Goal: Task Accomplishment & Management: Manage account settings

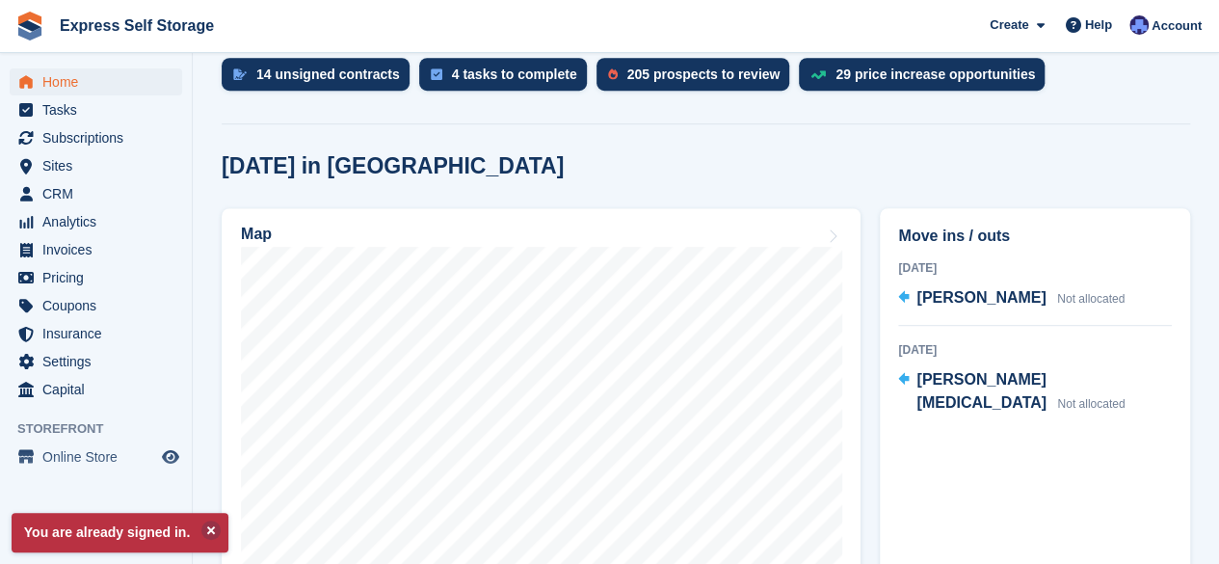
scroll to position [565, 0]
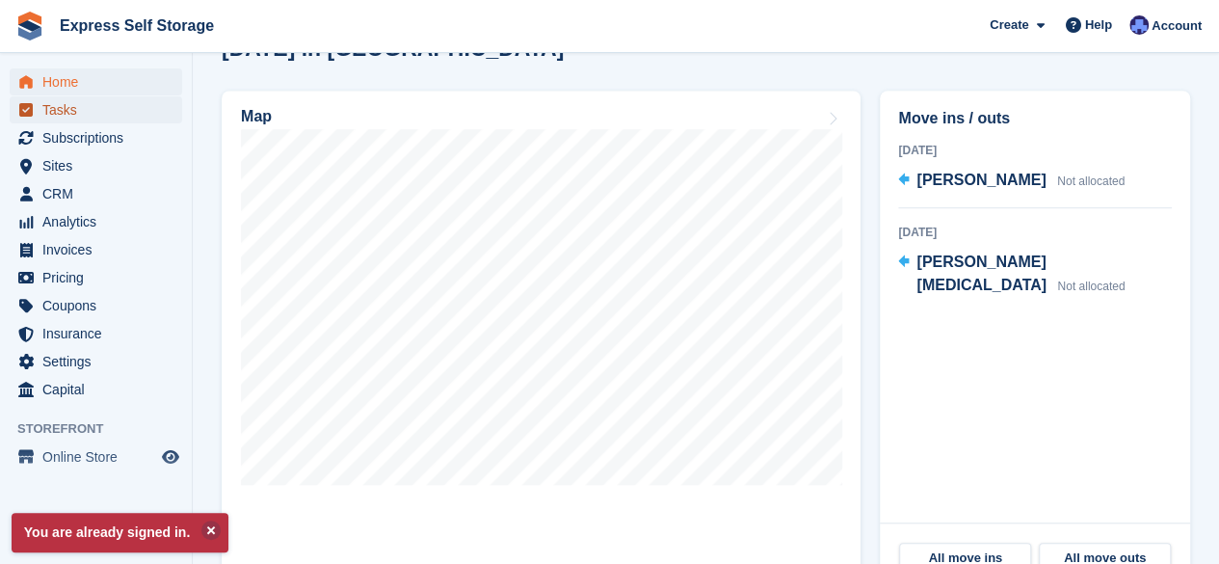
click at [44, 120] on span "Tasks" at bounding box center [100, 109] width 116 height 27
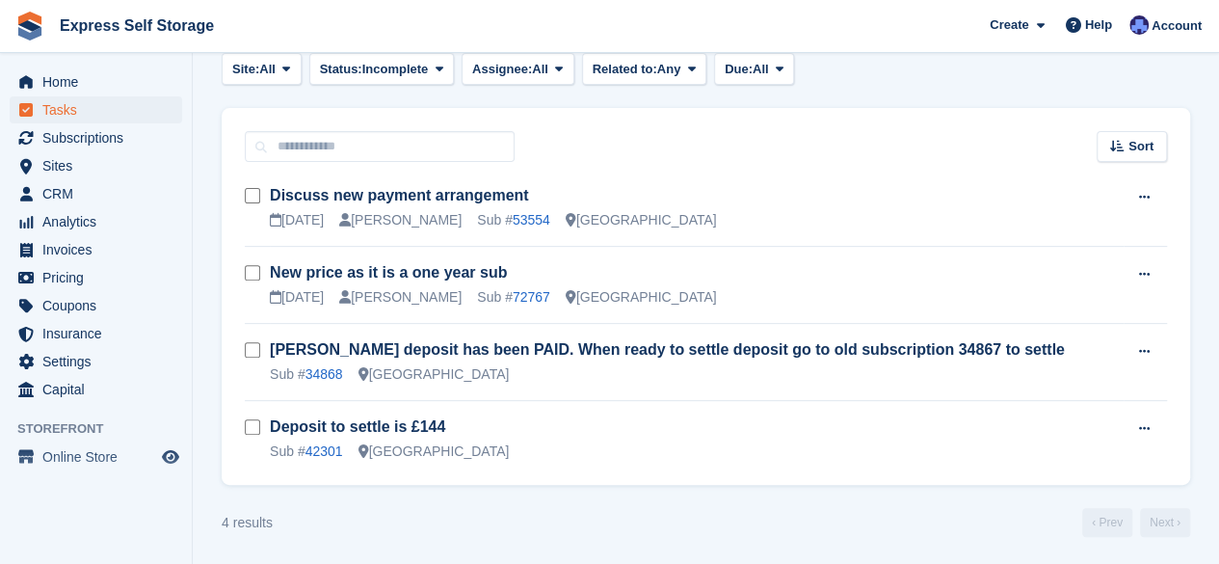
scroll to position [233, 0]
click at [105, 131] on span "Subscriptions" at bounding box center [100, 137] width 116 height 27
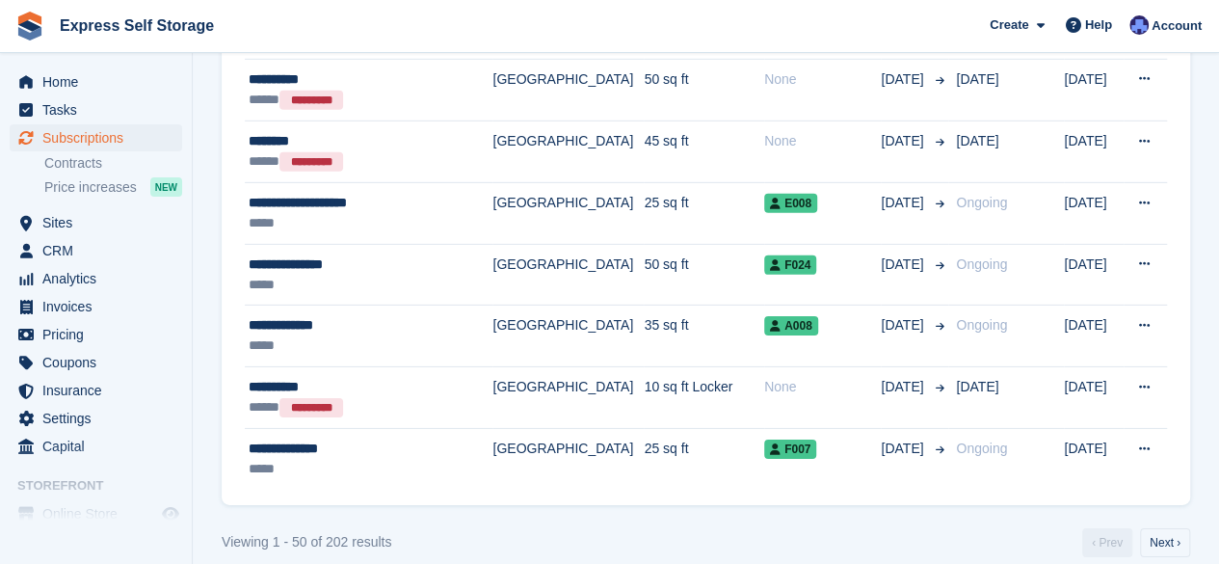
scroll to position [2915, 0]
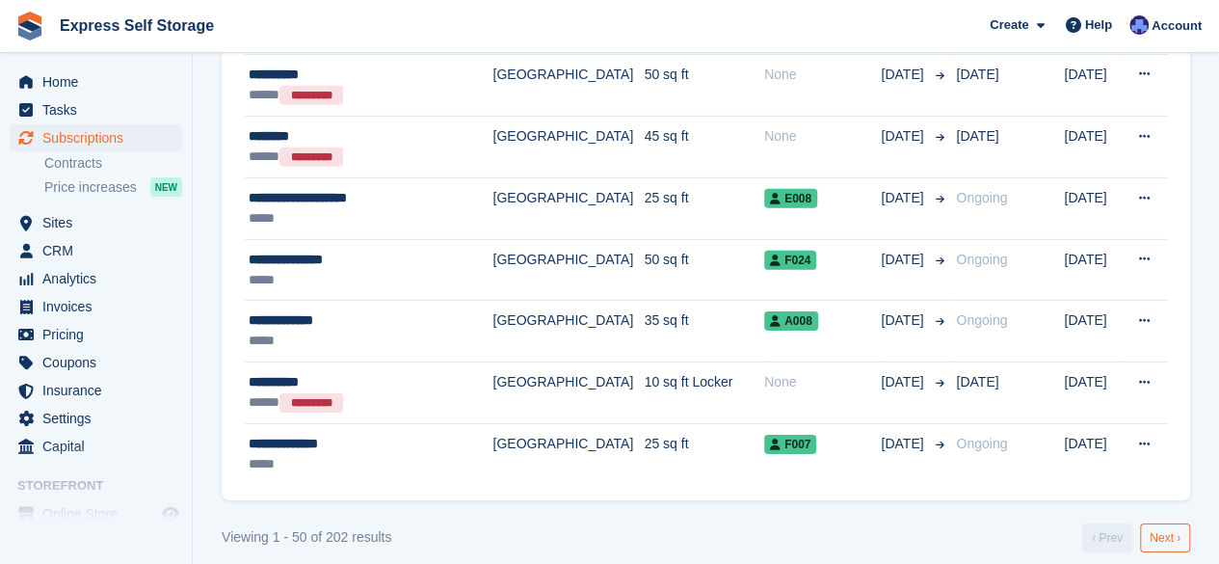
click at [1160, 523] on link "Next ›" at bounding box center [1165, 537] width 50 height 29
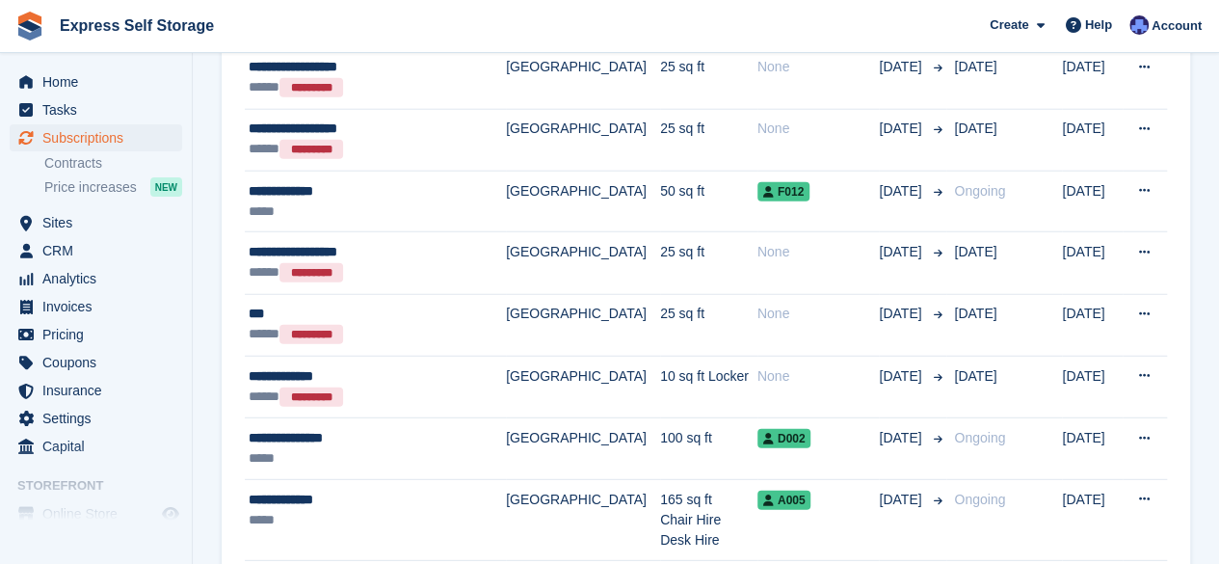
scroll to position [2940, 0]
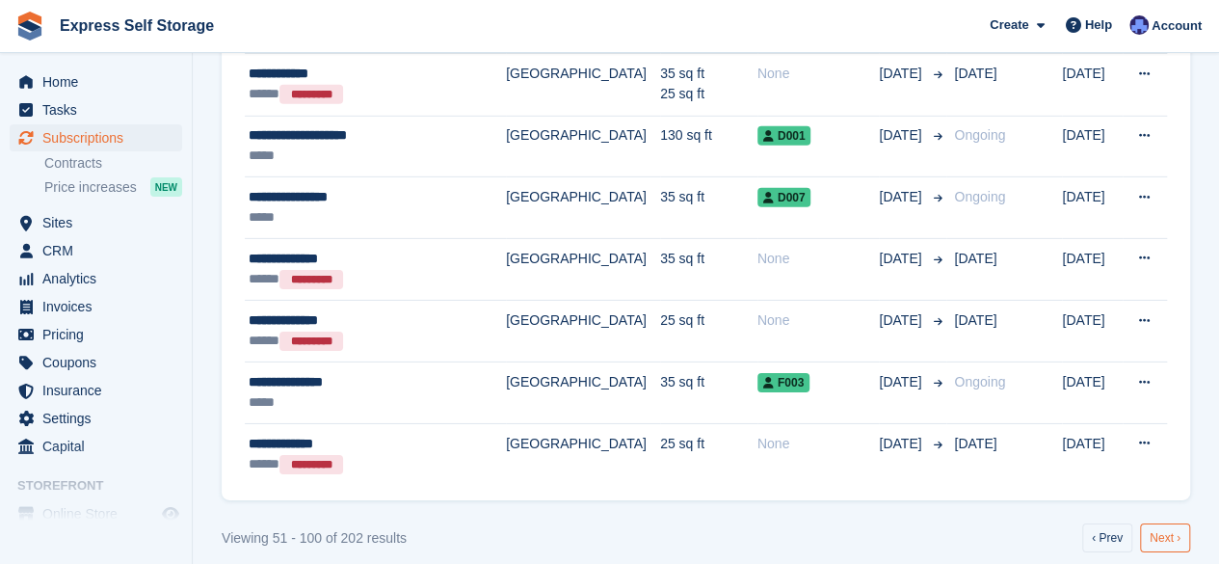
click at [1163, 523] on link "Next ›" at bounding box center [1165, 537] width 50 height 29
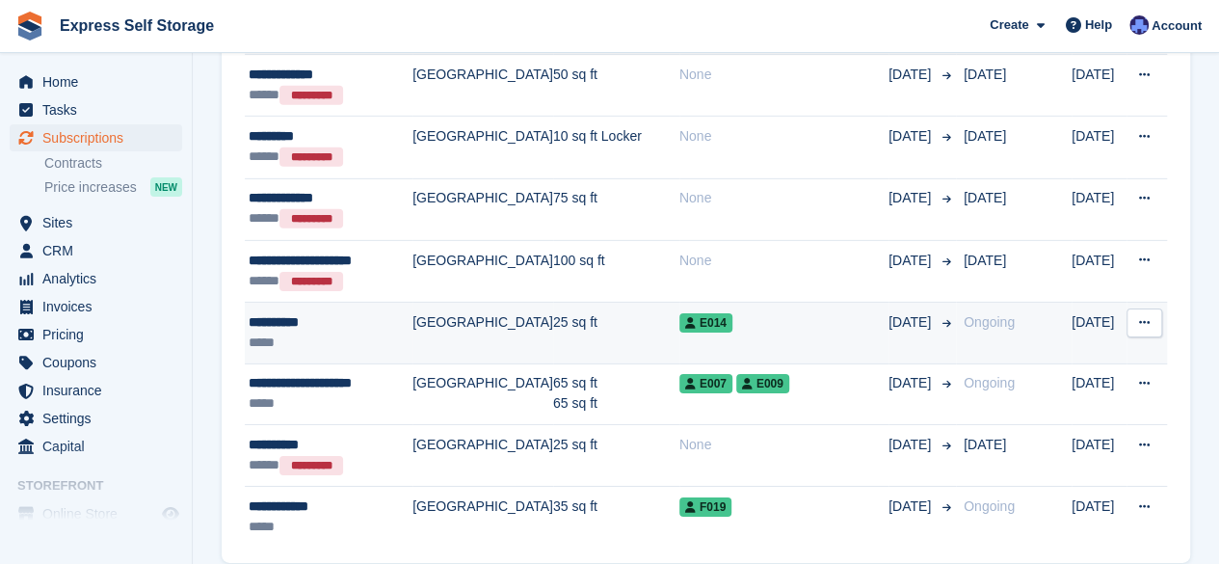
scroll to position [3004, 0]
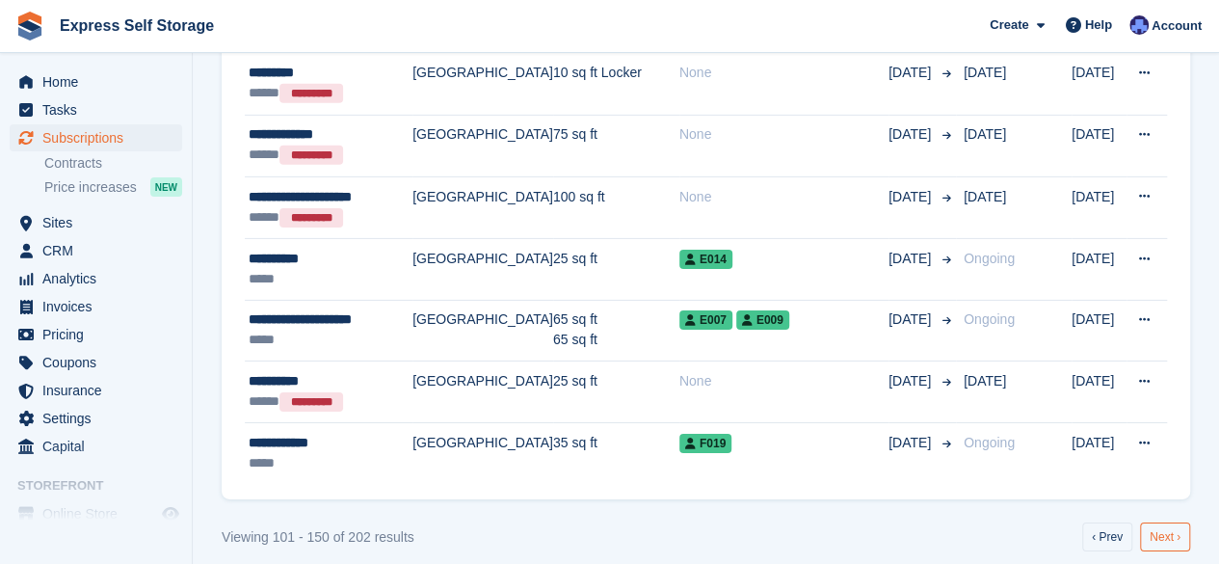
click at [1164, 522] on link "Next ›" at bounding box center [1165, 536] width 50 height 29
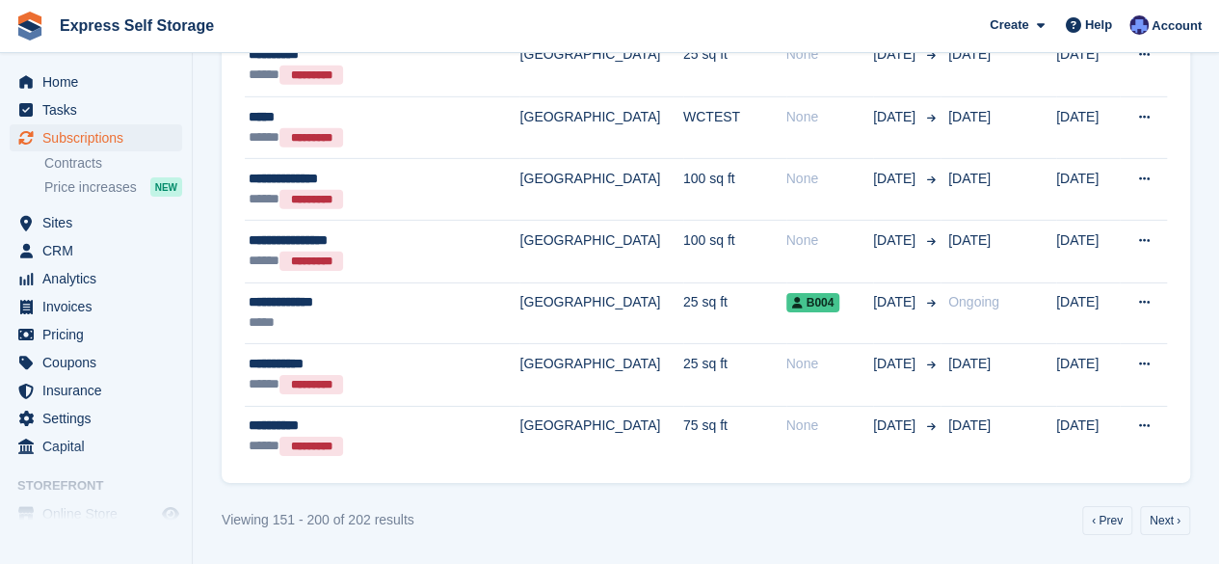
scroll to position [2921, 0]
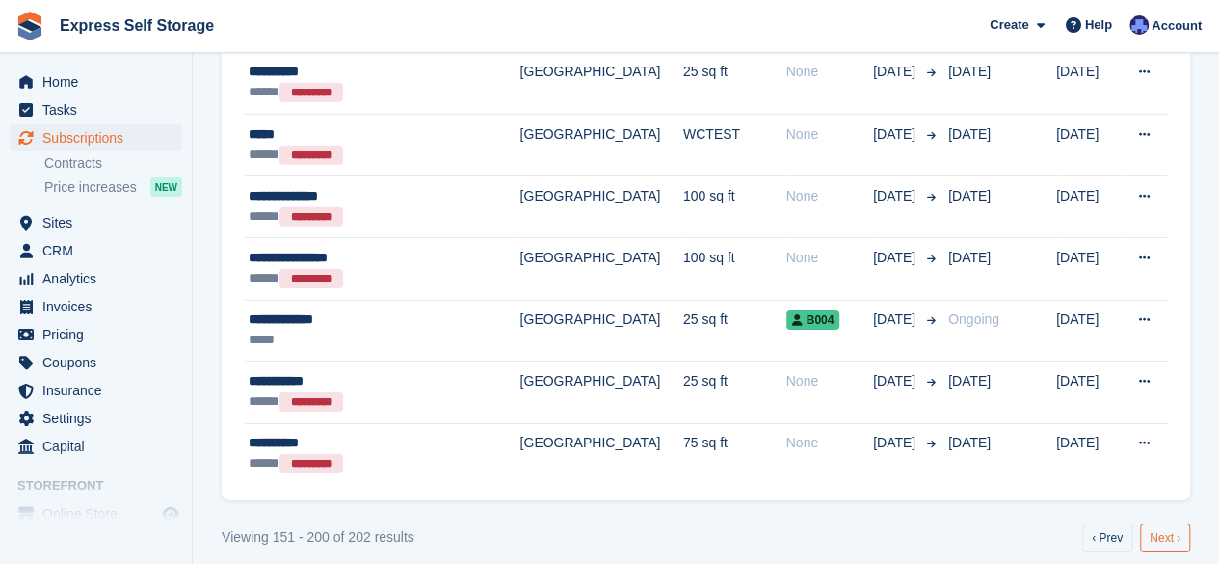
click at [1151, 523] on link "Next ›" at bounding box center [1165, 537] width 50 height 29
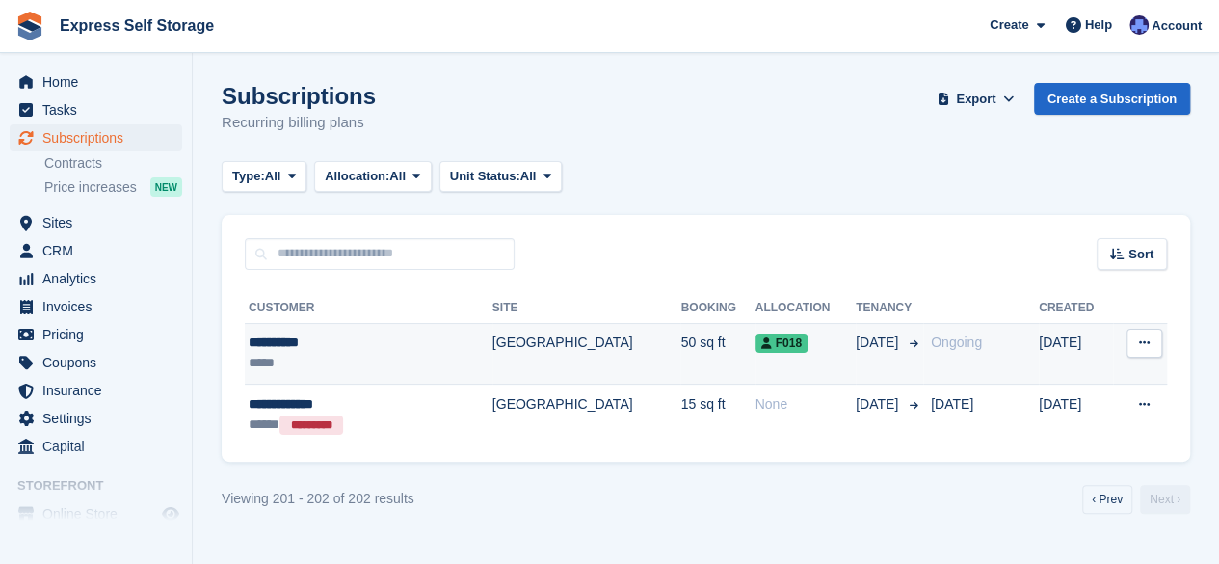
click at [493, 344] on td "[GEOGRAPHIC_DATA]" at bounding box center [587, 354] width 189 height 62
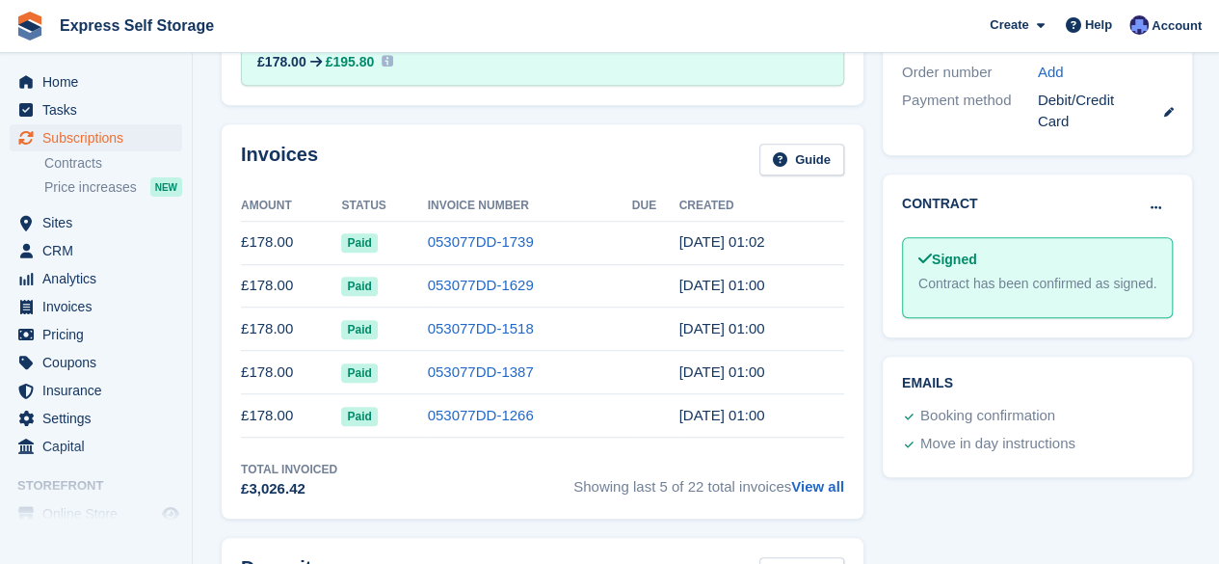
scroll to position [629, 0]
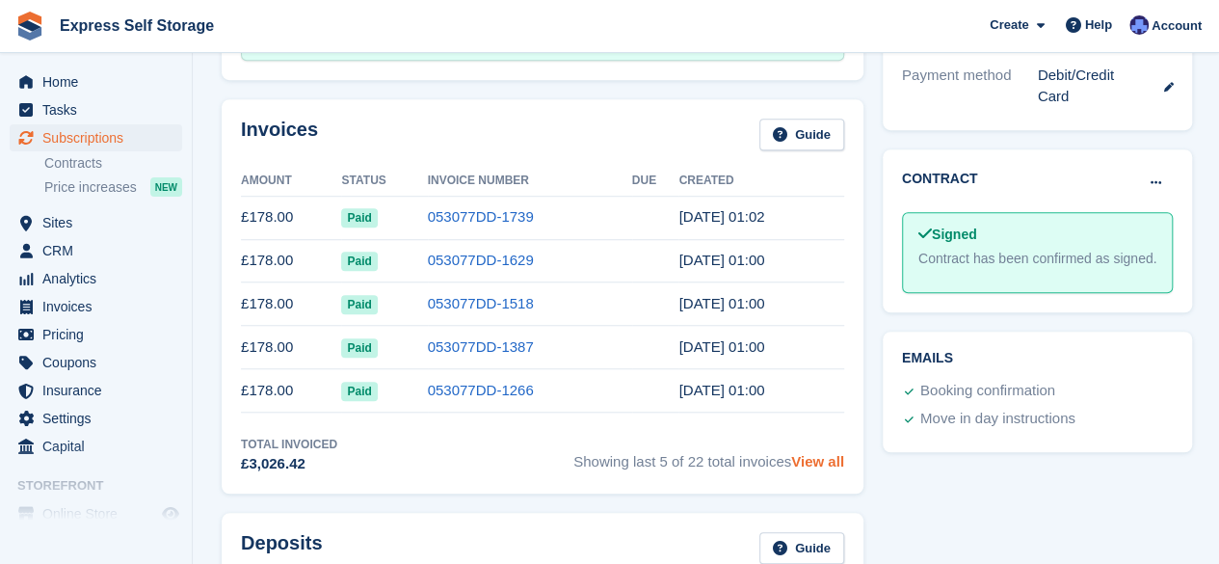
click at [818, 469] on link "View all" at bounding box center [817, 461] width 53 height 16
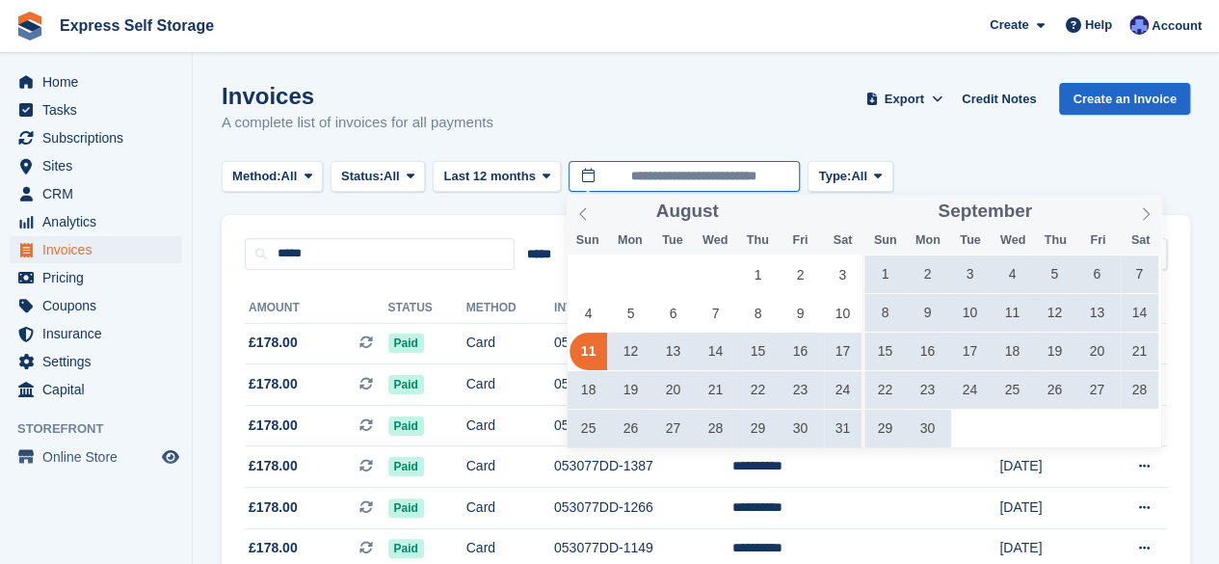
click at [786, 178] on input "**********" at bounding box center [684, 177] width 231 height 32
click at [586, 210] on icon at bounding box center [582, 213] width 13 height 13
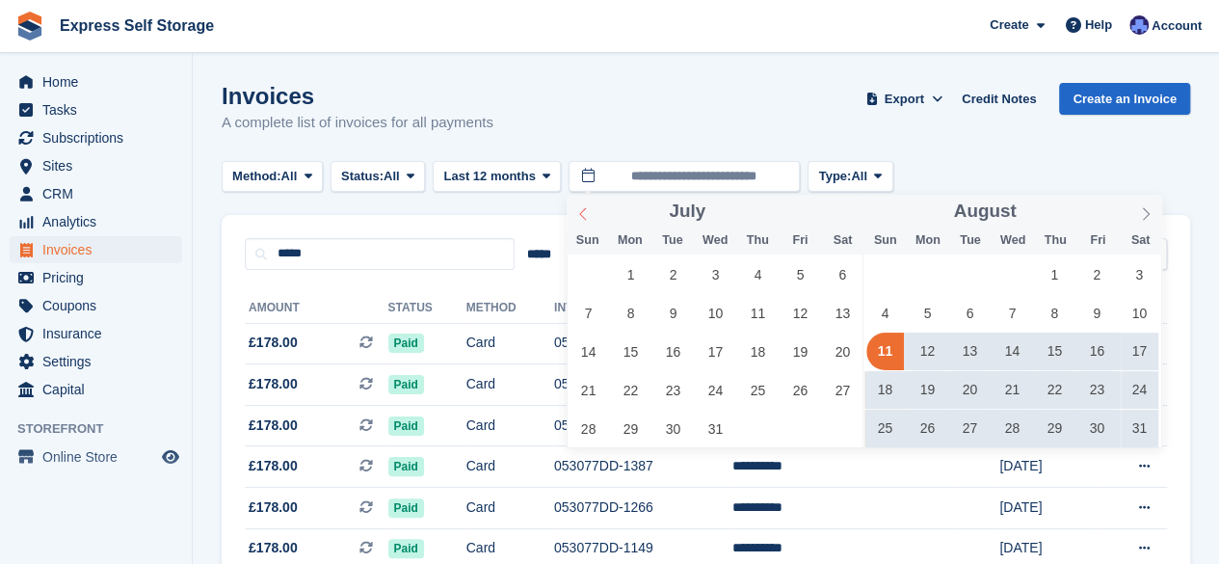
click at [586, 210] on icon at bounding box center [582, 213] width 13 height 13
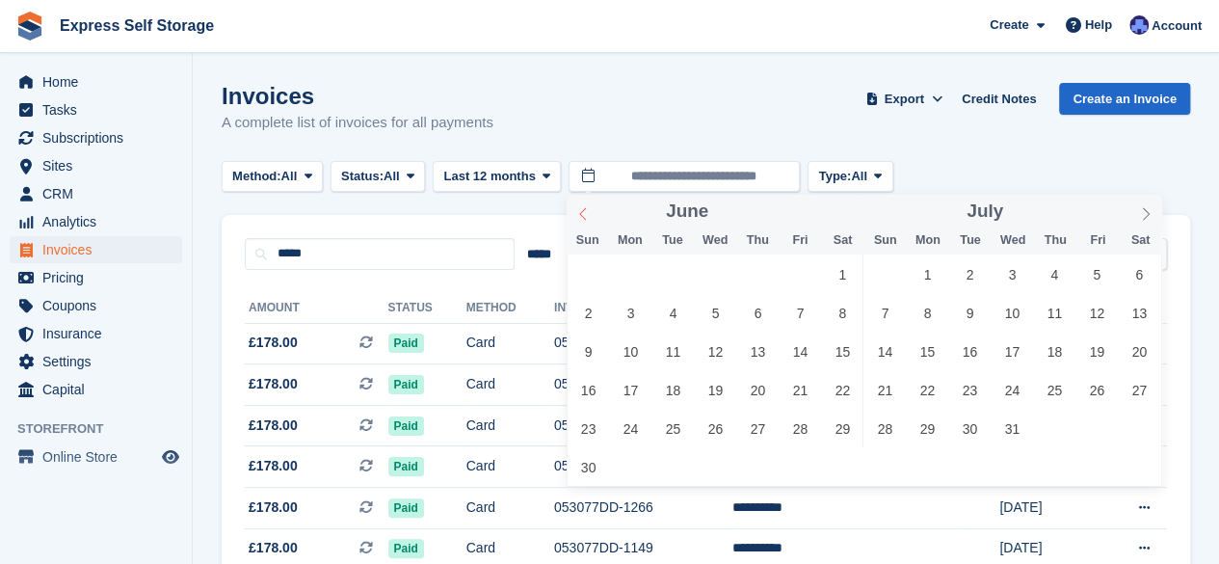
click at [586, 210] on icon at bounding box center [582, 213] width 13 height 13
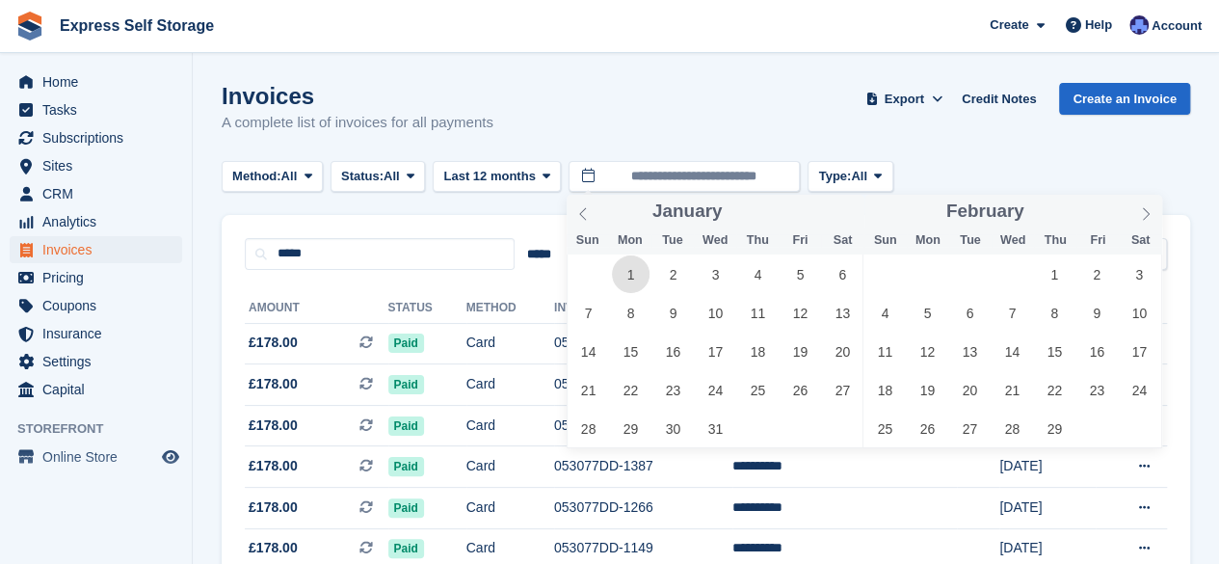
click at [630, 275] on span "1" at bounding box center [631, 274] width 38 height 38
type input "**********"
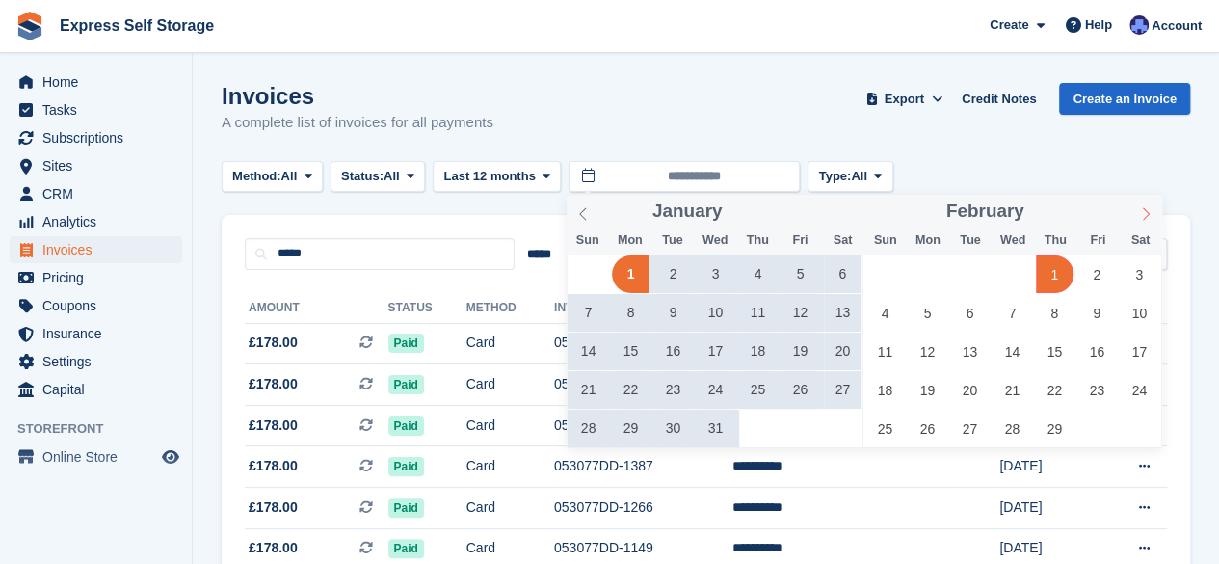
click at [1137, 213] on span at bounding box center [1146, 211] width 33 height 33
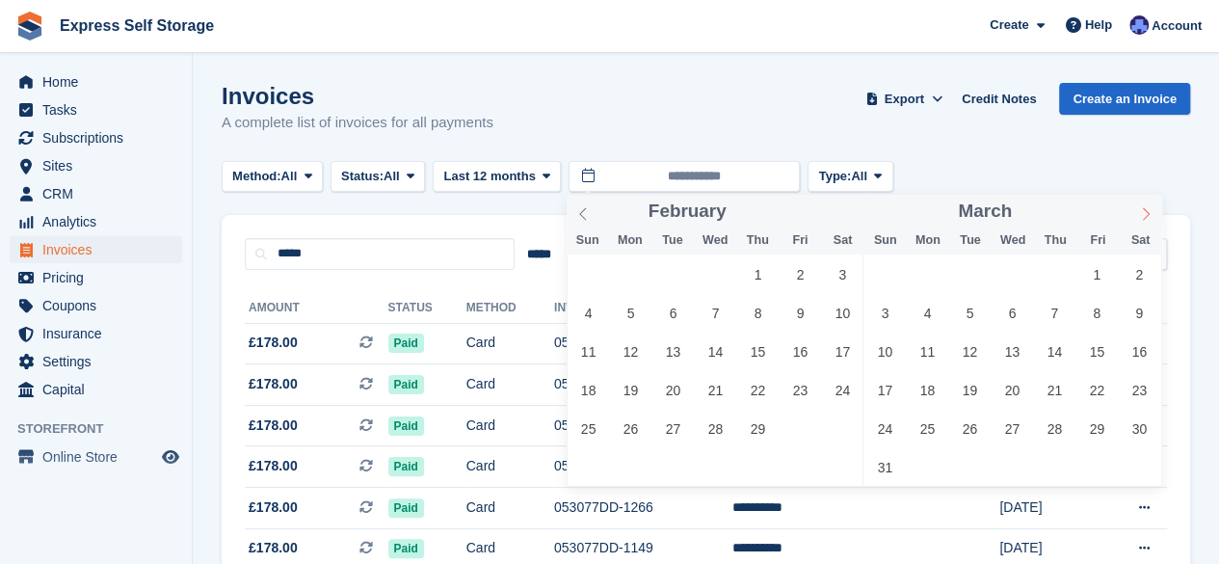
click at [1137, 213] on span at bounding box center [1146, 211] width 33 height 33
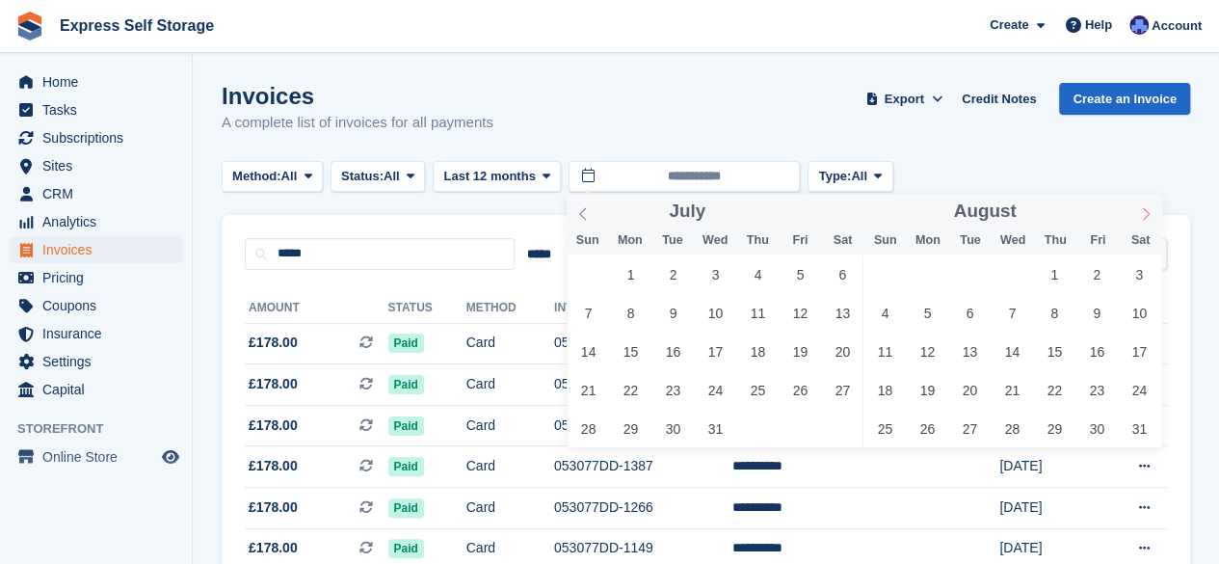
click at [1137, 213] on span at bounding box center [1146, 211] width 33 height 33
click at [1147, 218] on icon at bounding box center [1145, 213] width 13 height 13
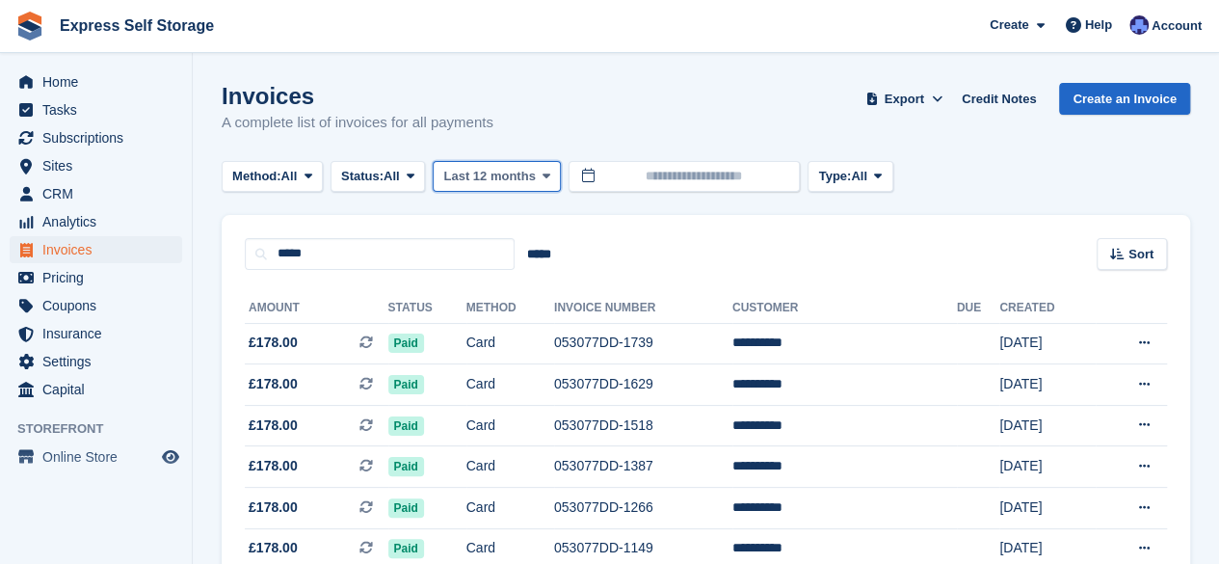
click at [551, 163] on button "Last 12 months" at bounding box center [497, 177] width 128 height 32
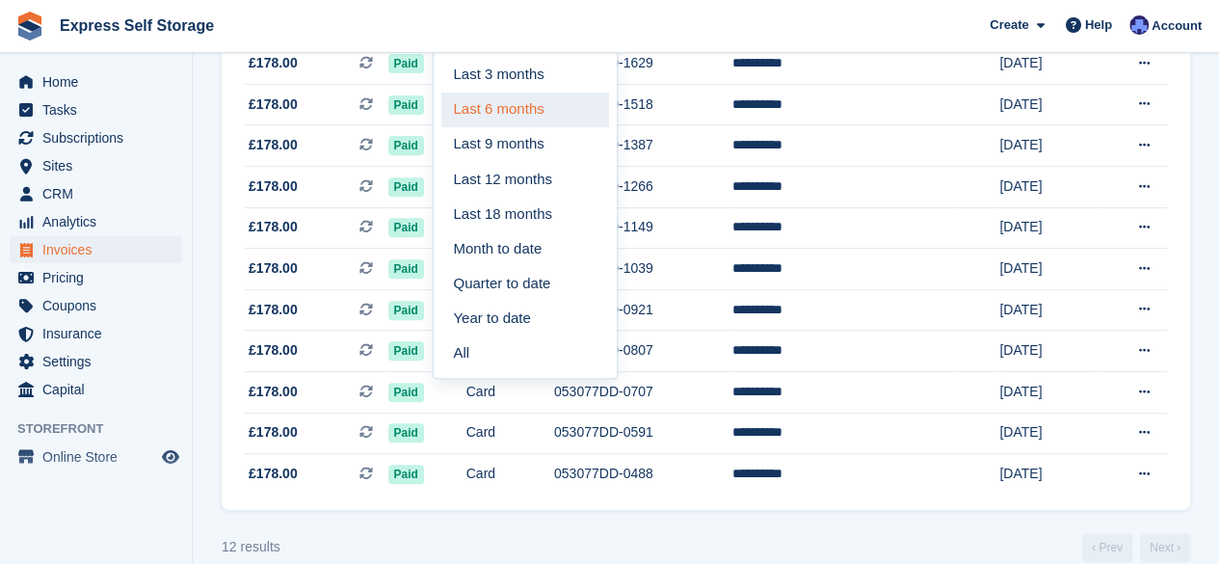
scroll to position [328, 0]
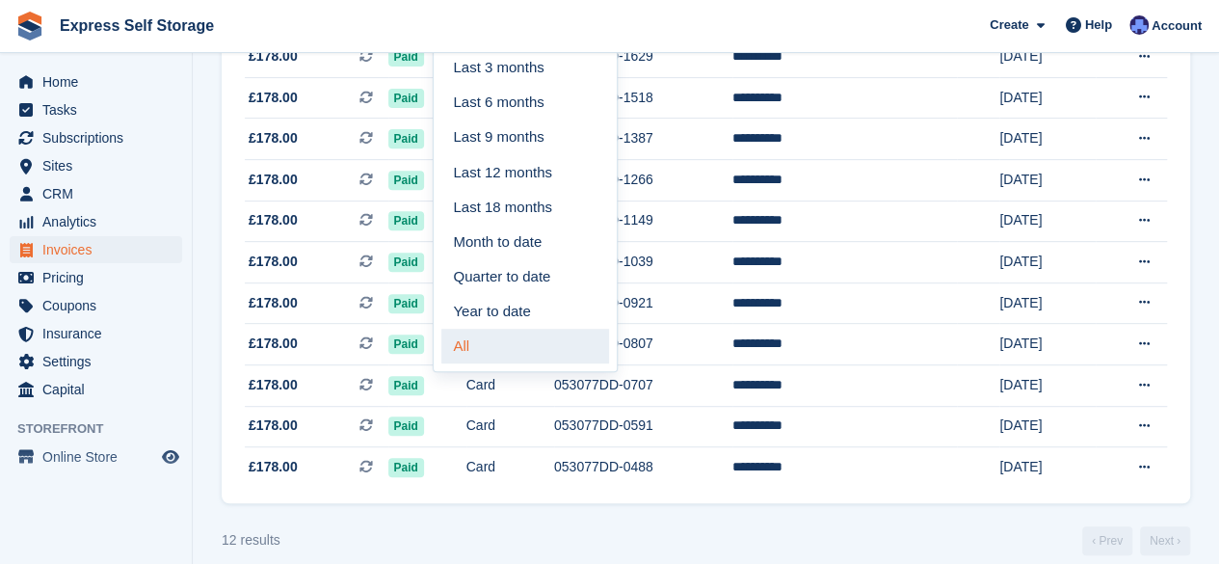
click at [517, 358] on link "All" at bounding box center [526, 346] width 168 height 35
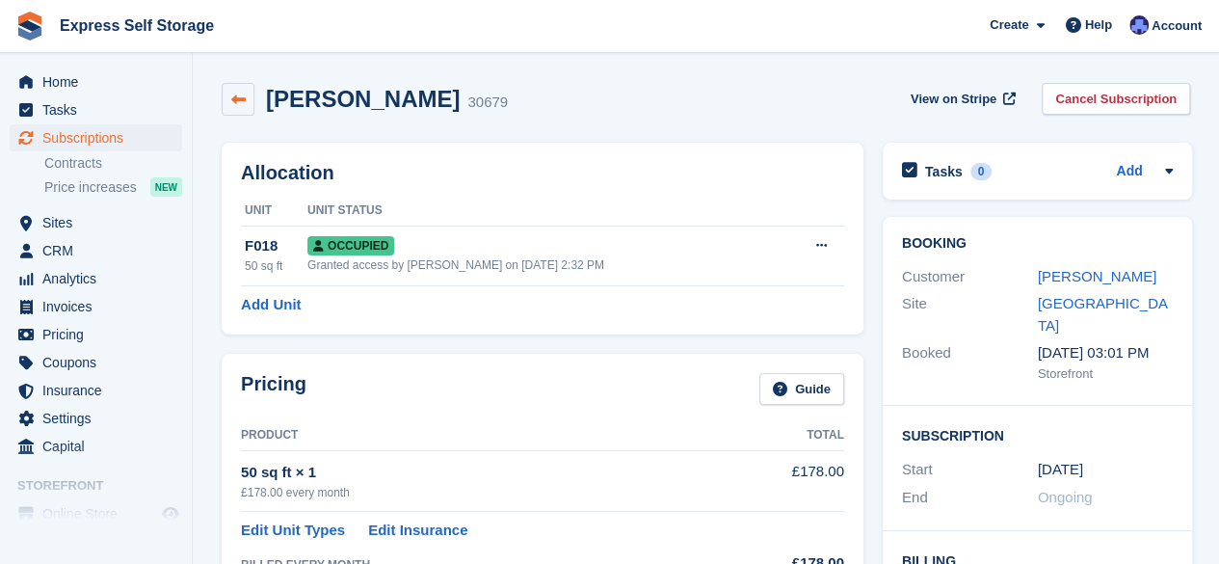
click at [235, 95] on icon at bounding box center [238, 100] width 14 height 14
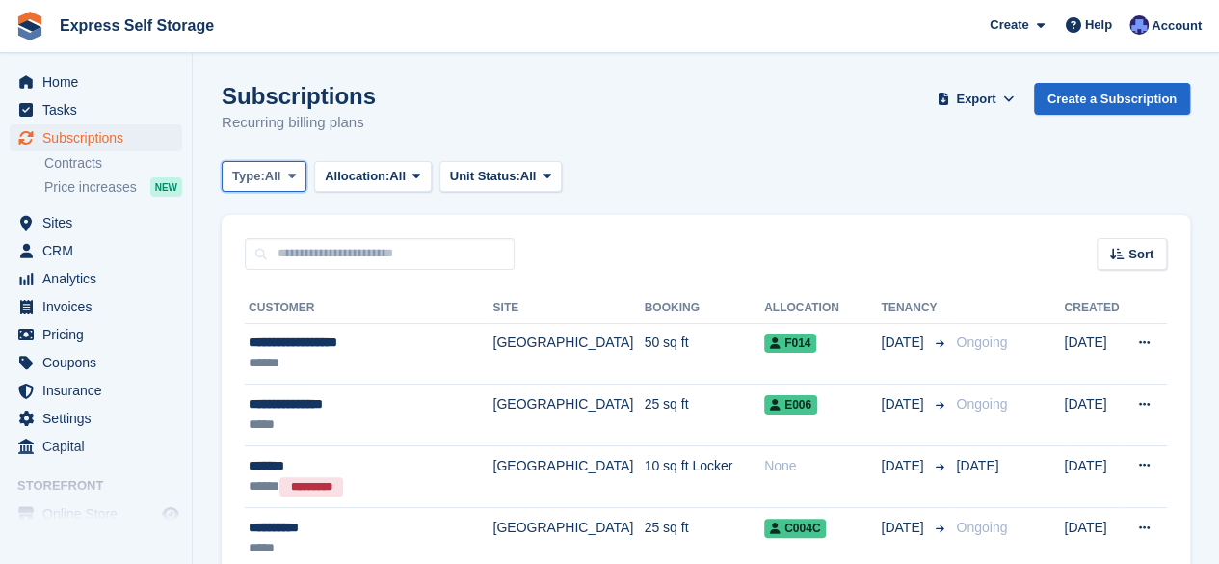
click at [274, 182] on span "All" at bounding box center [273, 176] width 16 height 19
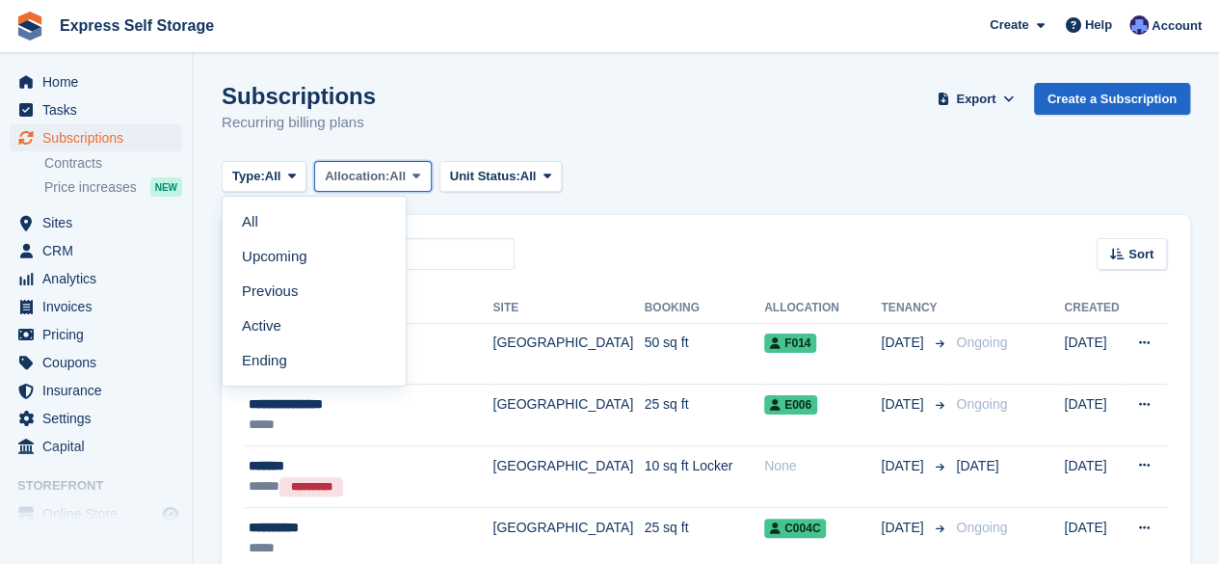
click at [389, 178] on span "Allocation:" at bounding box center [357, 176] width 65 height 19
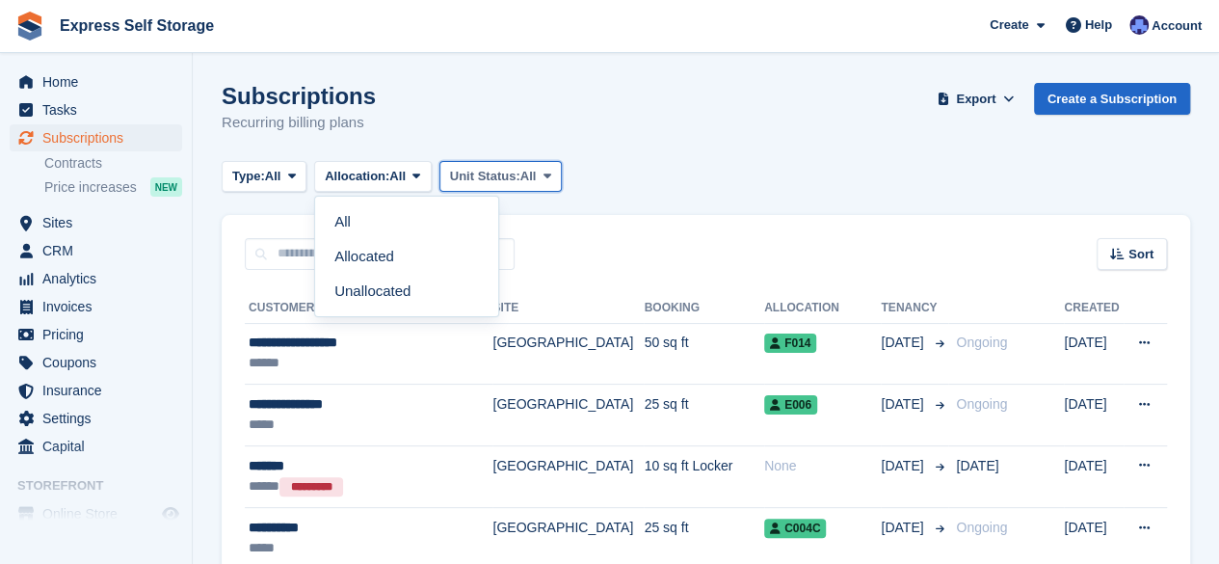
click at [544, 174] on span at bounding box center [546, 176] width 15 height 15
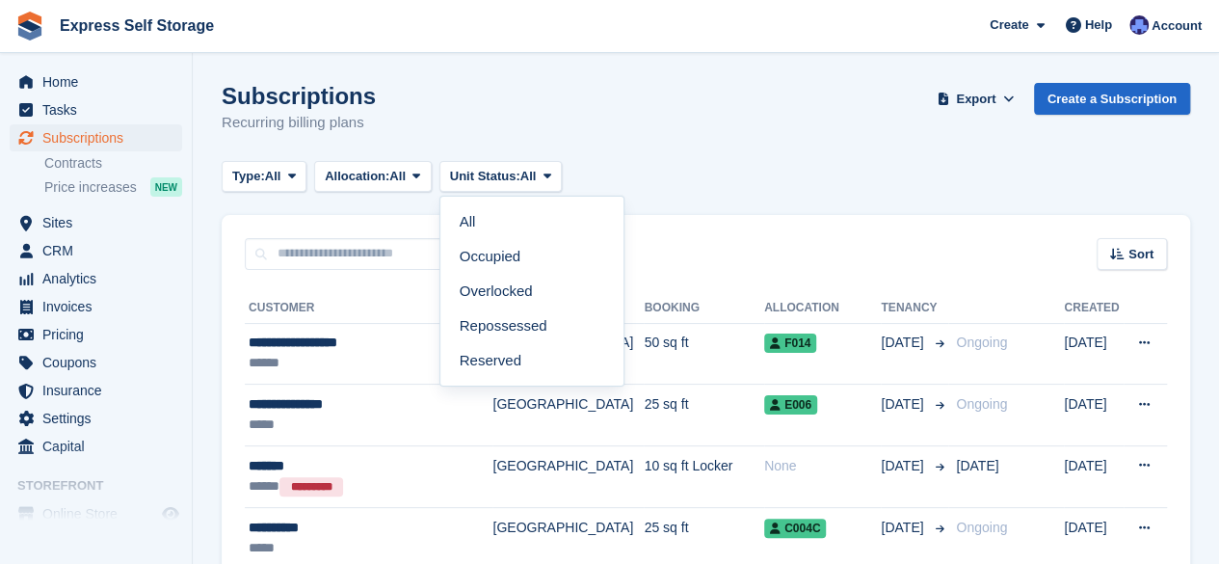
click at [406, 155] on div "Subscriptions Recurring billing plans Export Export Subscriptions Export a CSV …" at bounding box center [706, 120] width 969 height 74
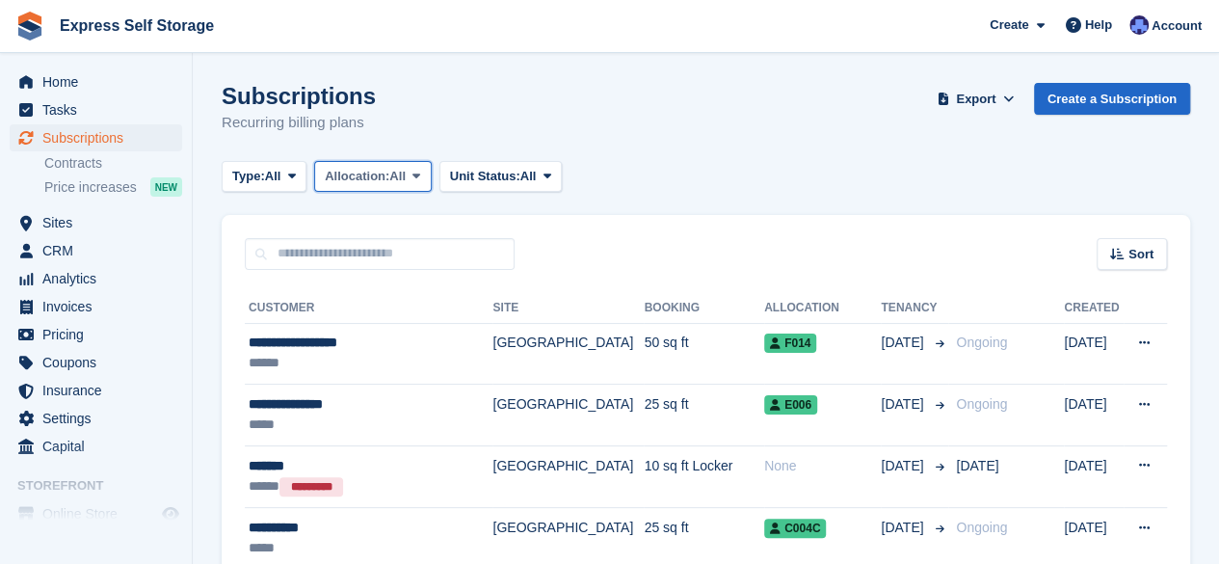
click at [405, 166] on button "Allocation: All" at bounding box center [373, 177] width 118 height 32
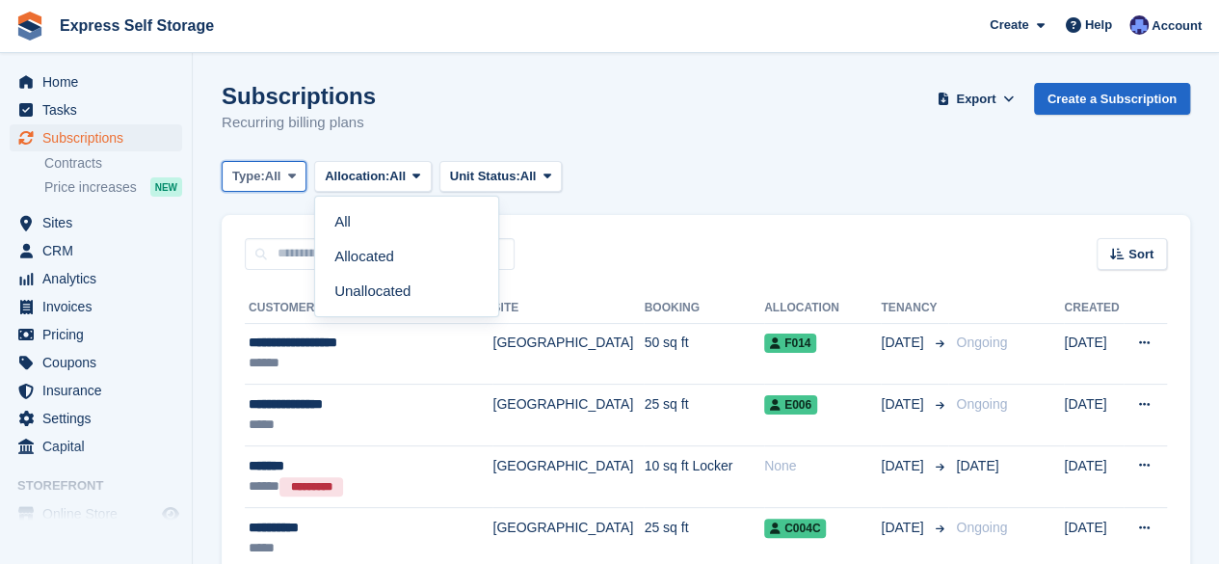
click at [281, 182] on span "All" at bounding box center [273, 176] width 16 height 19
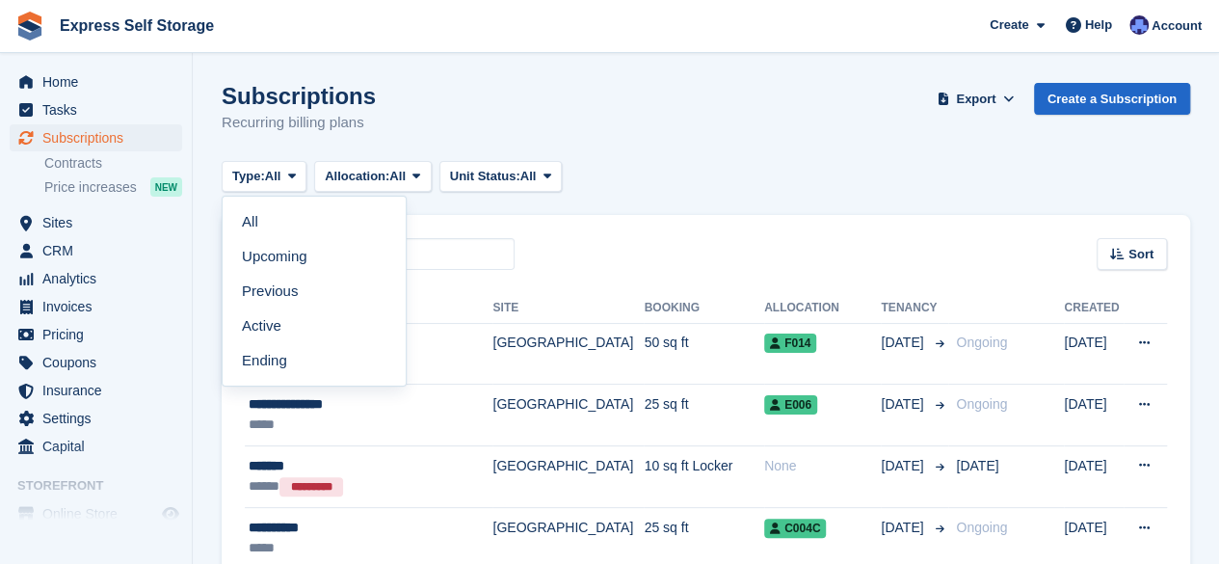
click at [513, 138] on div "Subscriptions Recurring billing plans Export Export Subscriptions Export a CSV …" at bounding box center [706, 120] width 969 height 74
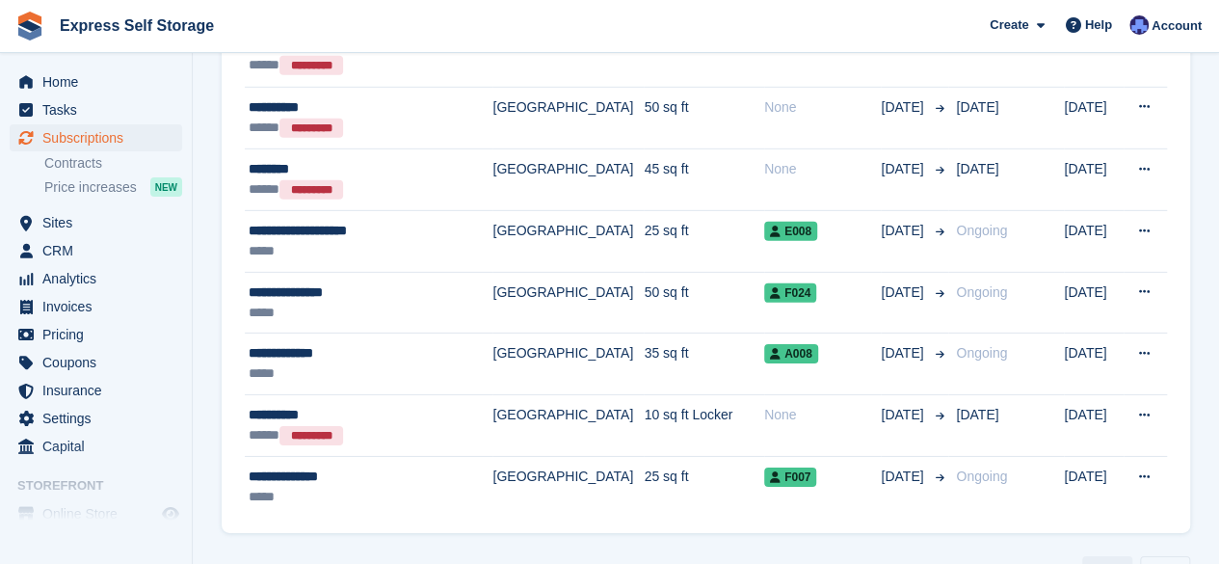
scroll to position [2915, 0]
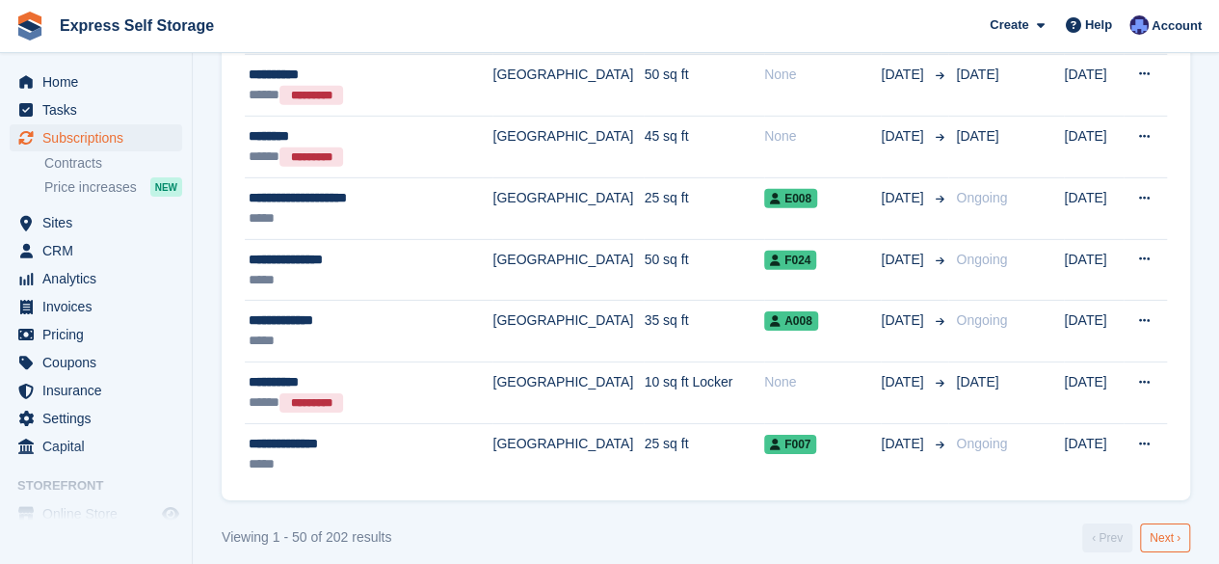
click at [1157, 533] on link "Next ›" at bounding box center [1165, 537] width 50 height 29
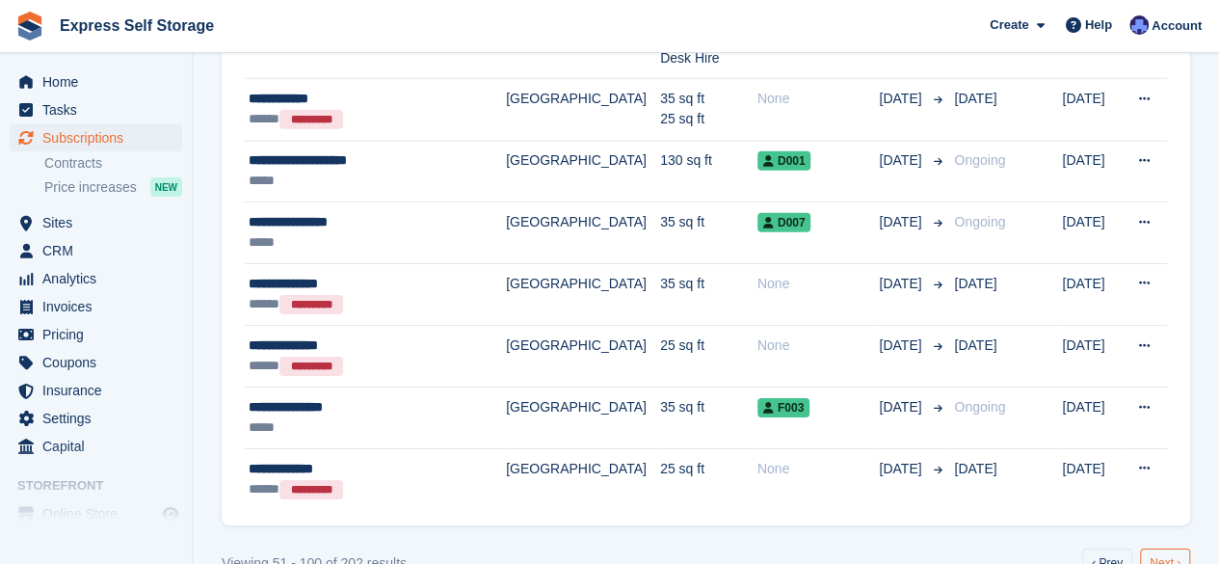
click at [1165, 549] on link "Next ›" at bounding box center [1165, 563] width 50 height 29
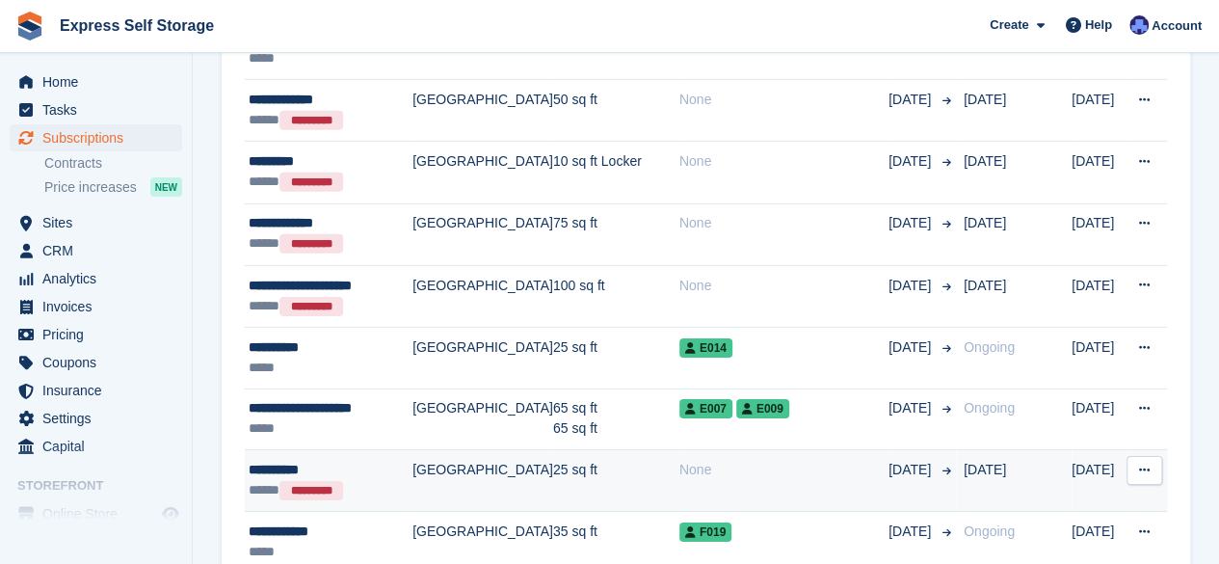
scroll to position [3004, 0]
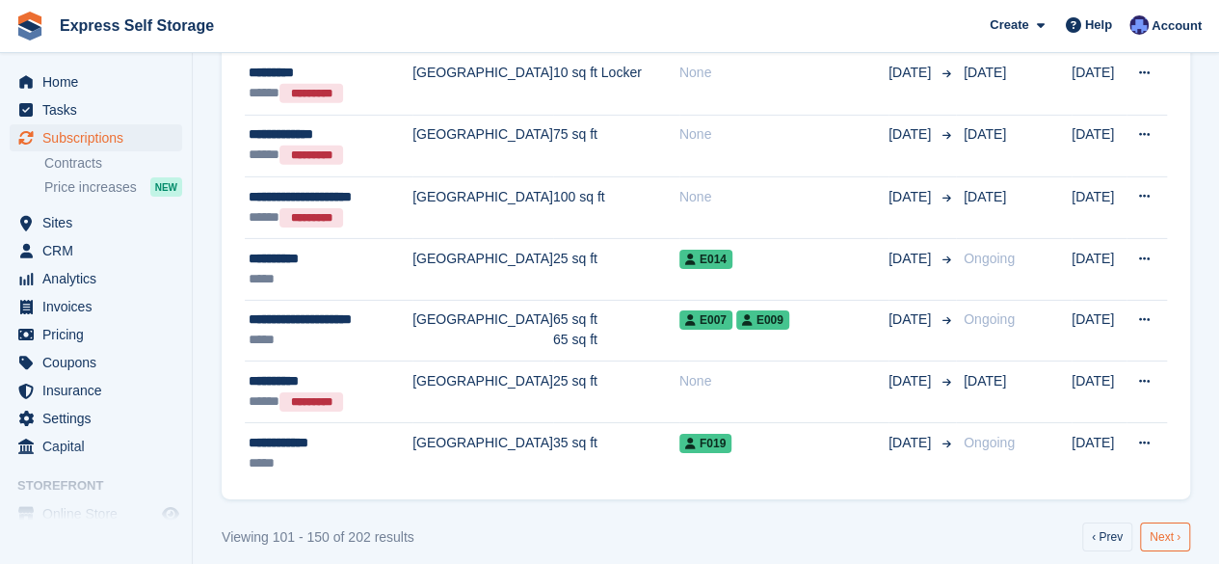
click at [1172, 522] on link "Next ›" at bounding box center [1165, 536] width 50 height 29
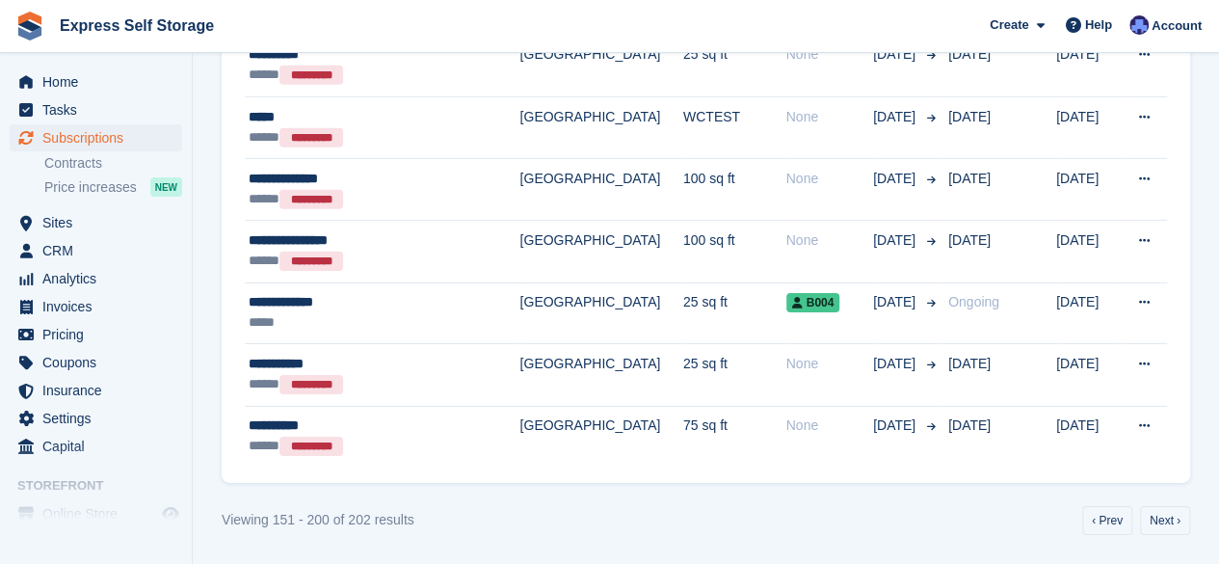
scroll to position [2921, 0]
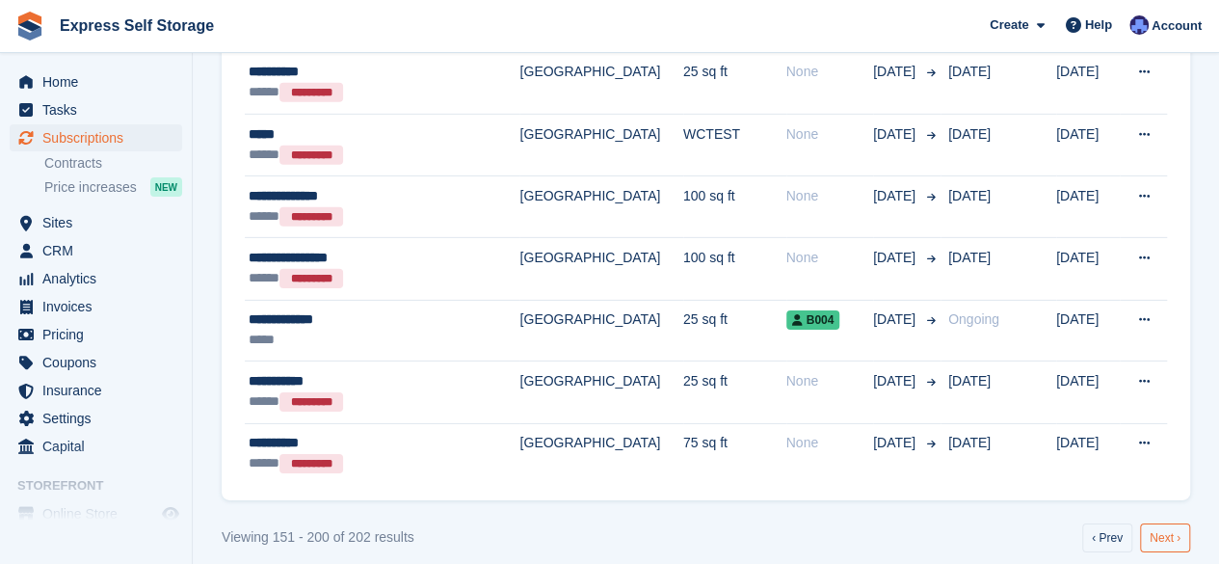
click at [1147, 523] on link "Next ›" at bounding box center [1165, 537] width 50 height 29
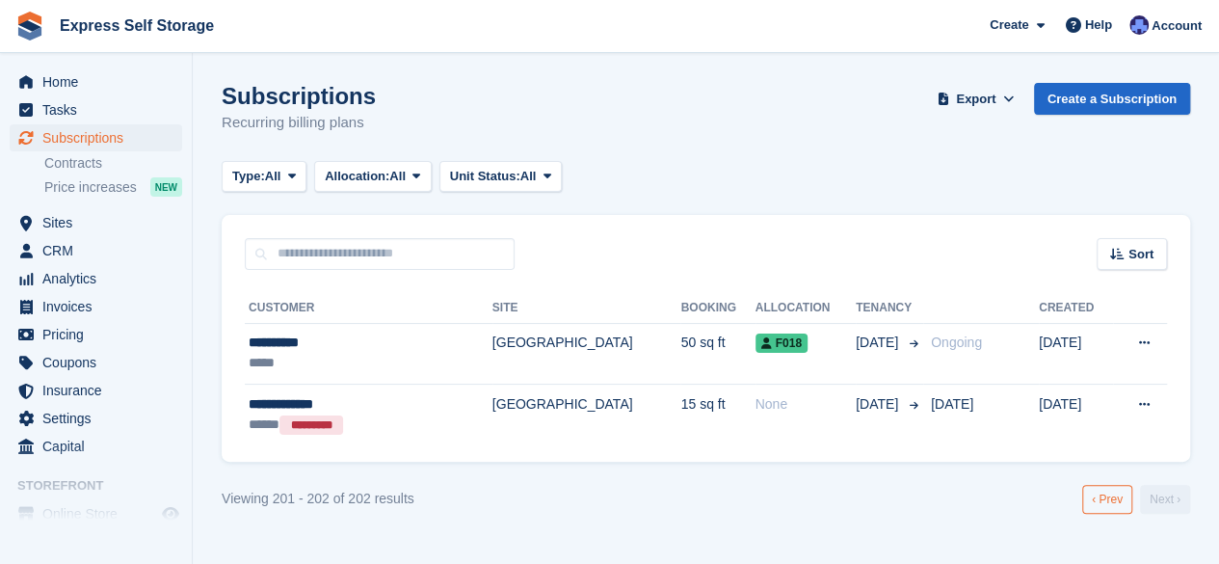
click at [1099, 496] on link "‹ Prev" at bounding box center [1108, 499] width 50 height 29
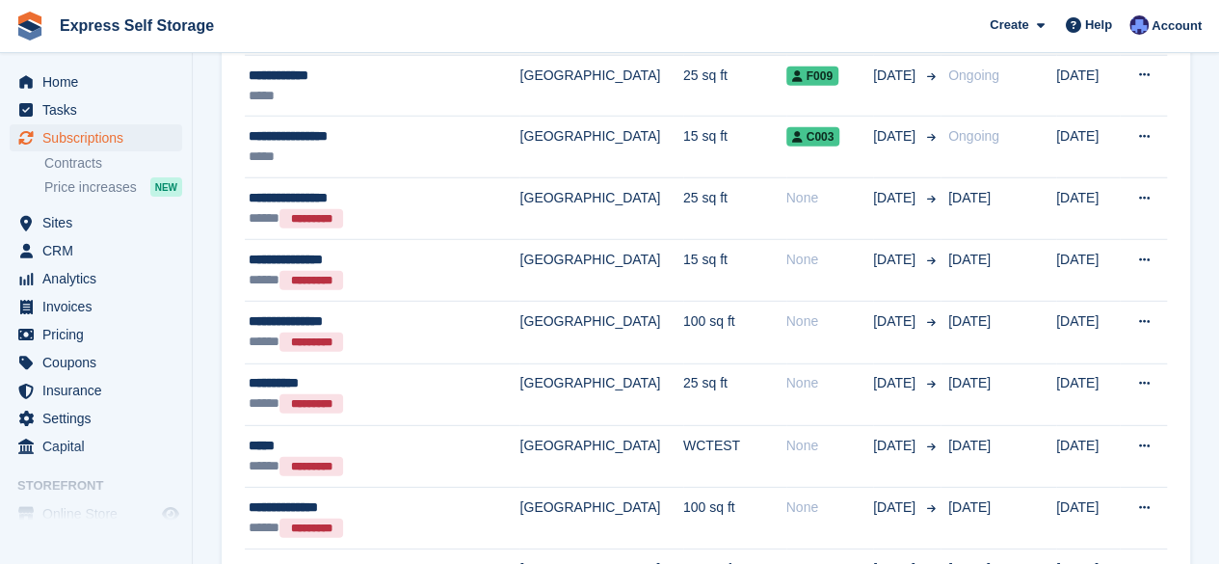
scroll to position [2921, 0]
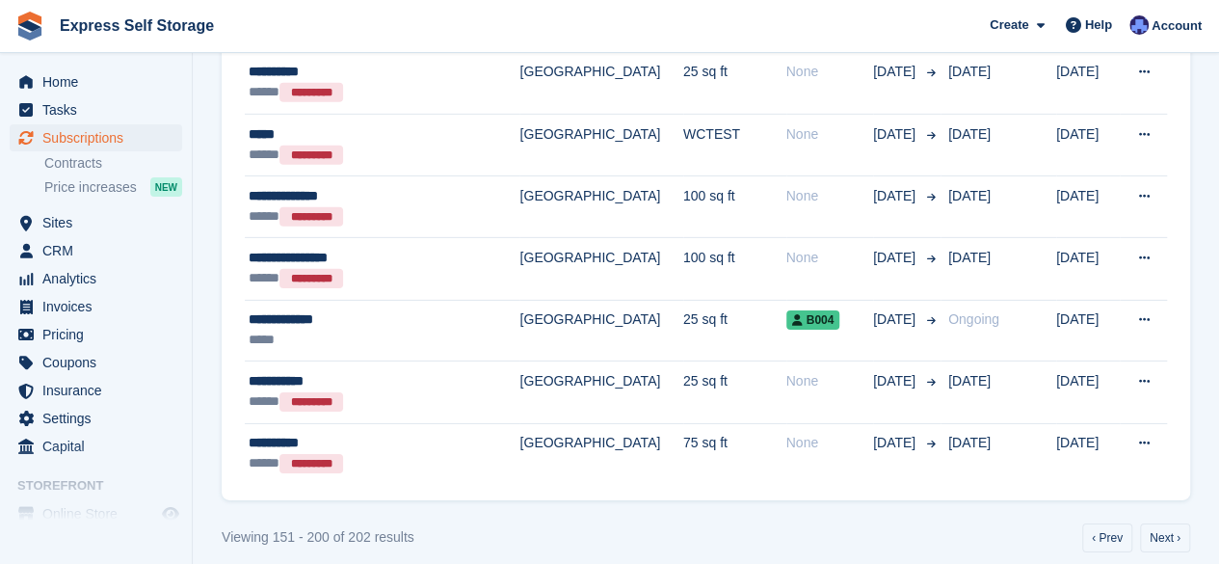
drag, startPoint x: 563, startPoint y: 300, endPoint x: 463, endPoint y: 537, distance: 257.5
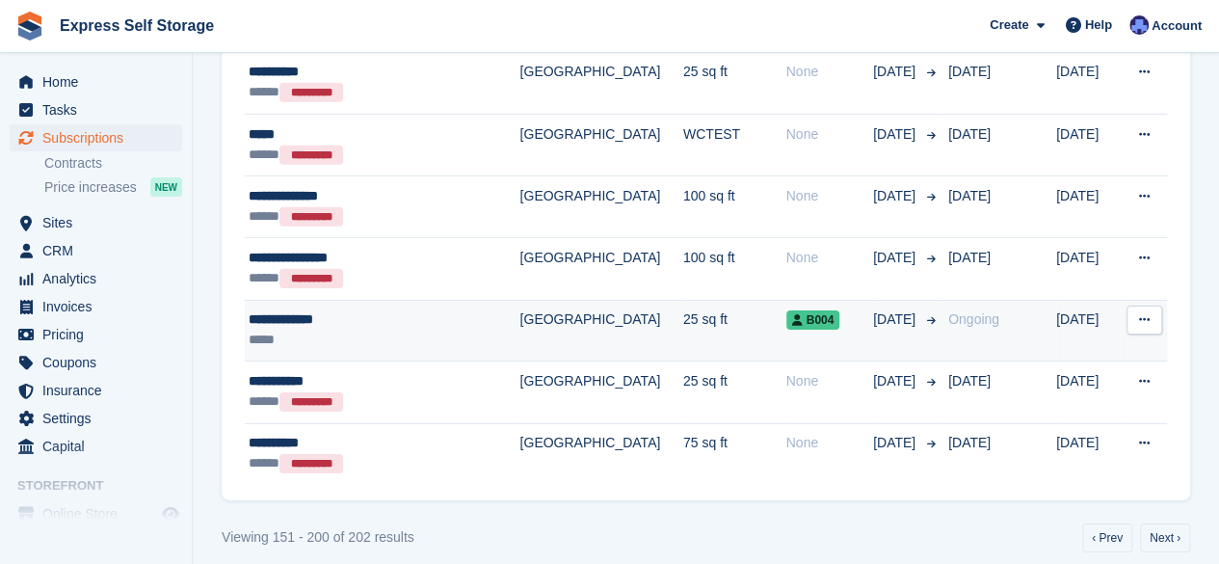
click at [535, 307] on td "[GEOGRAPHIC_DATA]" at bounding box center [601, 331] width 163 height 62
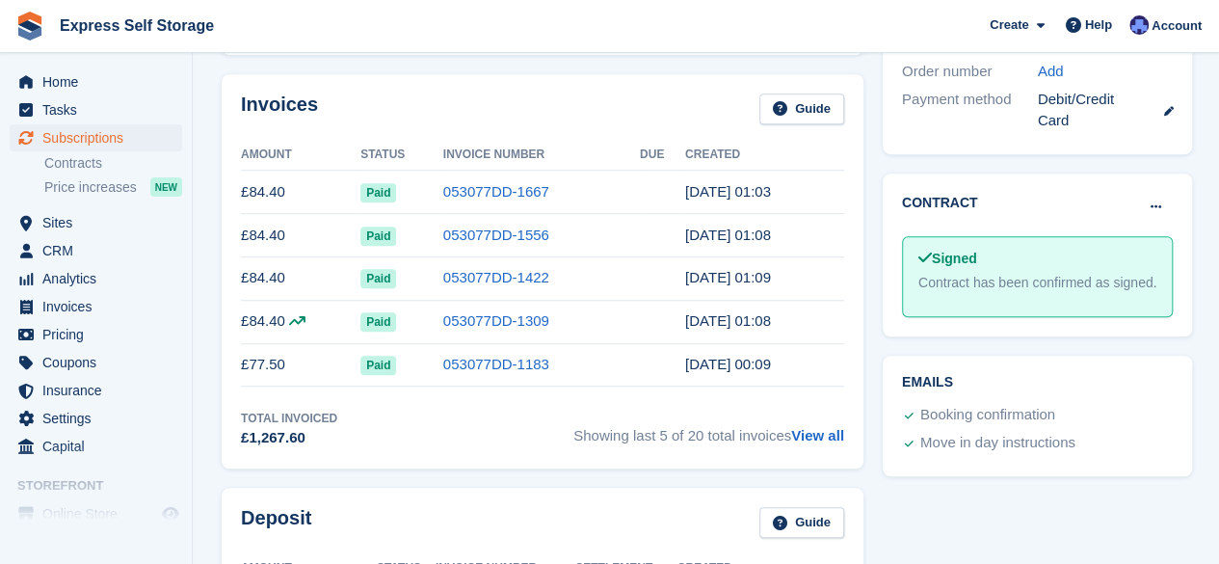
scroll to position [610, 0]
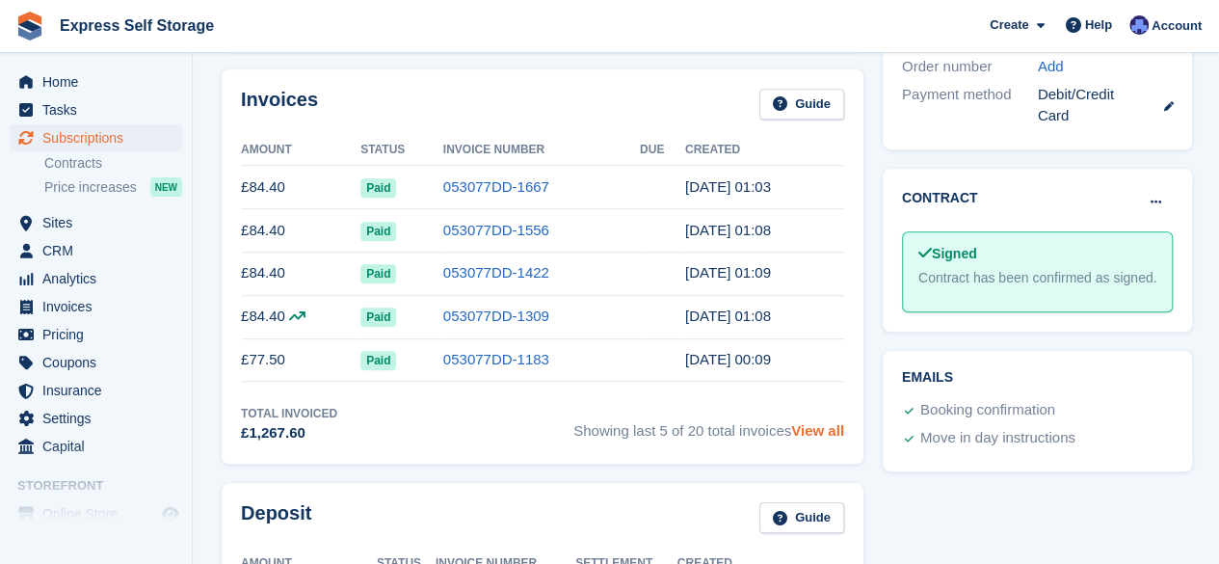
click at [814, 422] on link "View all" at bounding box center [817, 430] width 53 height 16
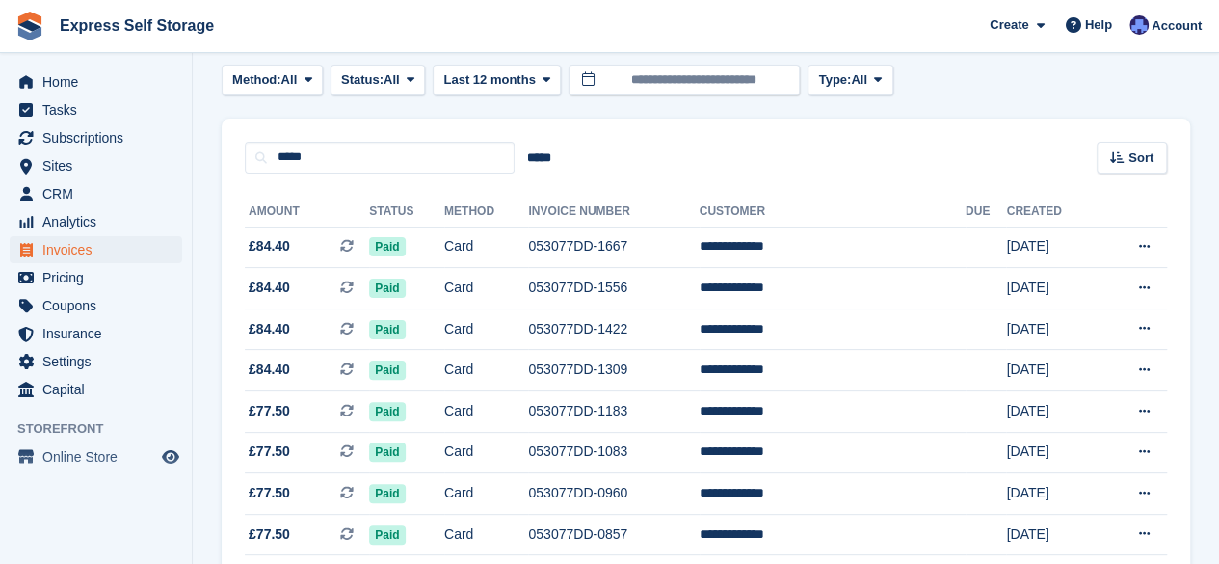
scroll to position [50, 0]
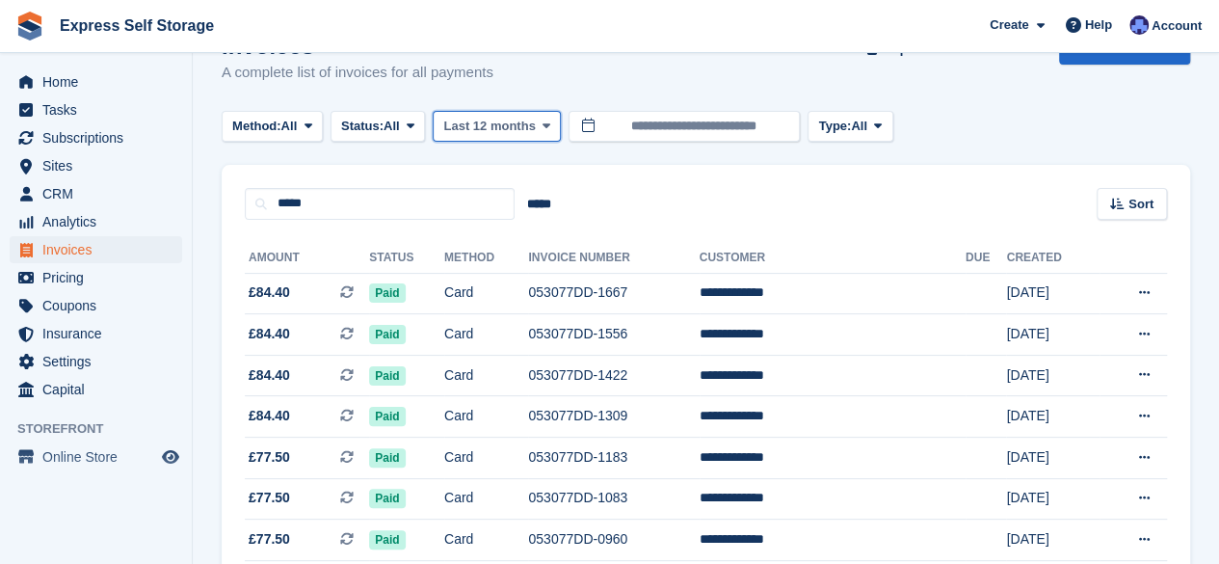
click at [519, 125] on span "Last 12 months" at bounding box center [489, 126] width 92 height 19
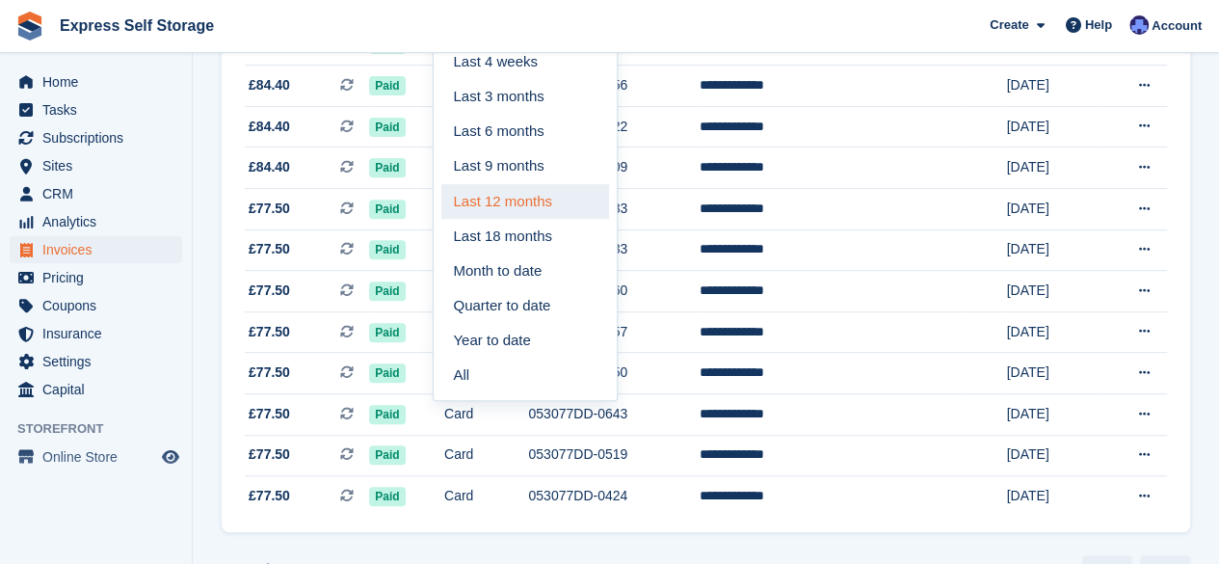
scroll to position [307, 0]
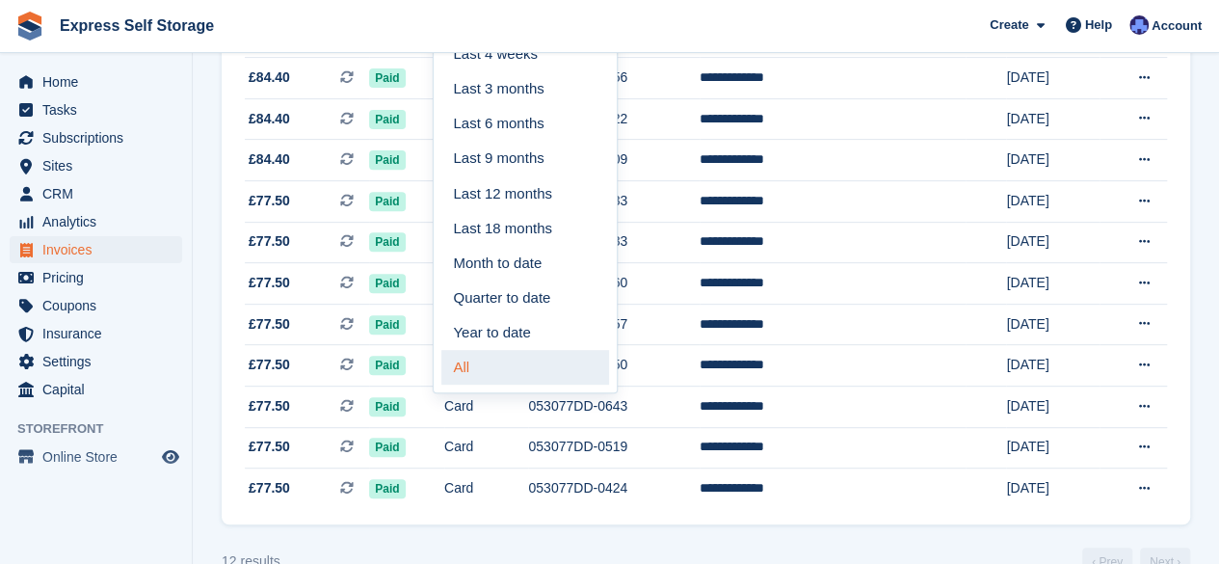
click at [513, 370] on link "All" at bounding box center [526, 367] width 168 height 35
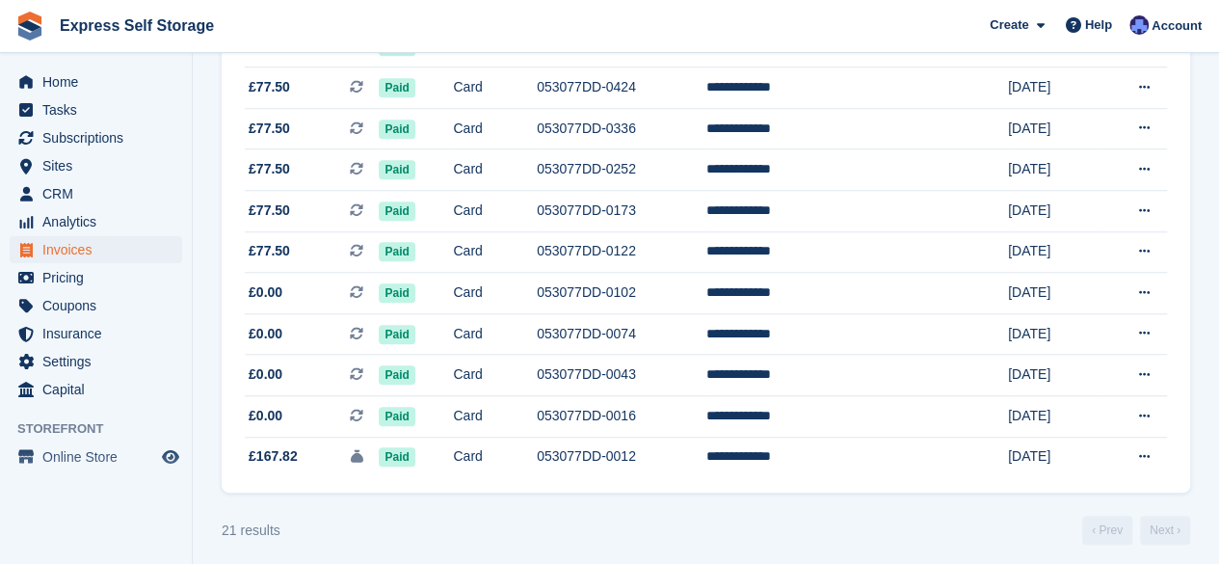
scroll to position [706, 0]
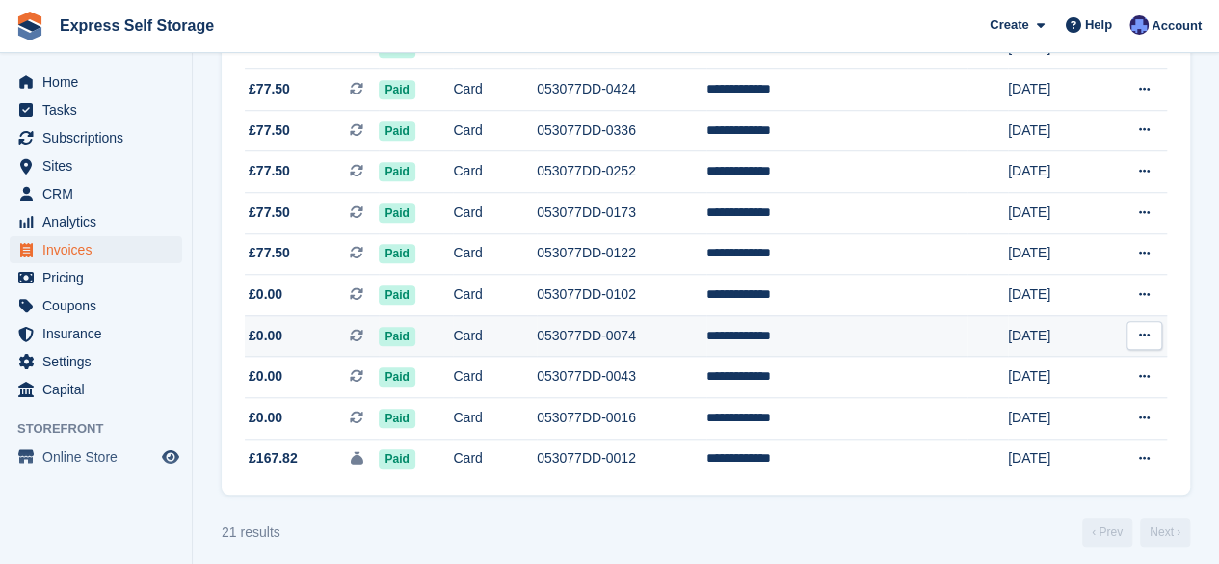
click at [311, 345] on span "£0.00 This is a recurring subscription invoice." at bounding box center [312, 336] width 134 height 20
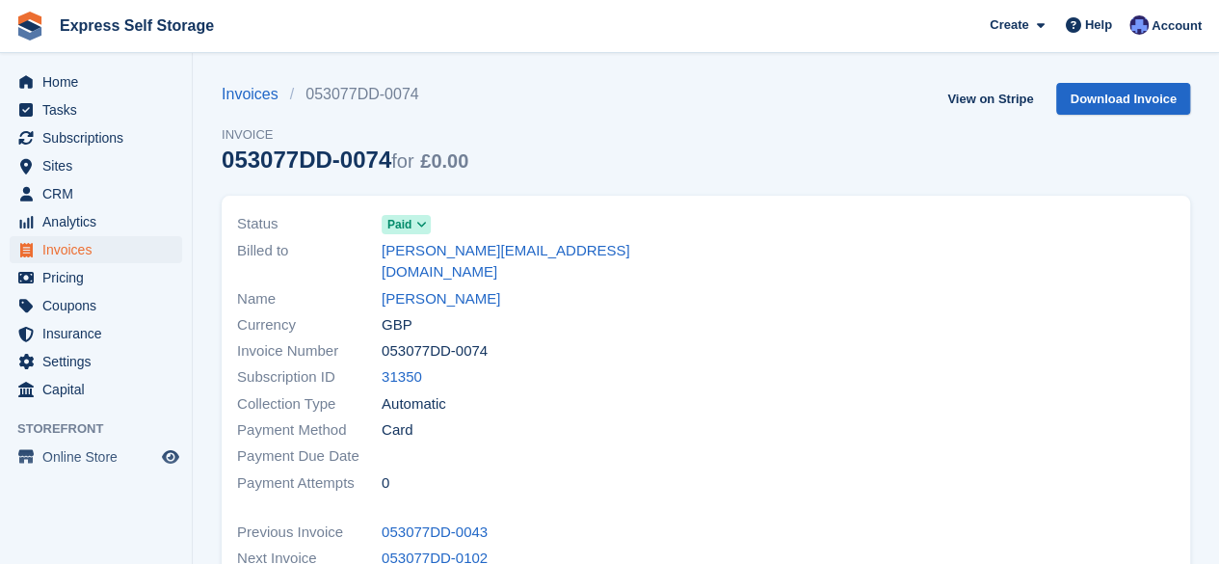
drag, startPoint x: 0, startPoint y: 0, endPoint x: 376, endPoint y: 367, distance: 525.6
click at [376, 367] on div "Subscription ID 31350" at bounding box center [466, 377] width 458 height 26
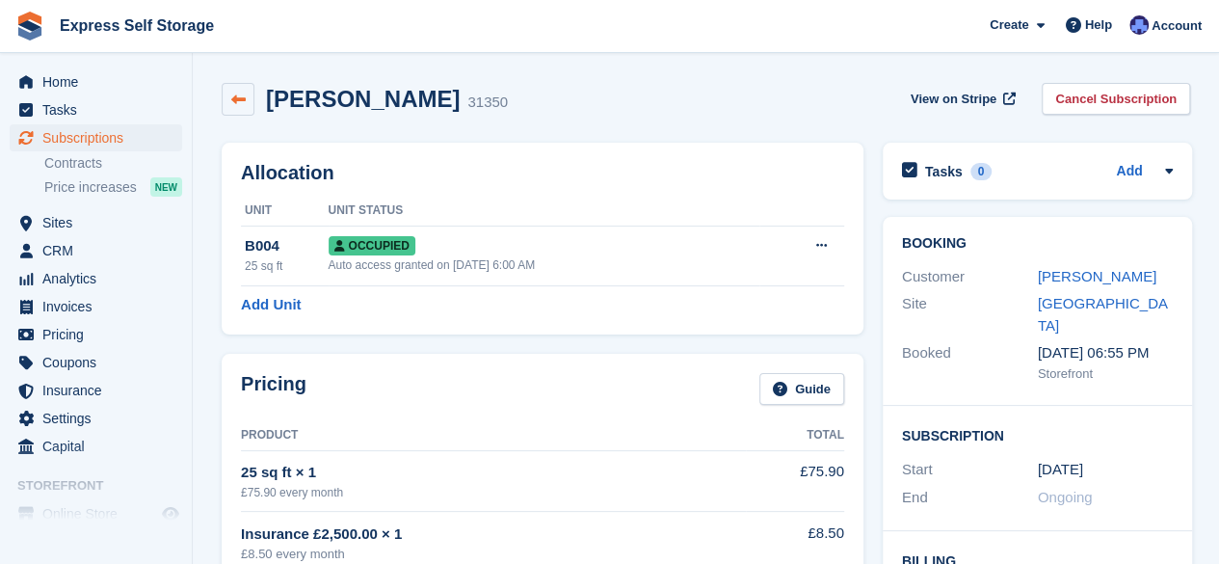
click at [227, 94] on link at bounding box center [238, 99] width 33 height 33
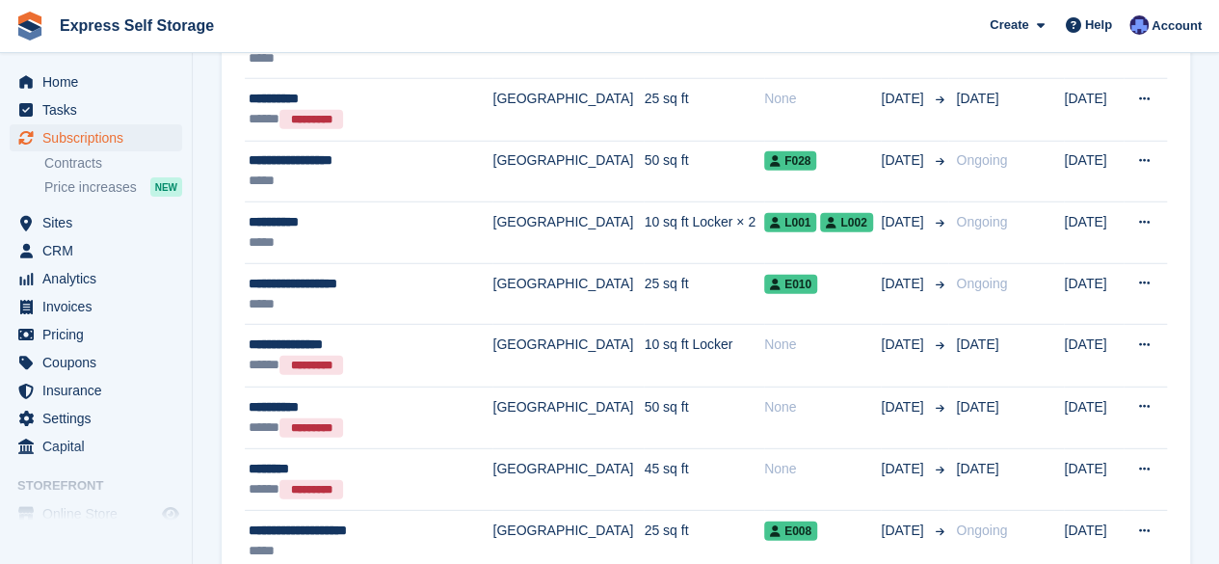
scroll to position [2915, 0]
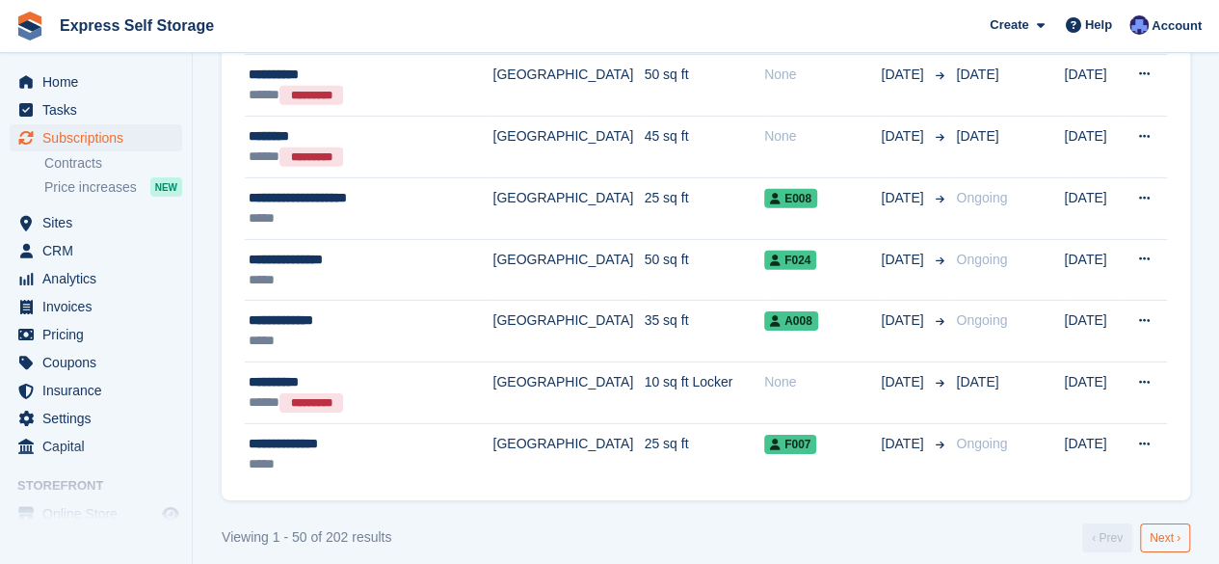
click at [1169, 523] on link "Next ›" at bounding box center [1165, 537] width 50 height 29
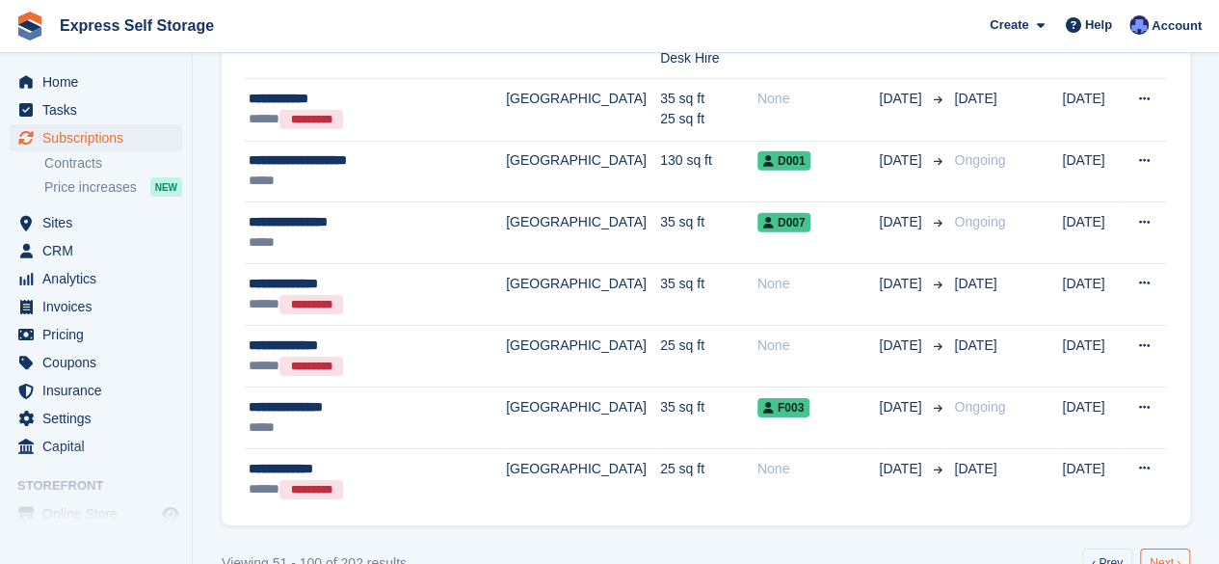
click at [1165, 549] on link "Next ›" at bounding box center [1165, 563] width 50 height 29
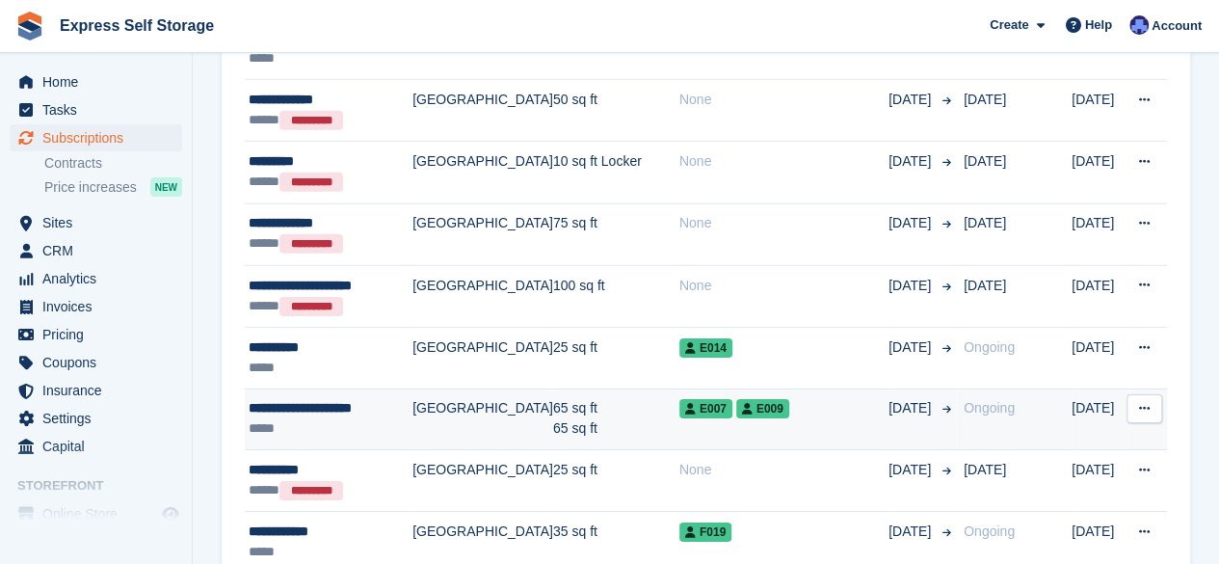
scroll to position [3004, 0]
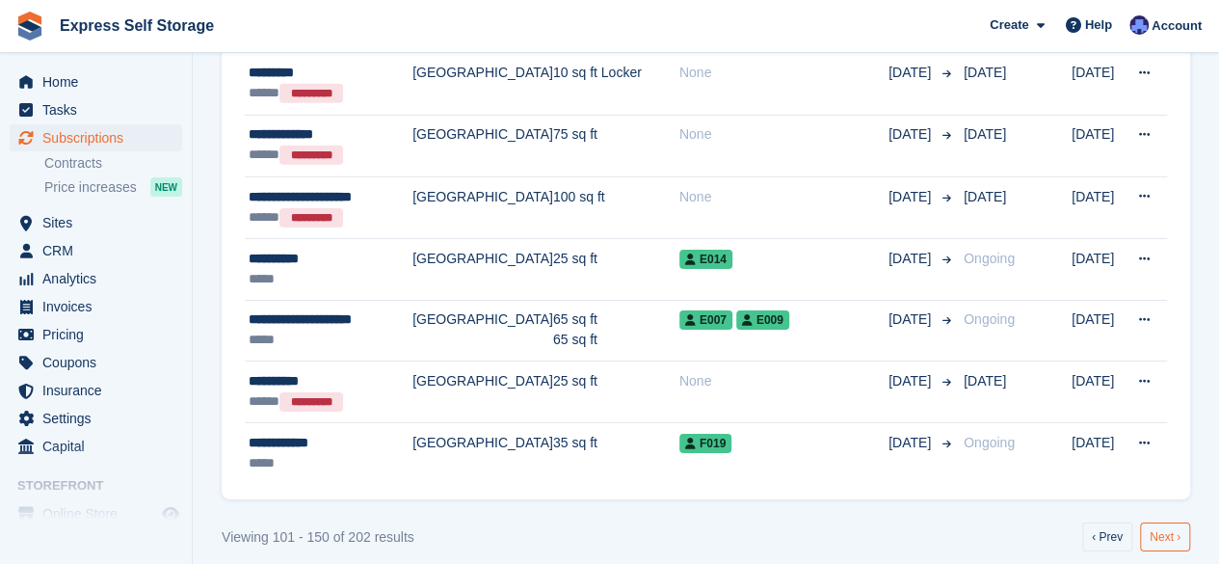
click at [1161, 522] on link "Next ›" at bounding box center [1165, 536] width 50 height 29
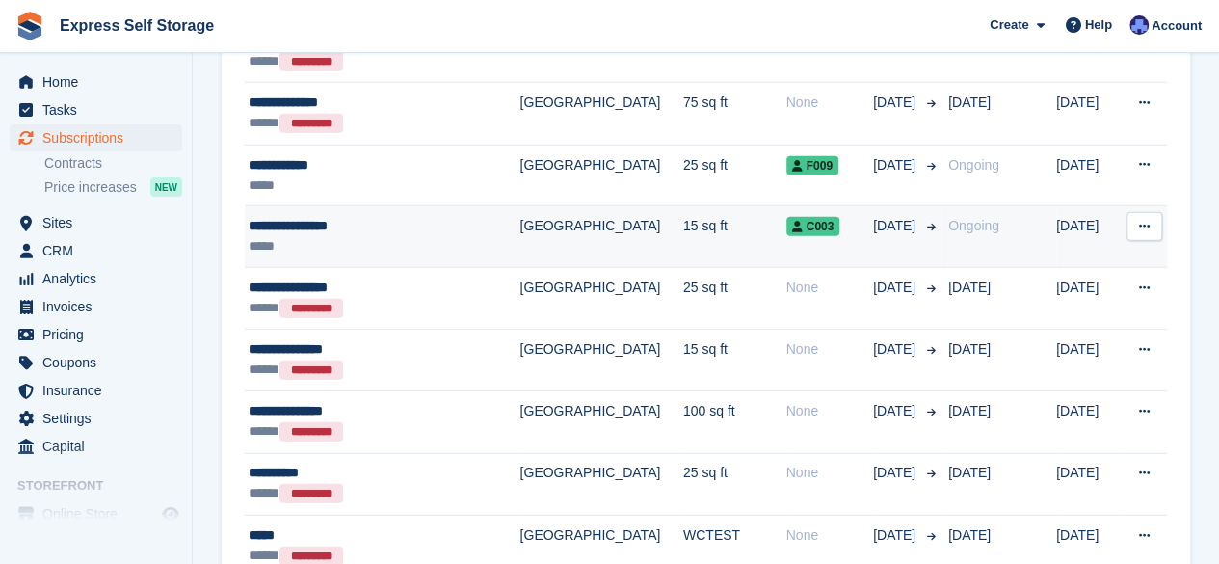
scroll to position [2541, 0]
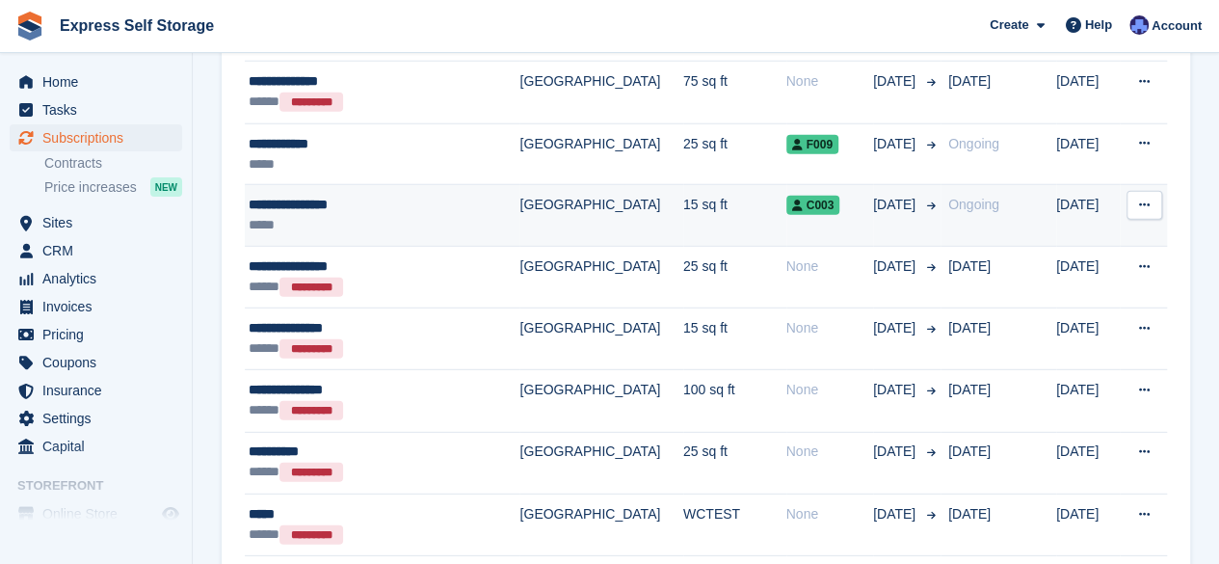
click at [305, 195] on div "**********" at bounding box center [365, 205] width 233 height 20
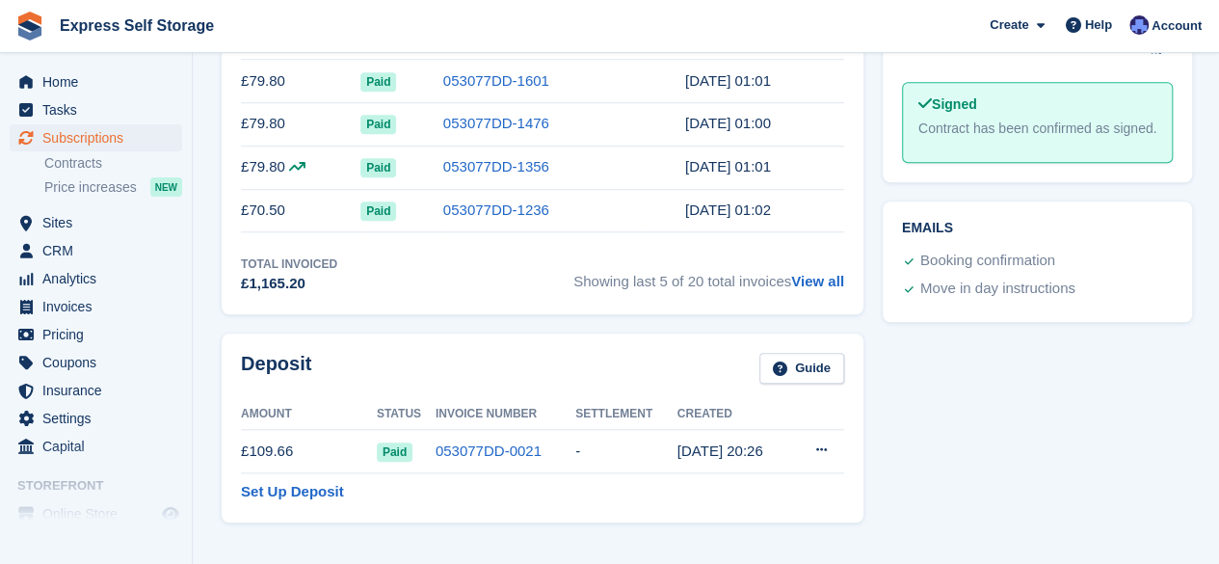
scroll to position [761, 0]
click at [816, 274] on link "View all" at bounding box center [817, 280] width 53 height 16
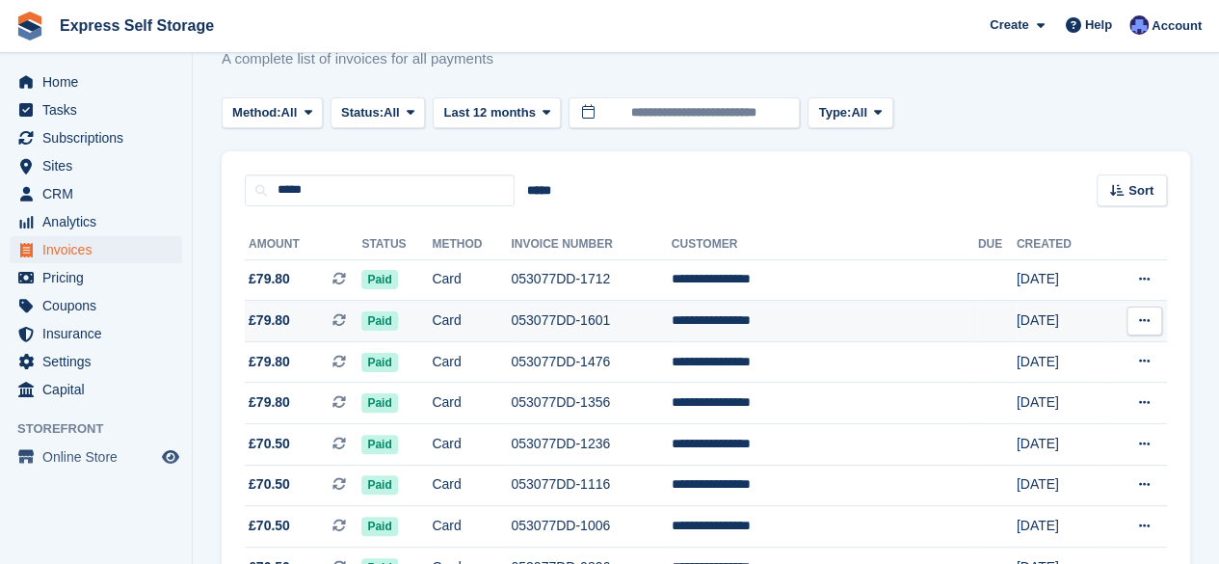
scroll to position [54, 0]
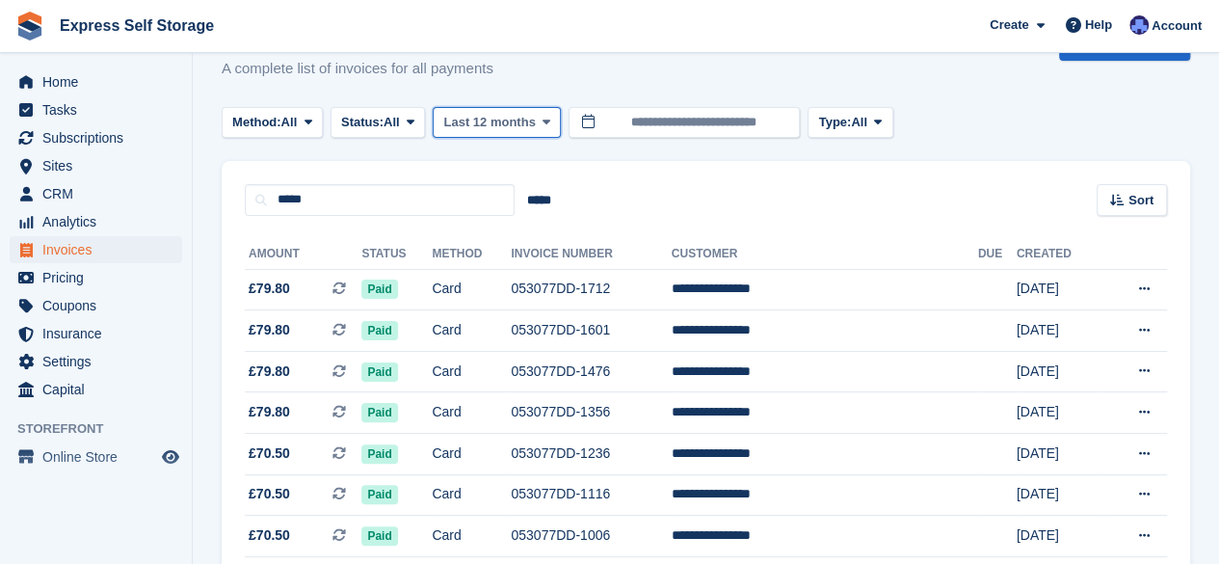
click at [552, 121] on button "Last 12 months" at bounding box center [497, 123] width 128 height 32
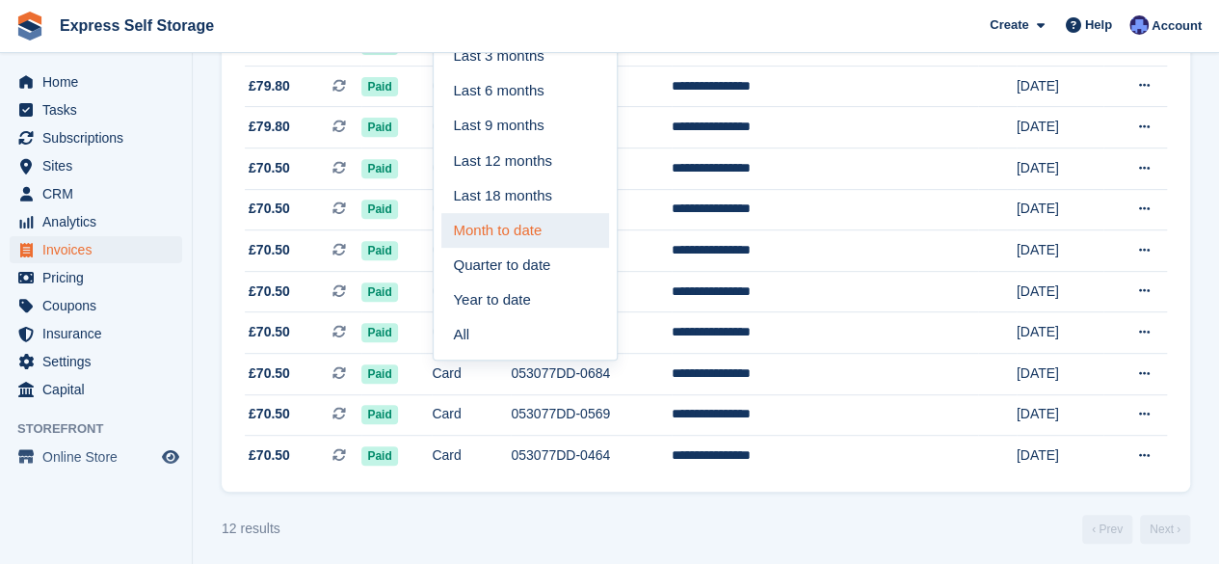
scroll to position [351, 0]
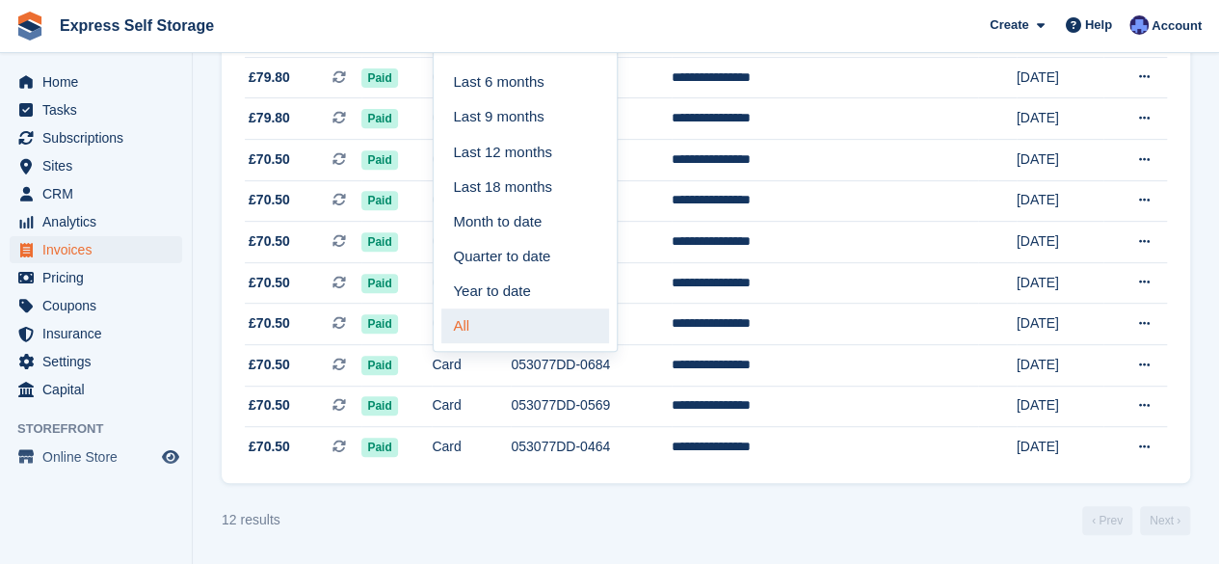
click at [519, 310] on link "All" at bounding box center [526, 325] width 168 height 35
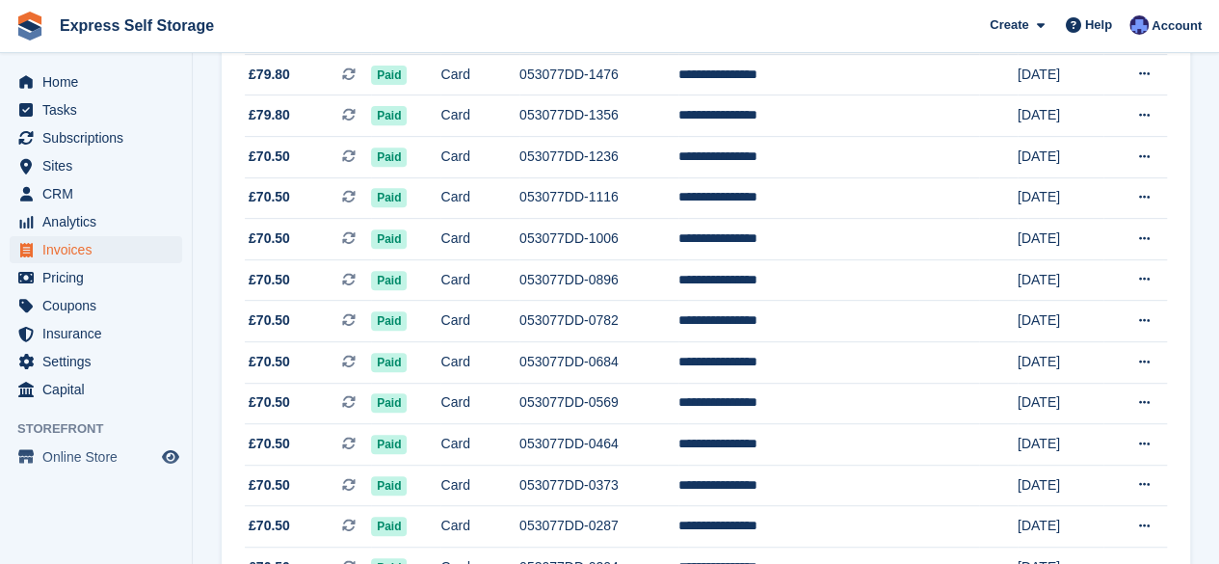
scroll to position [723, 0]
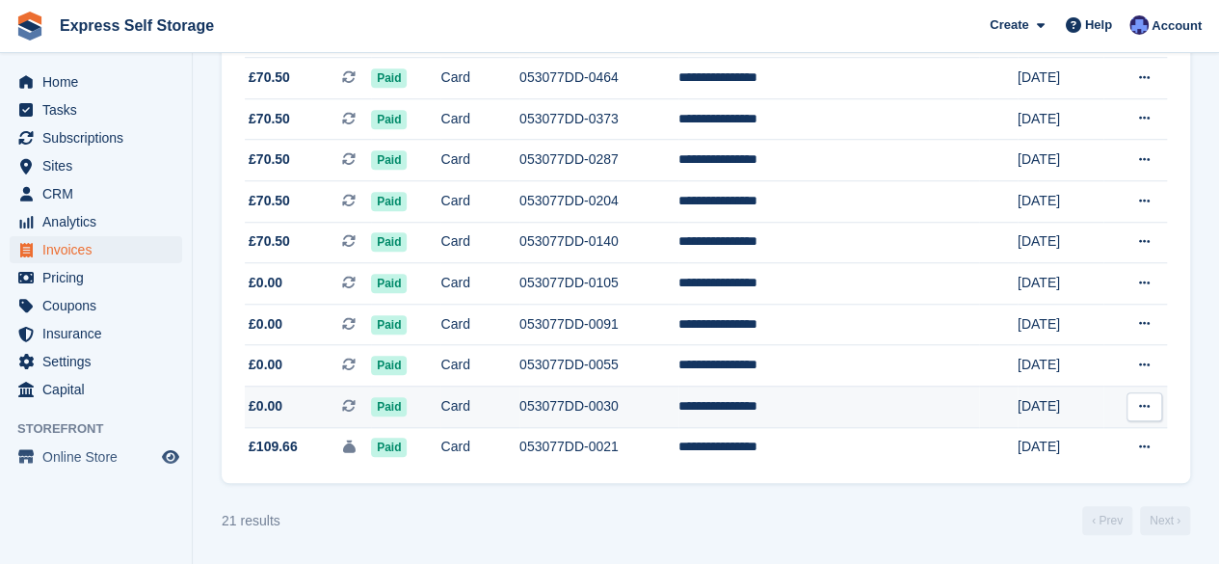
click at [555, 402] on td "053077DD-0030" at bounding box center [599, 406] width 159 height 41
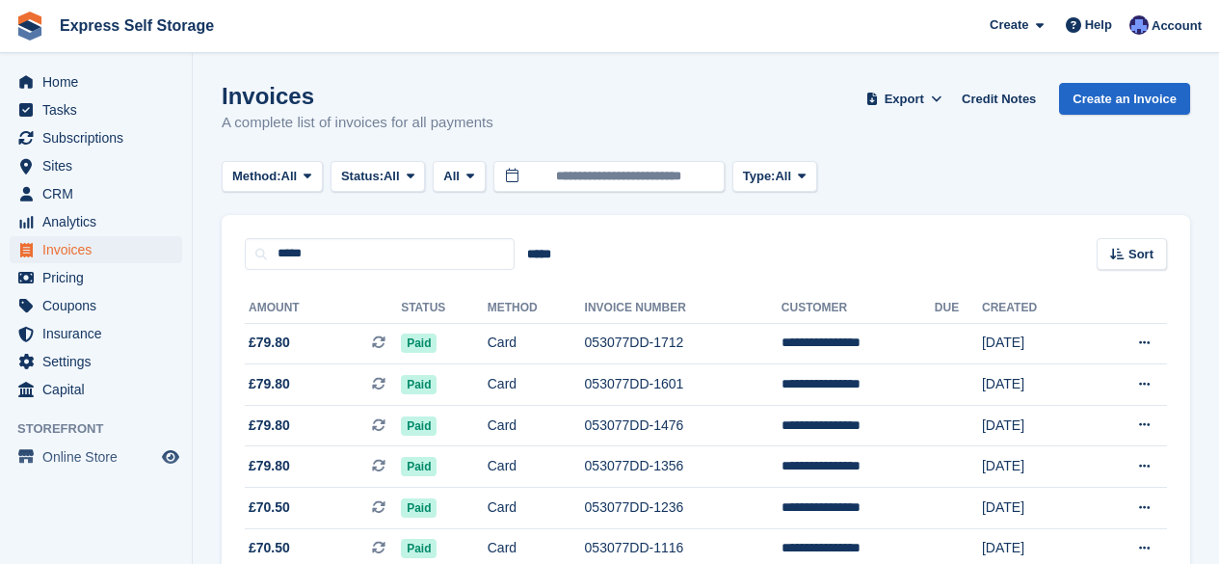
scroll to position [723, 0]
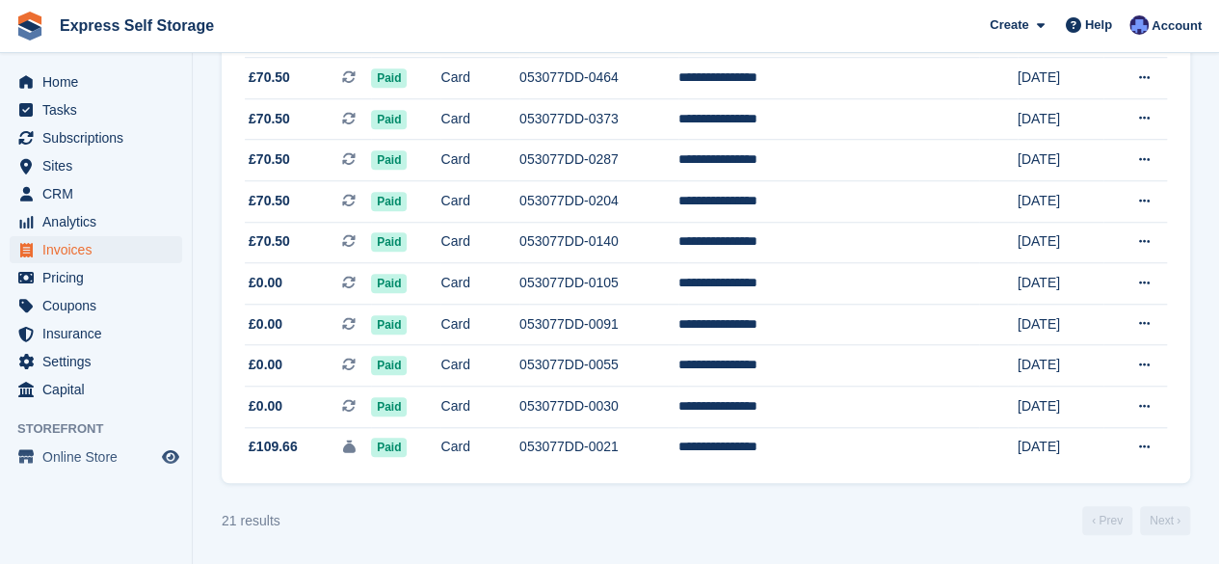
click at [781, 506] on div "21 results ‹ Prev Next ›" at bounding box center [706, 520] width 969 height 29
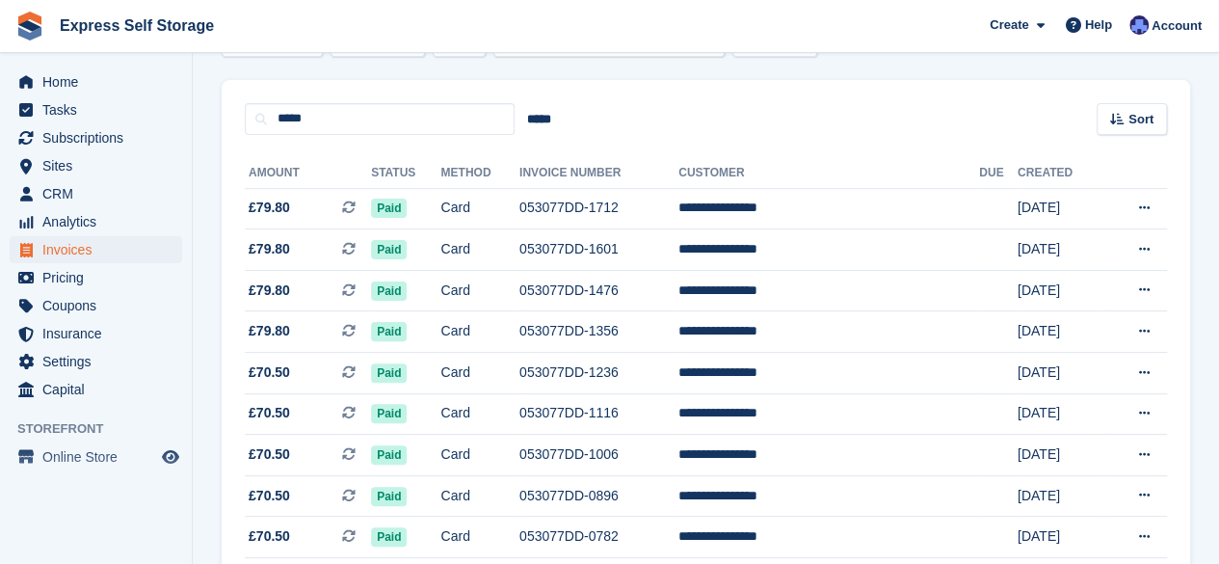
scroll to position [112, 0]
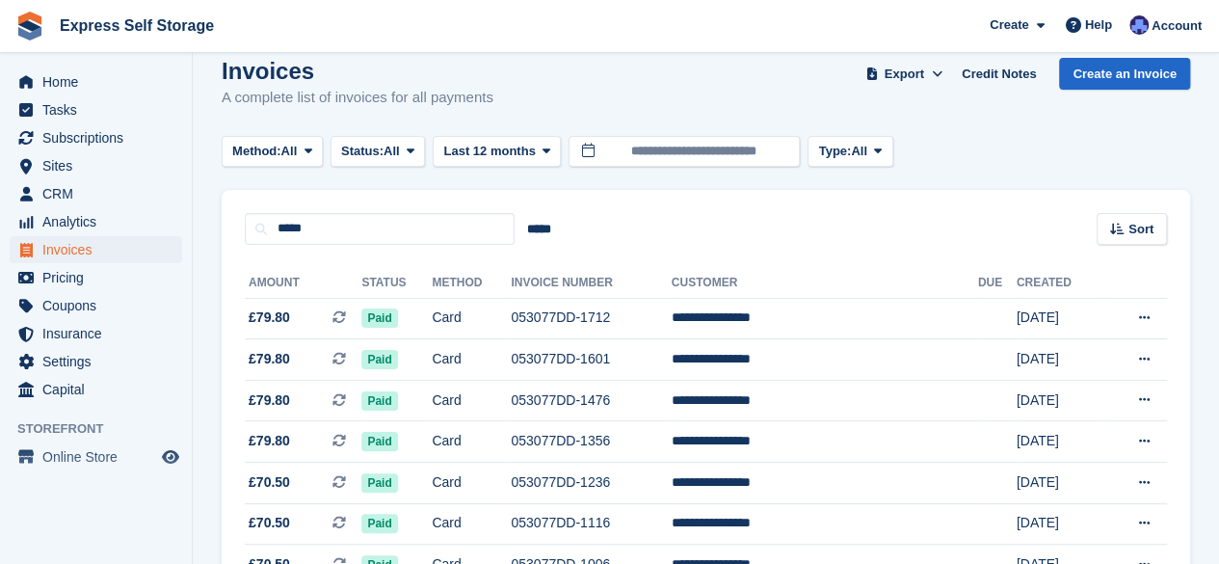
scroll to position [28, 0]
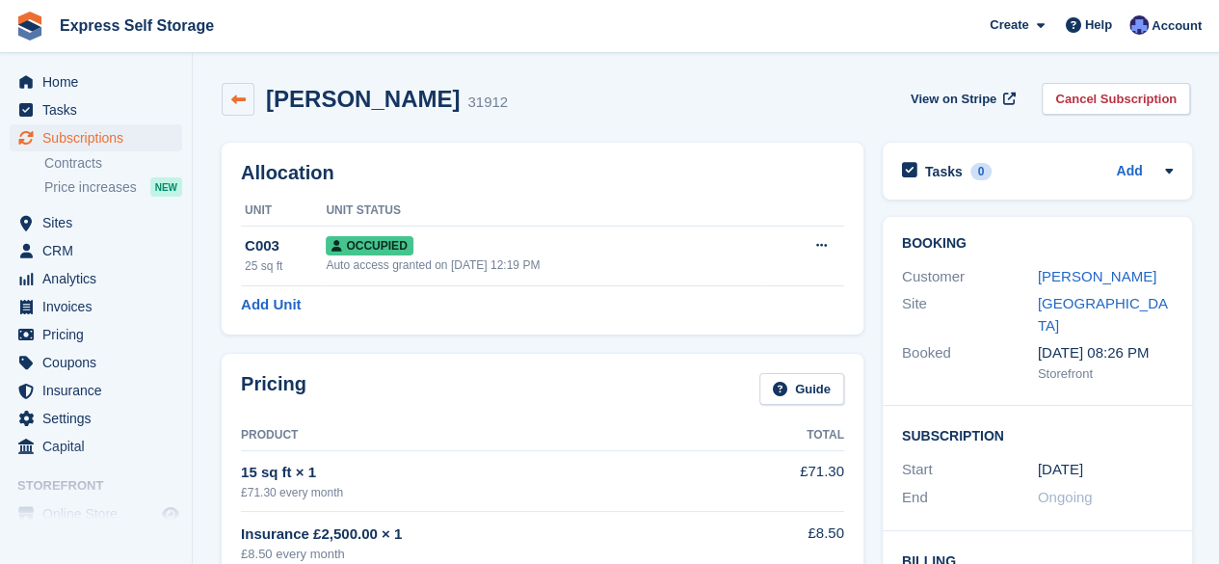
click at [236, 95] on icon at bounding box center [238, 100] width 14 height 14
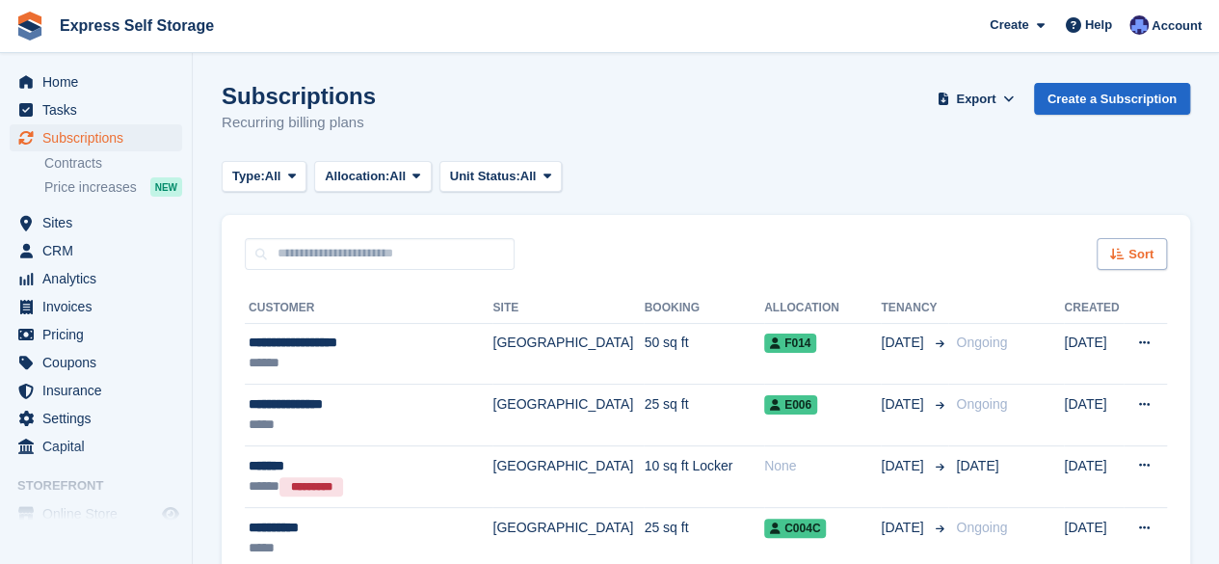
click at [1151, 254] on span "Sort" at bounding box center [1141, 254] width 25 height 19
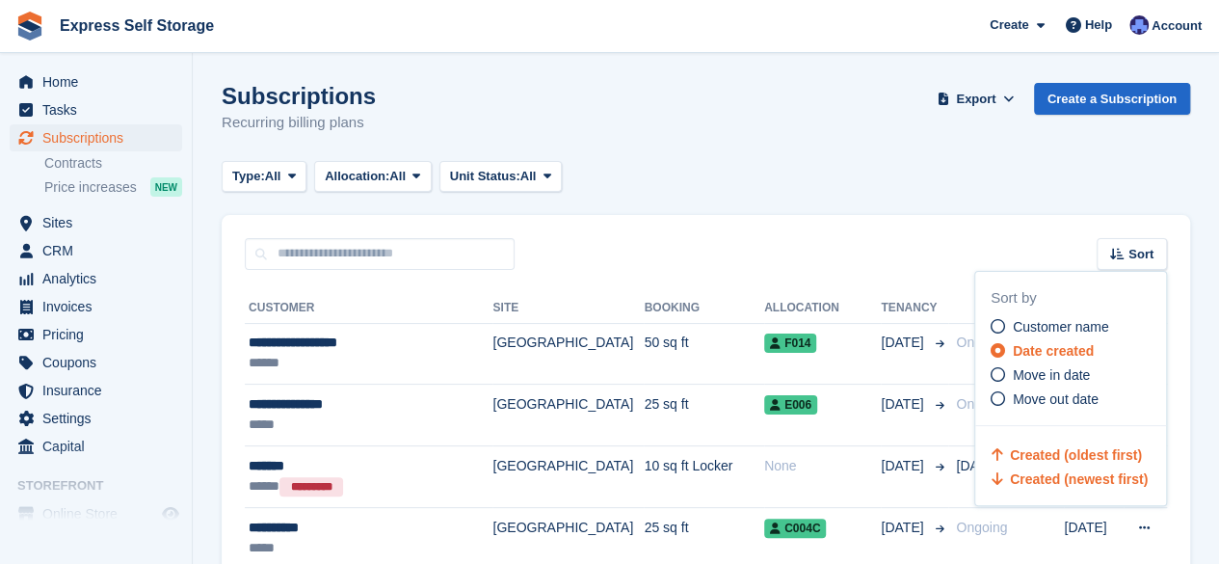
click at [1005, 461] on icon at bounding box center [999, 454] width 14 height 14
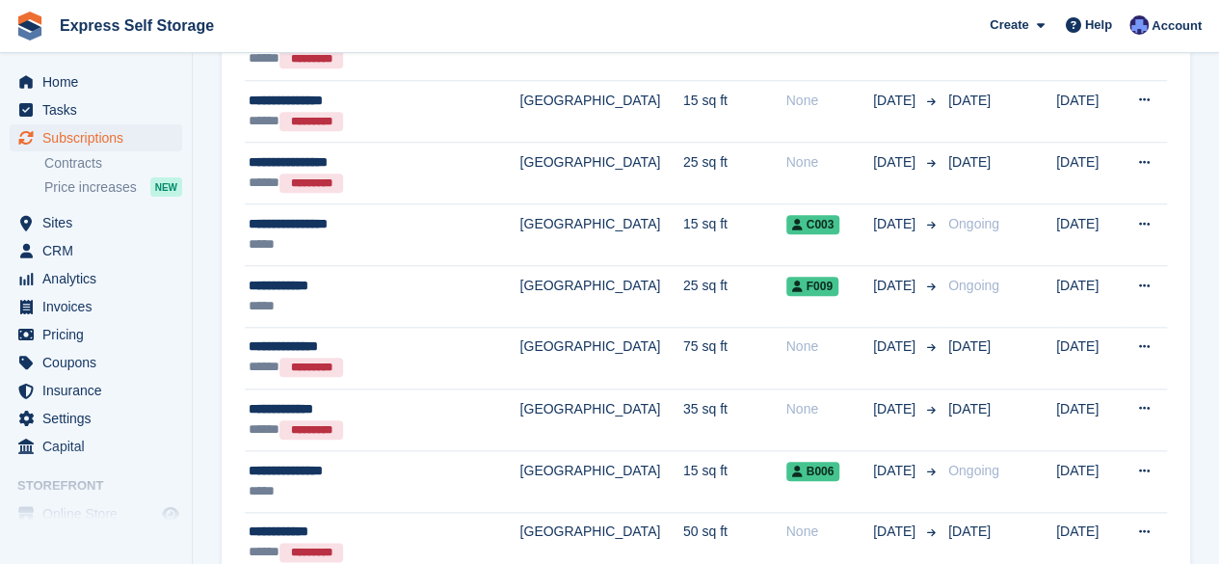
scroll to position [951, 0]
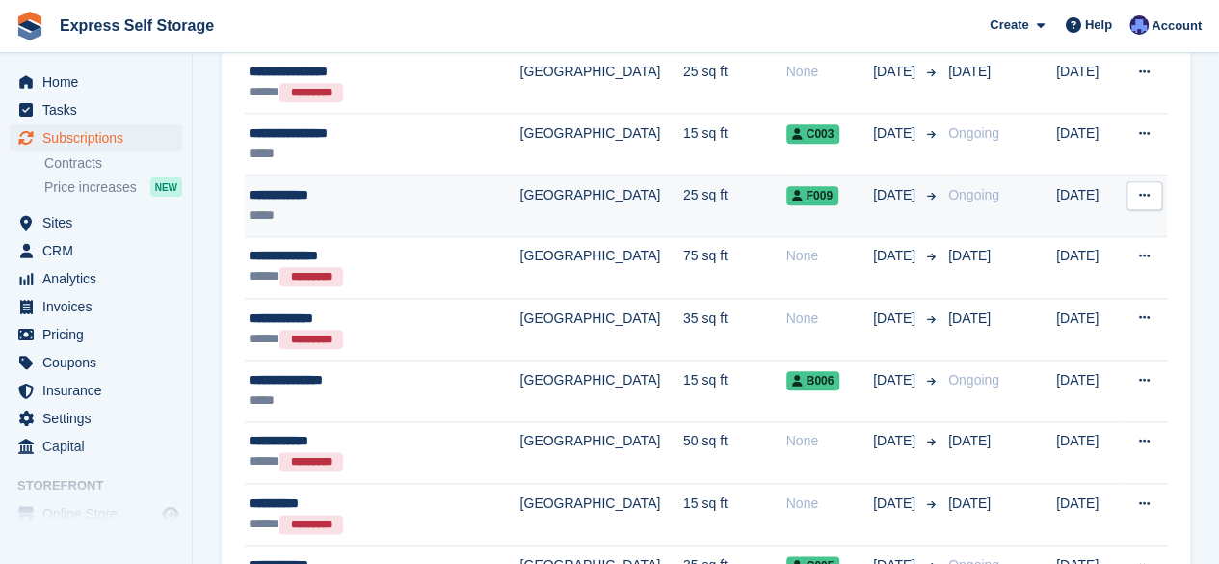
click at [522, 194] on td "[GEOGRAPHIC_DATA]" at bounding box center [601, 205] width 163 height 62
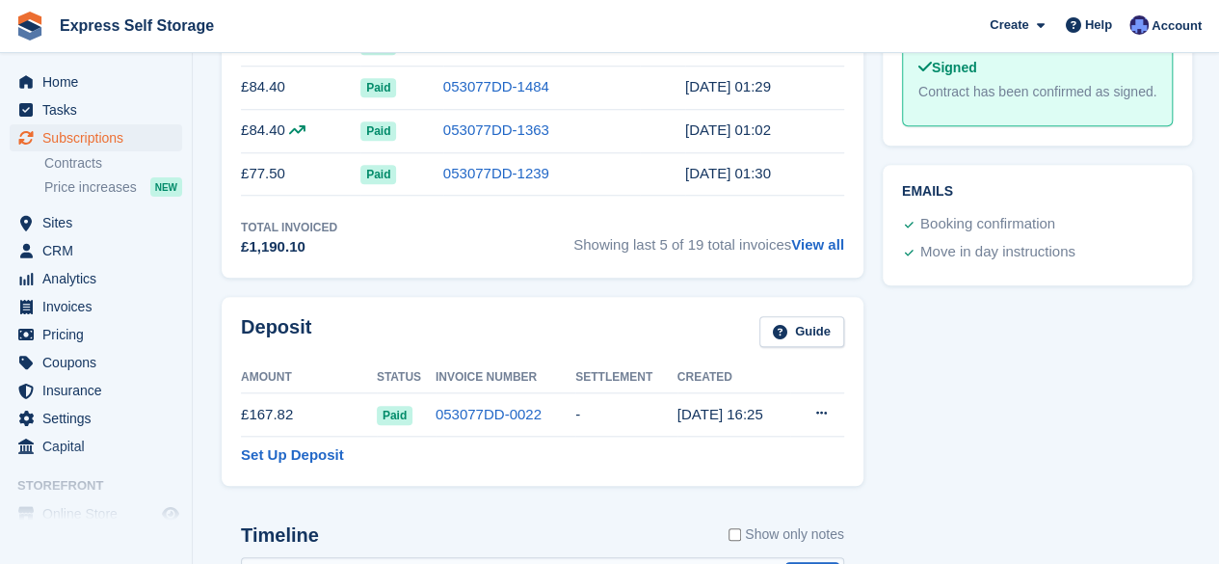
scroll to position [797, 0]
click at [828, 243] on link "View all" at bounding box center [817, 243] width 53 height 16
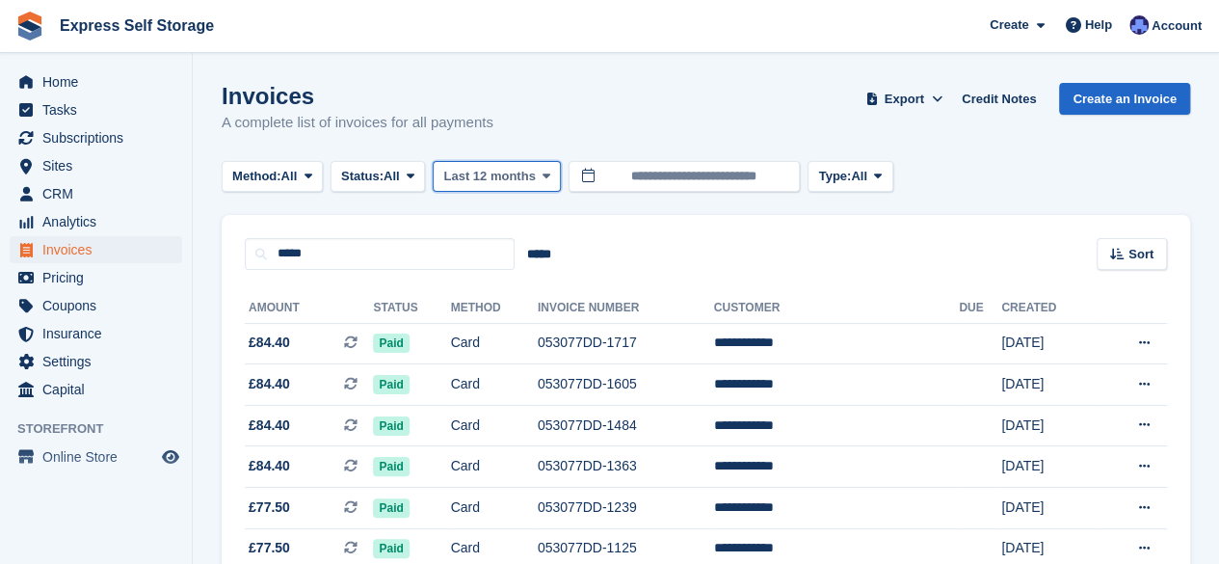
click at [482, 185] on span "Last 12 months" at bounding box center [489, 176] width 92 height 19
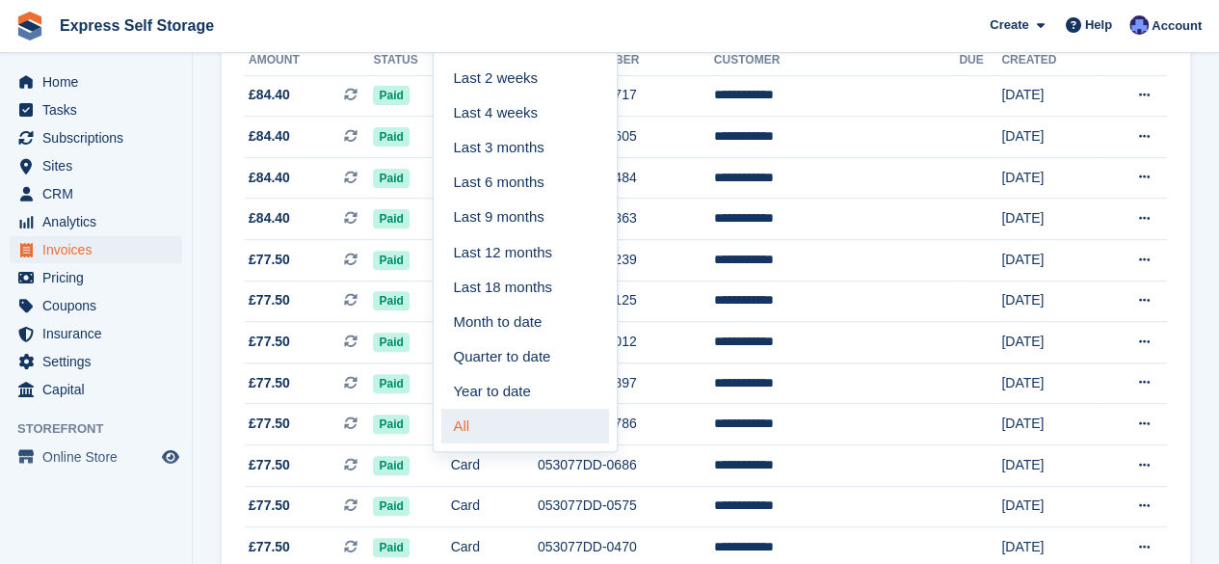
scroll to position [249, 0]
click at [491, 439] on link "All" at bounding box center [526, 425] width 168 height 35
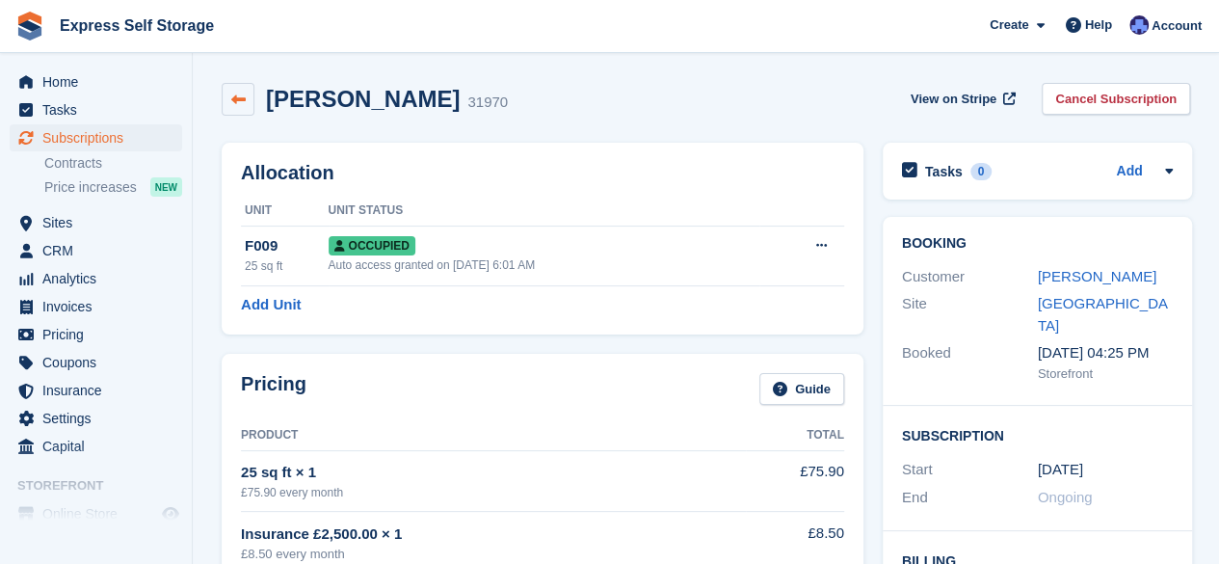
click at [229, 92] on link at bounding box center [238, 99] width 33 height 33
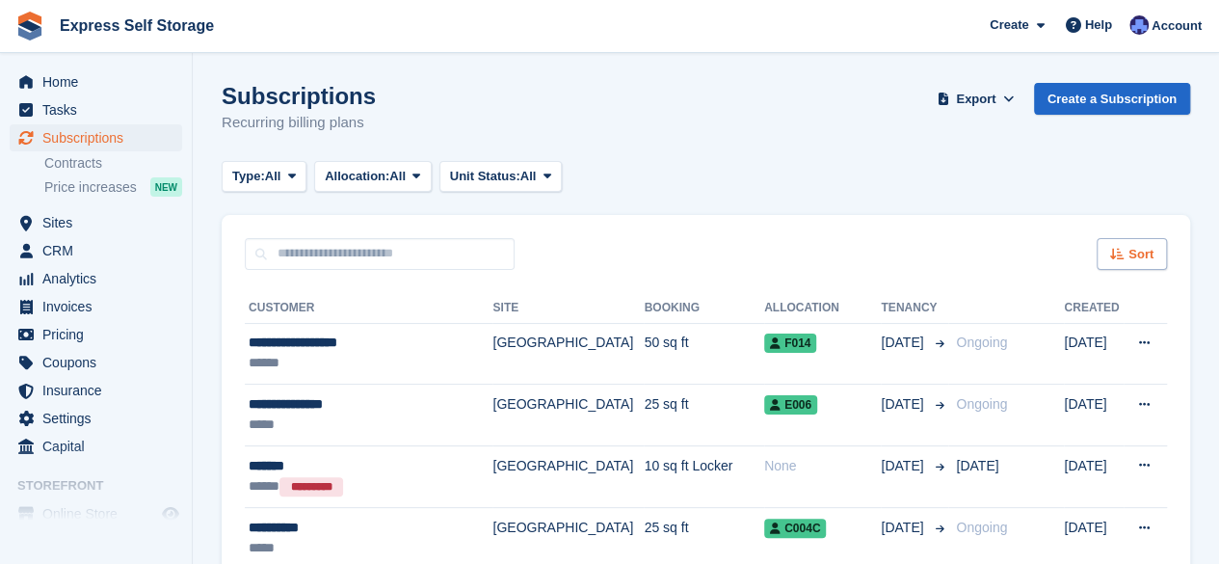
click at [1112, 252] on icon at bounding box center [1118, 254] width 14 height 13
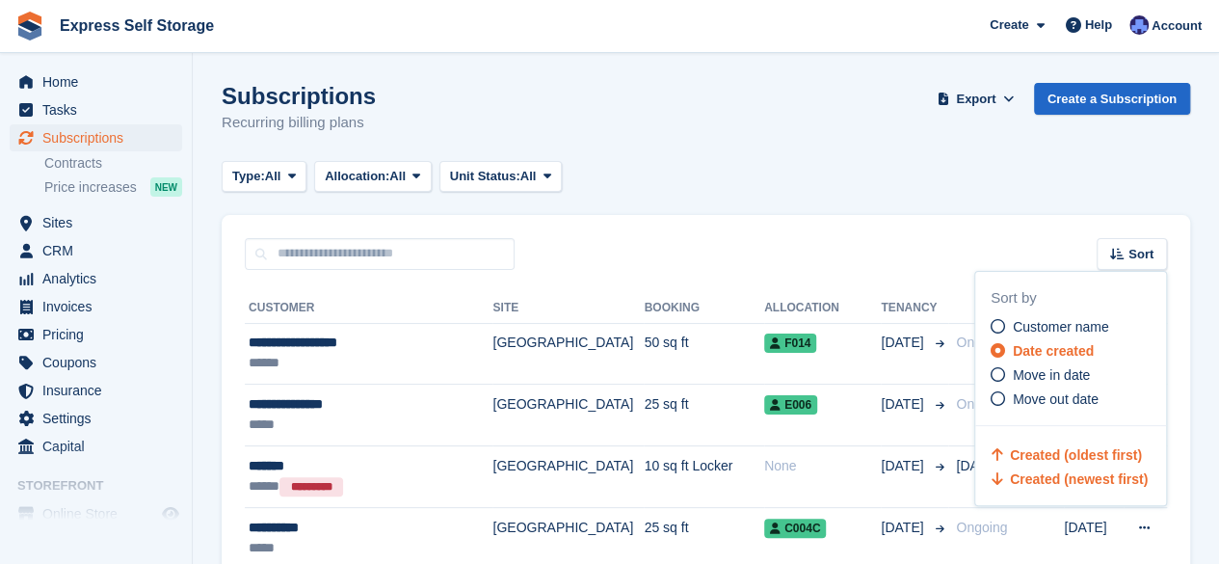
click at [1037, 462] on span "Created (oldest first)" at bounding box center [1076, 454] width 132 height 15
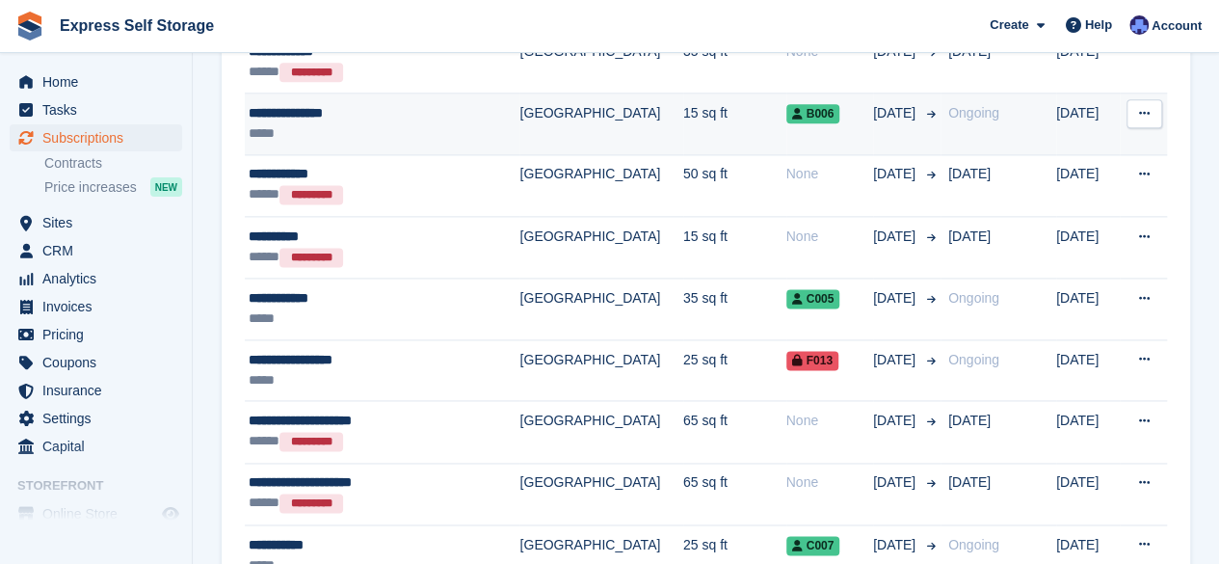
scroll to position [1225, 0]
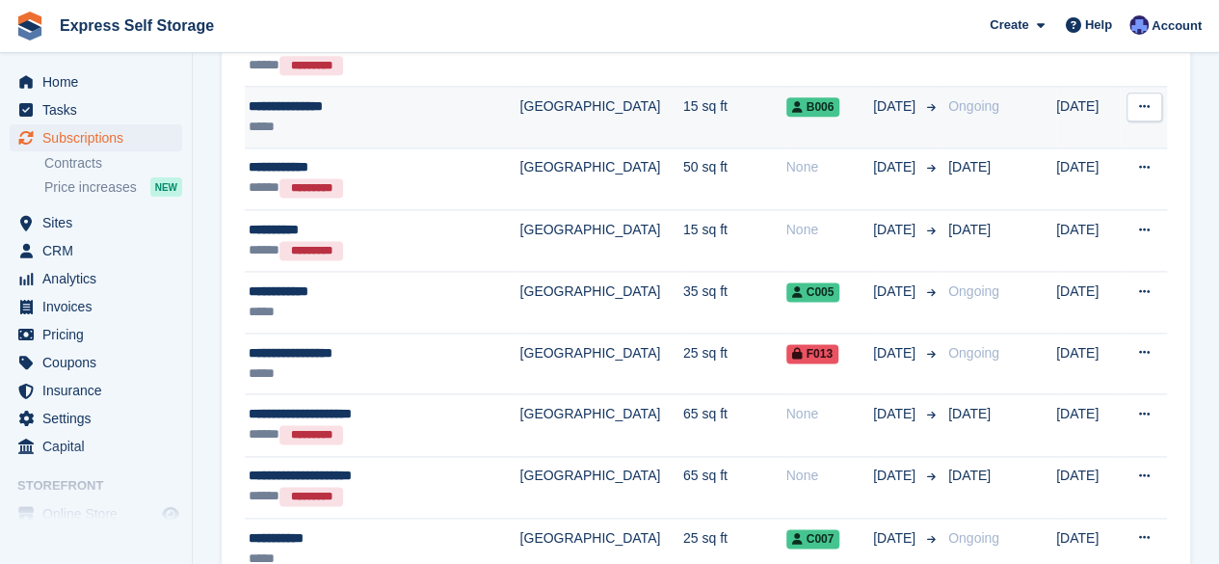
click at [436, 109] on div "**********" at bounding box center [365, 106] width 233 height 20
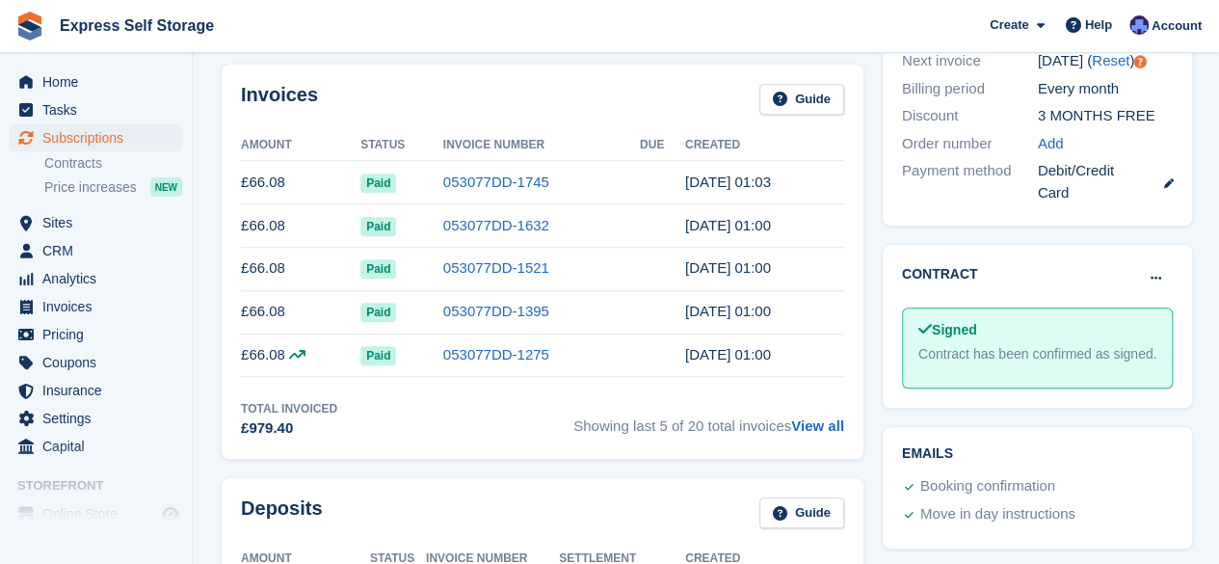
scroll to position [551, 0]
click at [814, 421] on link "View all" at bounding box center [817, 426] width 53 height 16
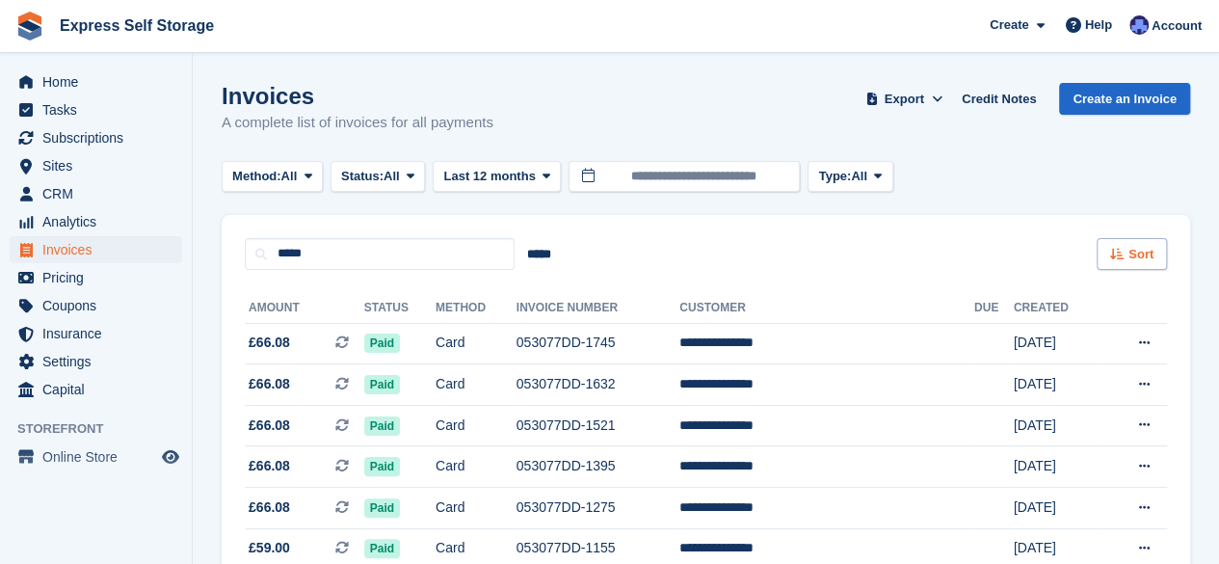
click at [1147, 269] on div "Sort" at bounding box center [1132, 254] width 70 height 32
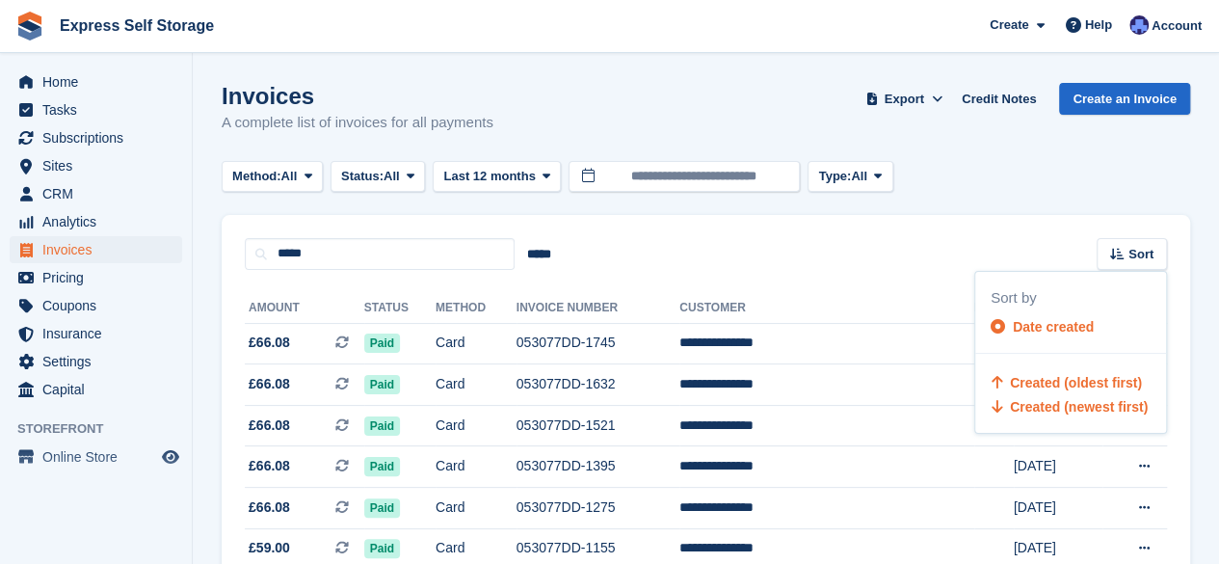
click at [1075, 381] on span "Created (oldest first)" at bounding box center [1076, 382] width 132 height 15
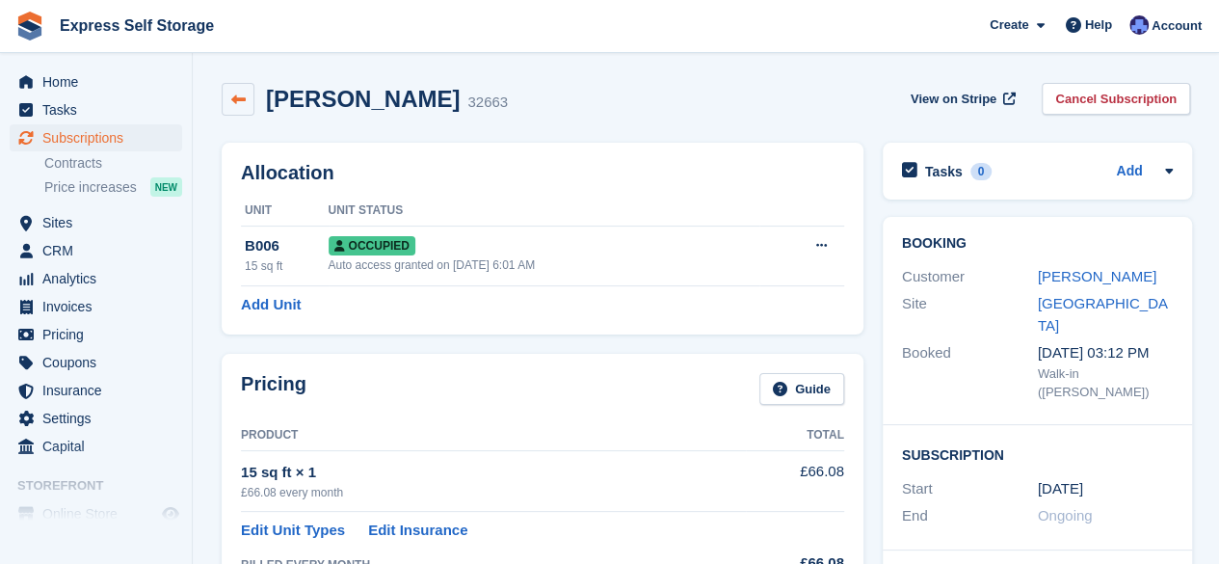
click at [243, 99] on icon at bounding box center [238, 100] width 14 height 14
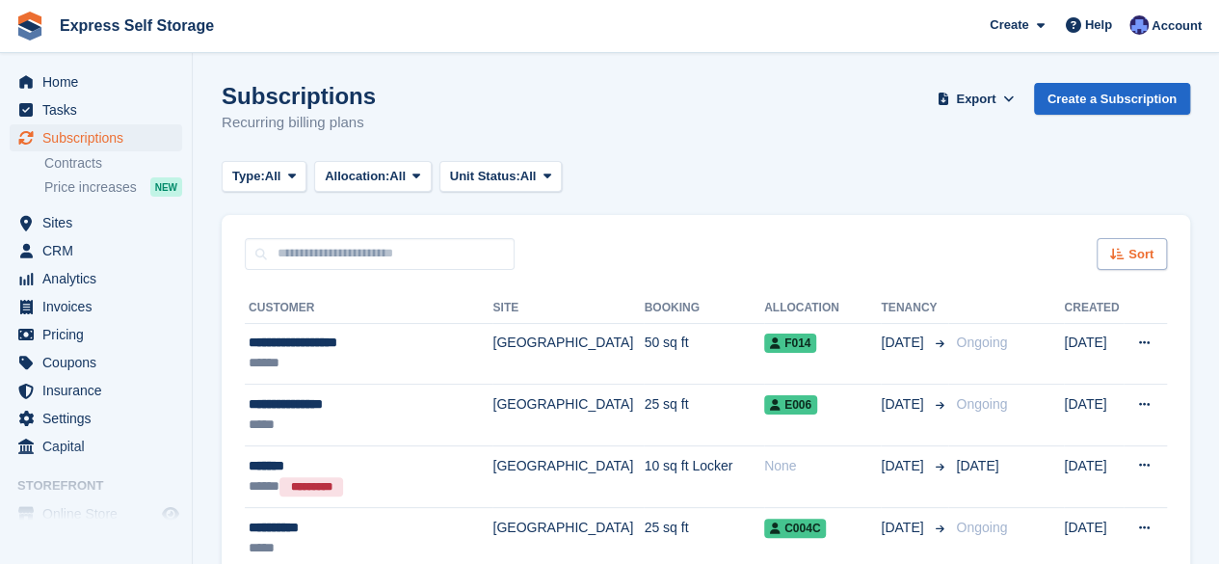
click at [1112, 244] on div "Sort" at bounding box center [1132, 254] width 70 height 32
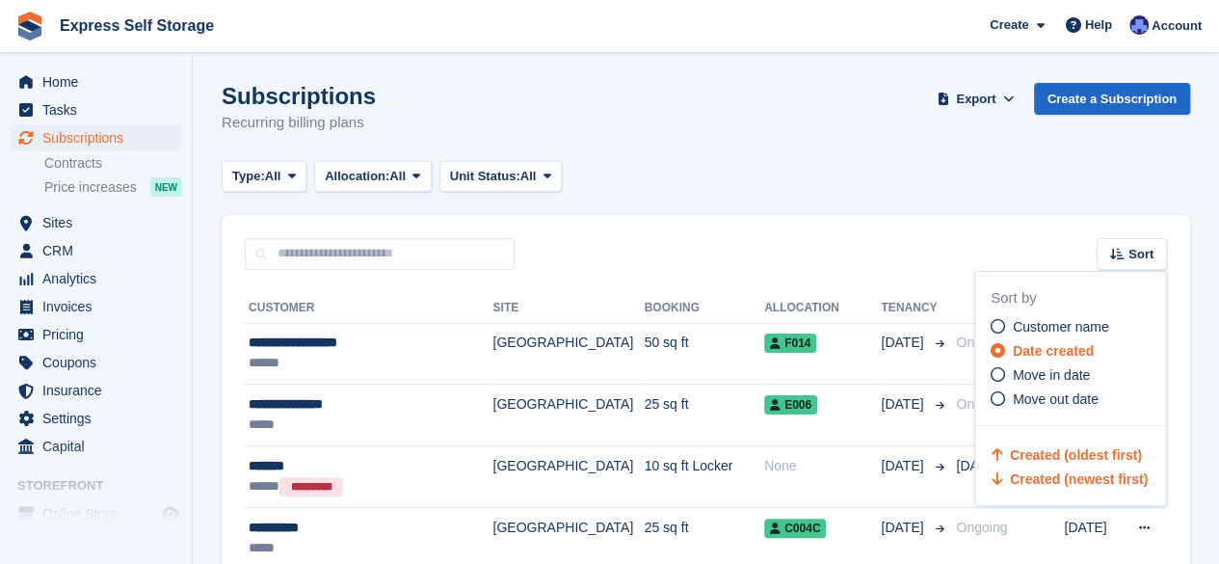
click at [1039, 447] on span "Created (oldest first)" at bounding box center [1076, 454] width 132 height 15
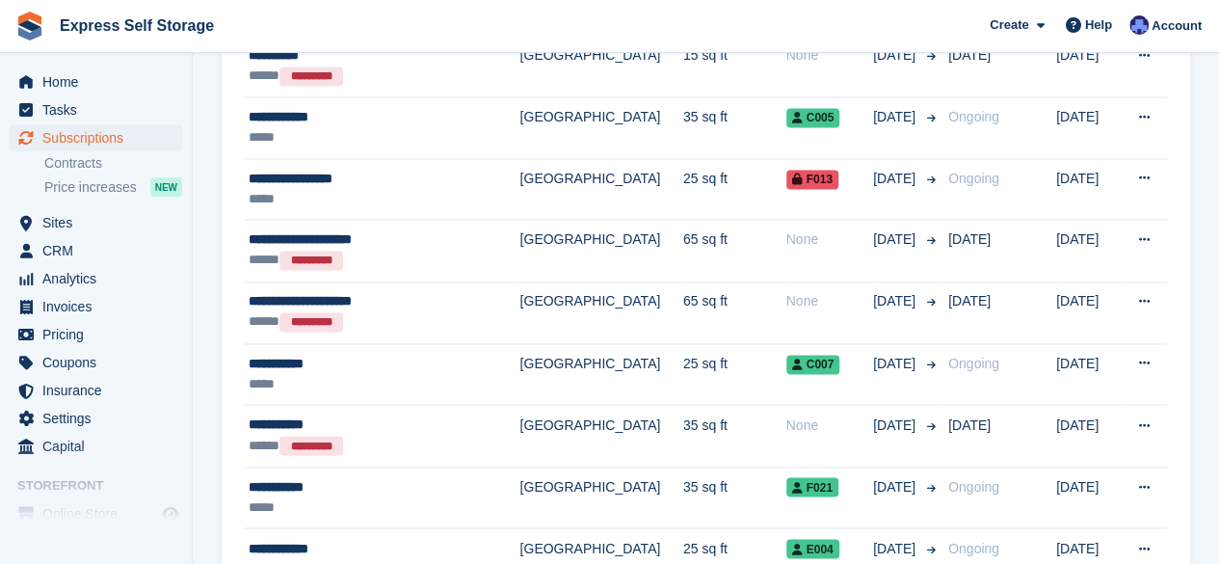
scroll to position [1403, 0]
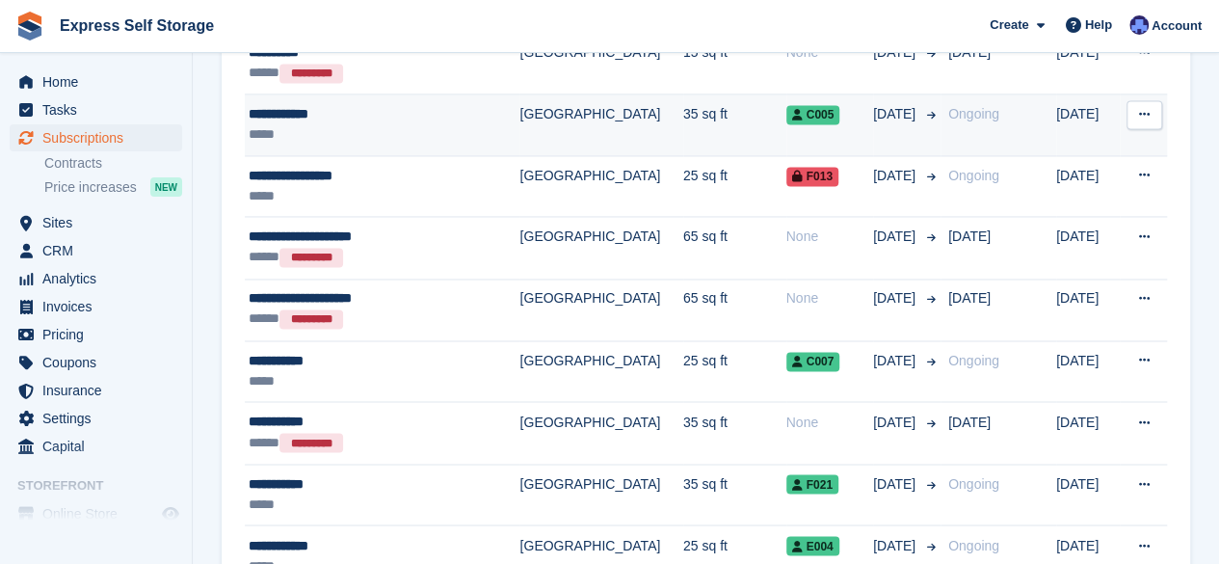
click at [683, 115] on td "35 sq ft" at bounding box center [734, 125] width 103 height 62
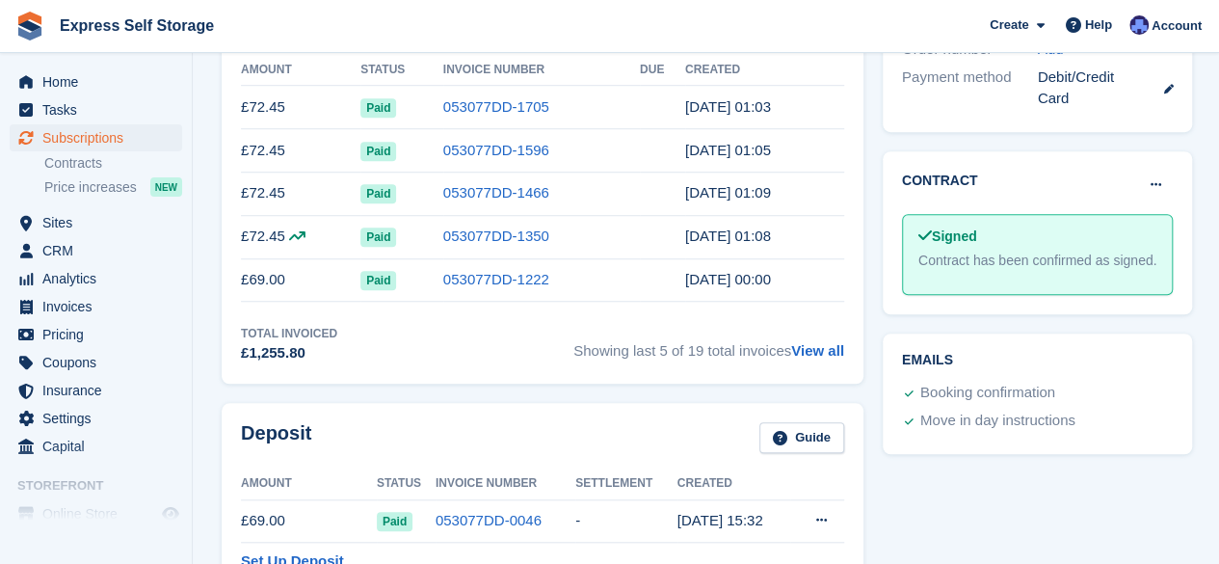
scroll to position [629, 0]
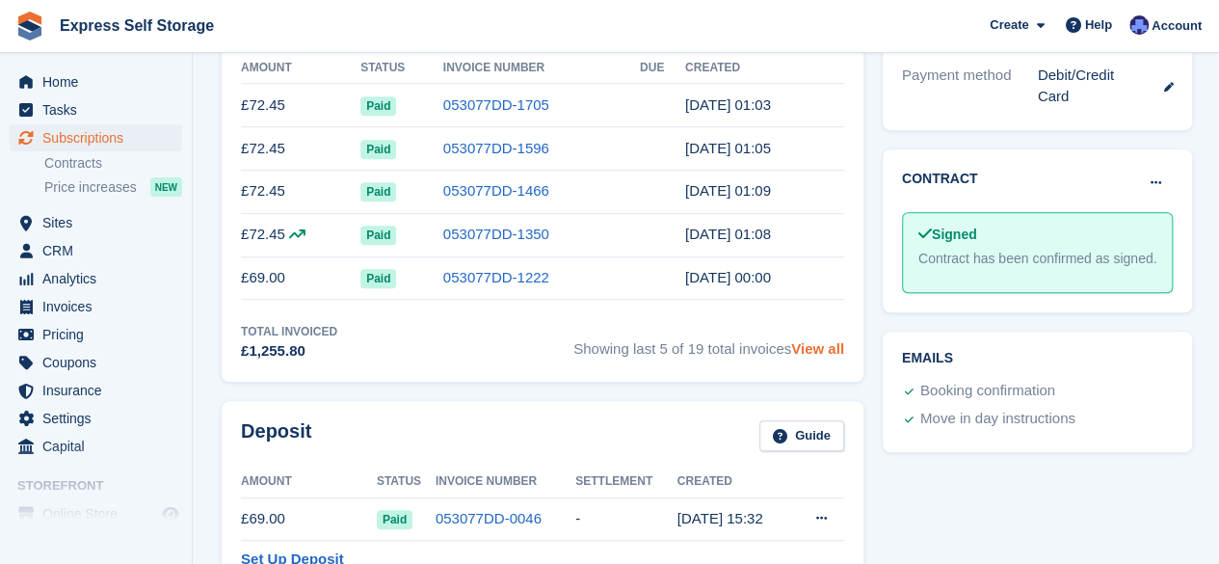
click at [814, 346] on link "View all" at bounding box center [817, 348] width 53 height 16
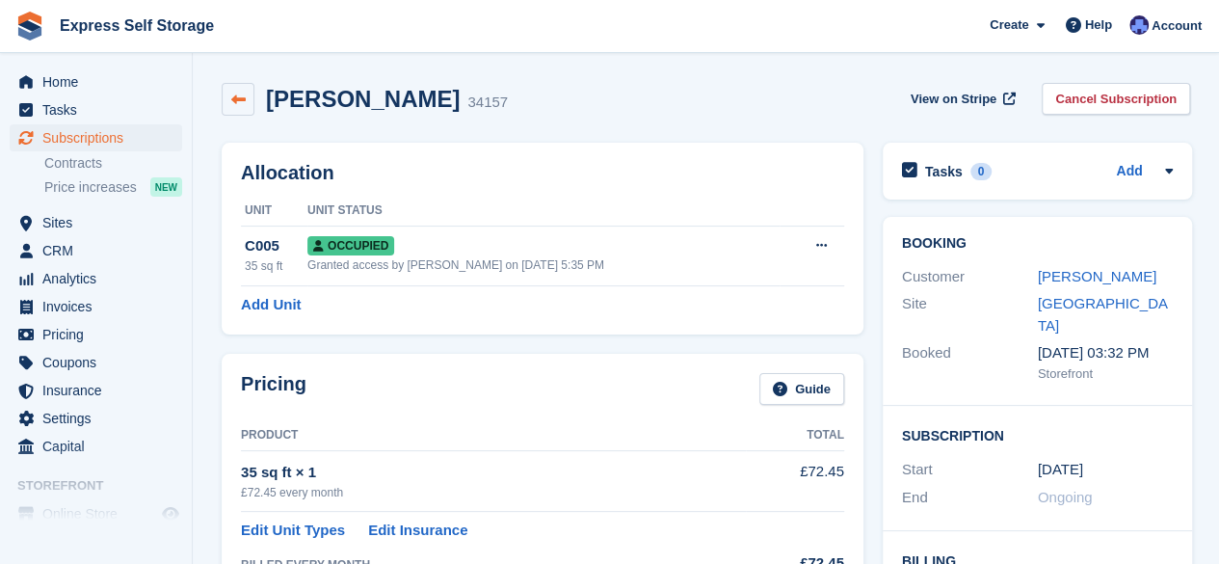
click at [231, 97] on icon at bounding box center [238, 100] width 14 height 14
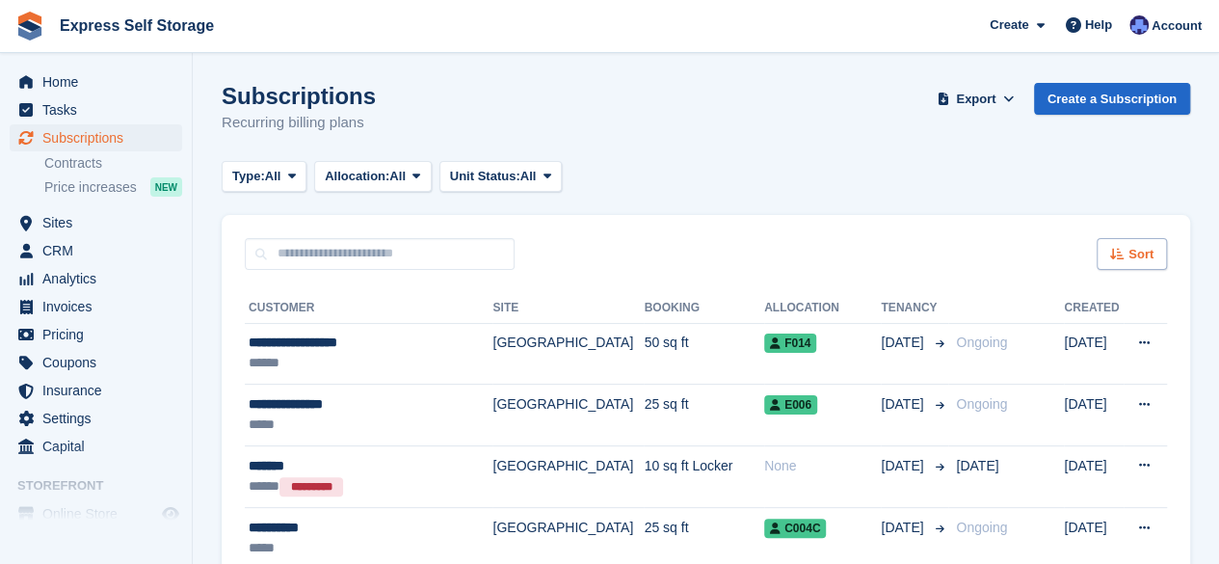
click at [1138, 239] on div "Sort" at bounding box center [1132, 254] width 70 height 32
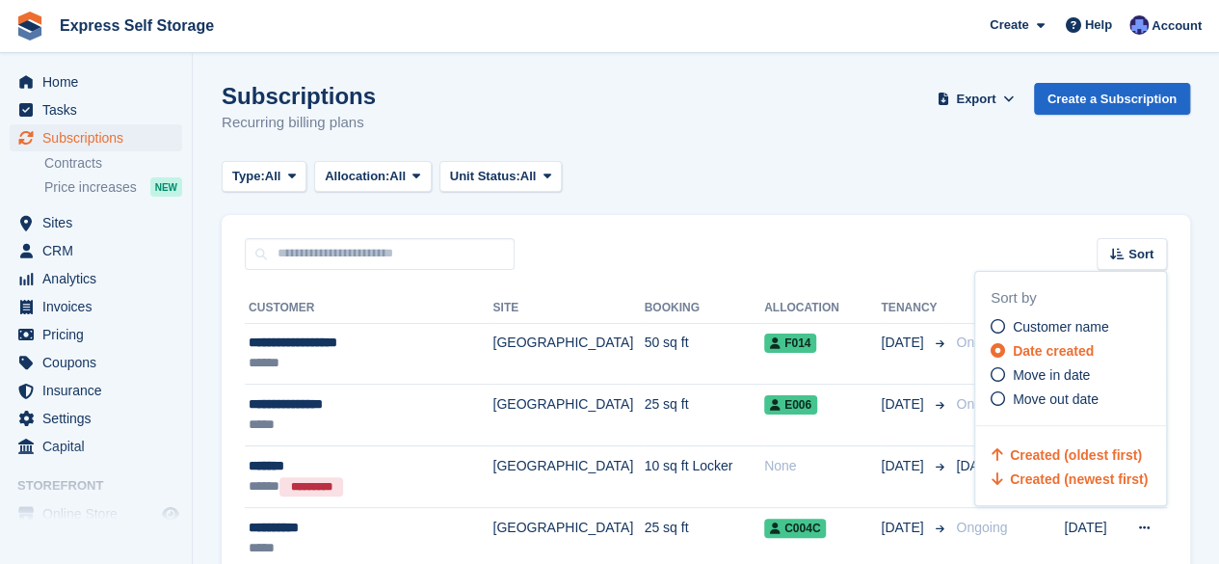
click at [1041, 459] on span "Created (oldest first)" at bounding box center [1076, 454] width 132 height 15
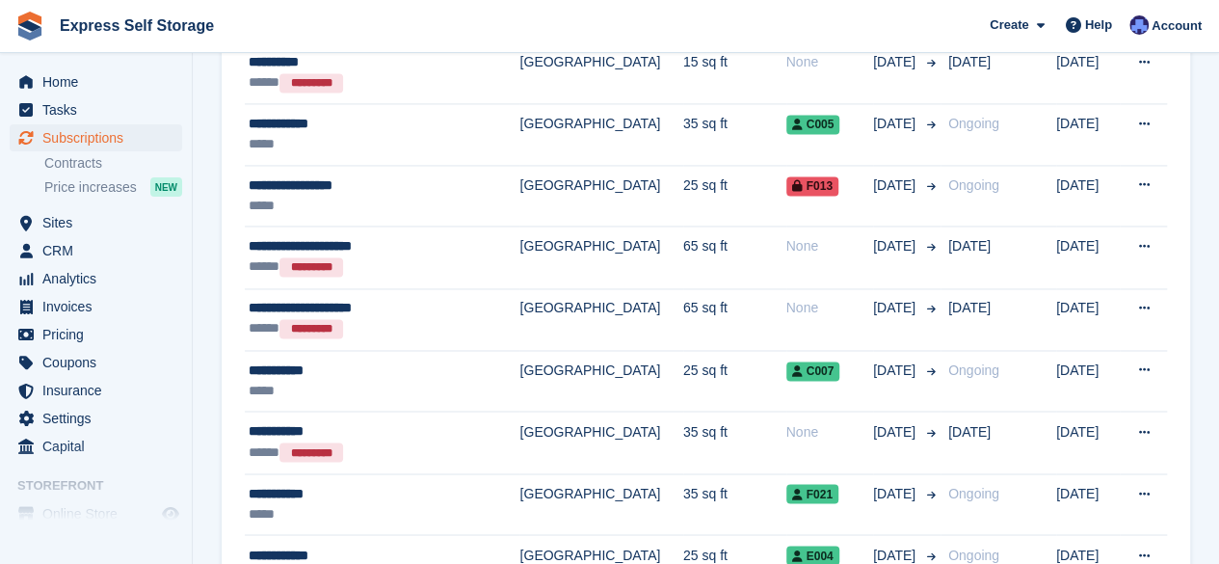
scroll to position [1394, 0]
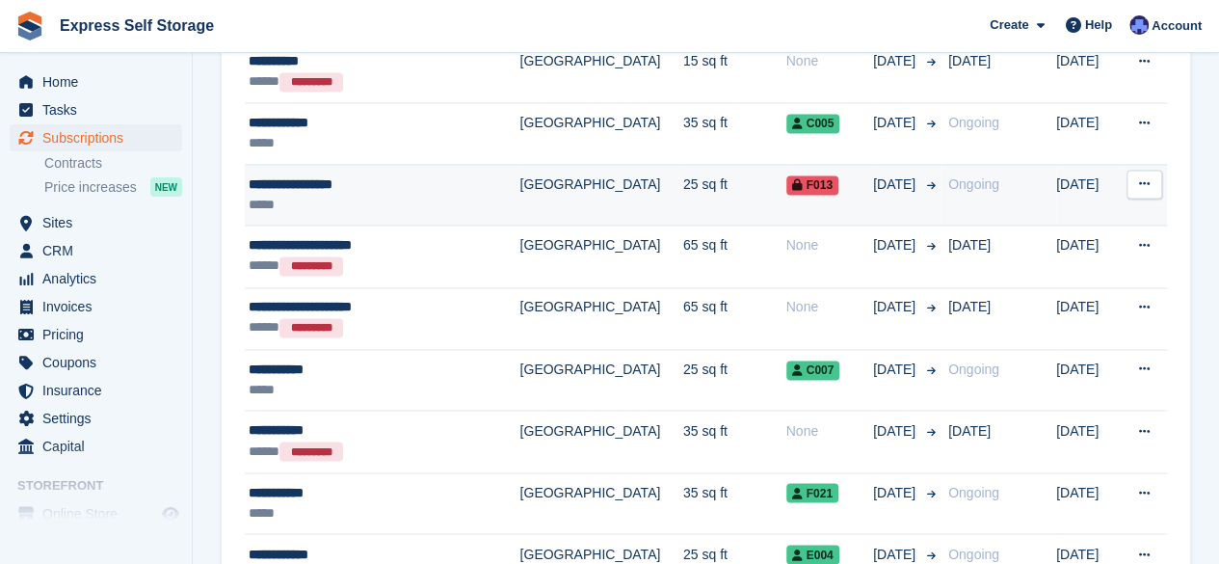
click at [683, 171] on td "25 sq ft" at bounding box center [734, 195] width 103 height 62
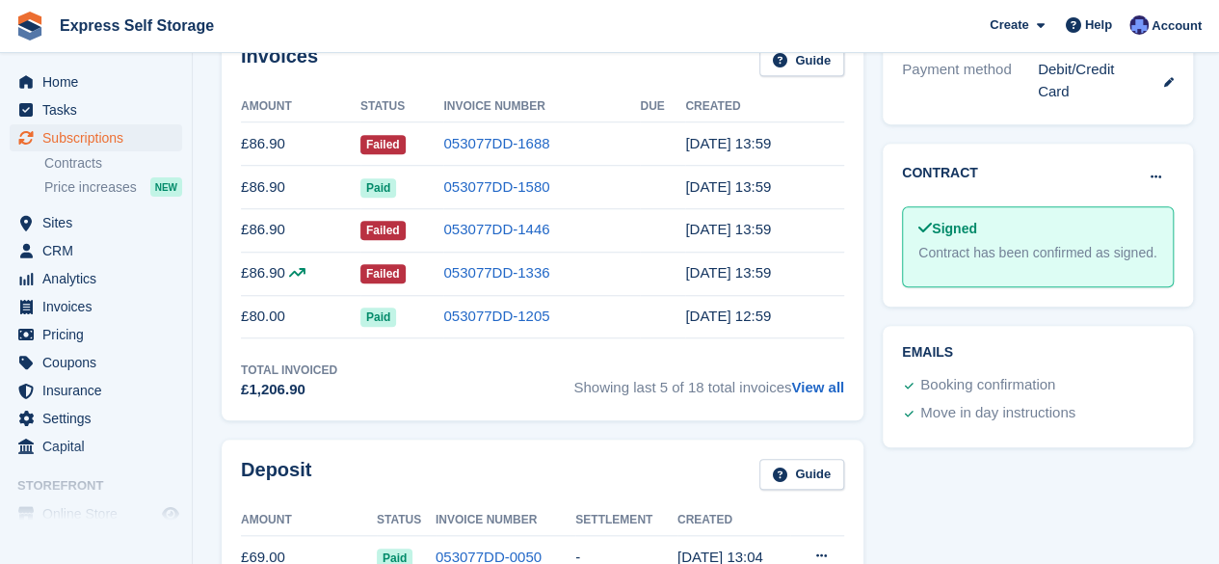
scroll to position [656, 0]
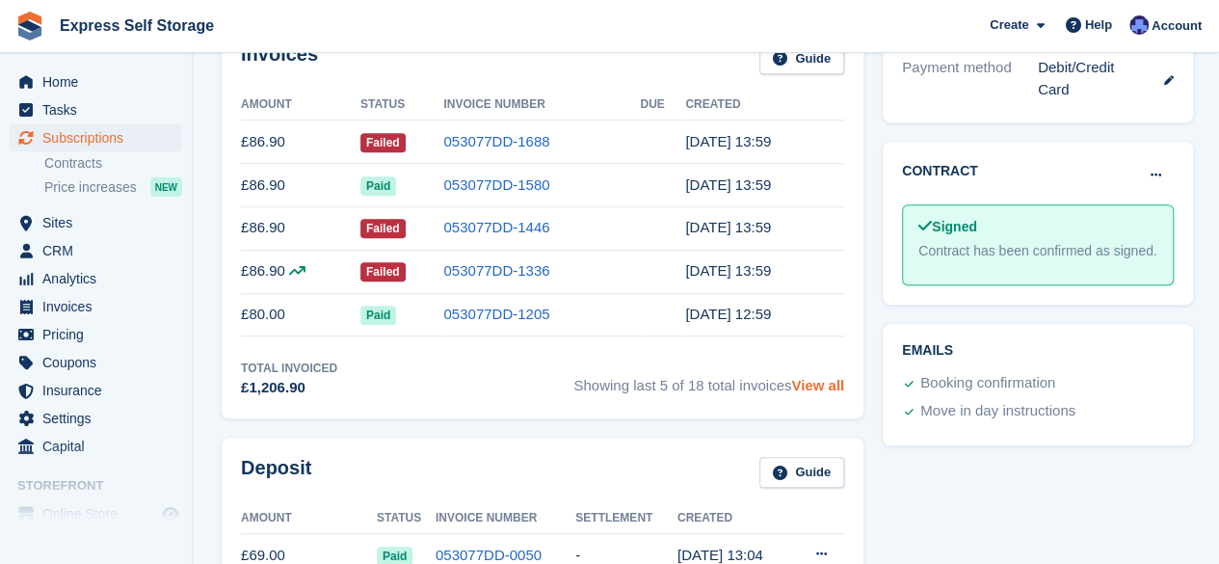
click at [819, 381] on link "View all" at bounding box center [817, 385] width 53 height 16
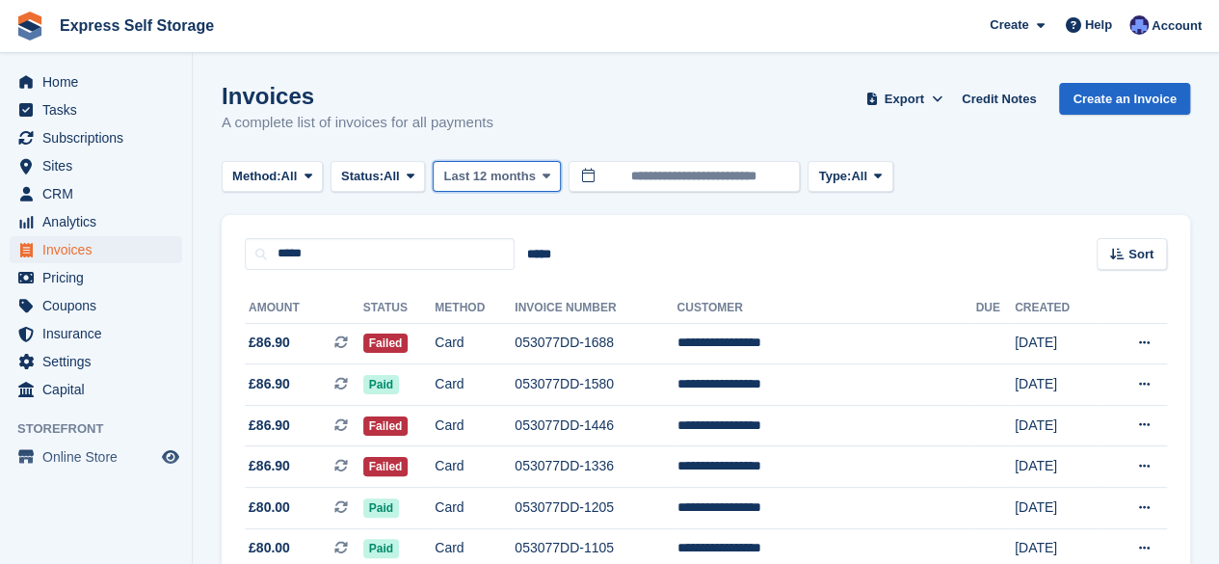
click at [505, 176] on span "Last 12 months" at bounding box center [489, 176] width 92 height 19
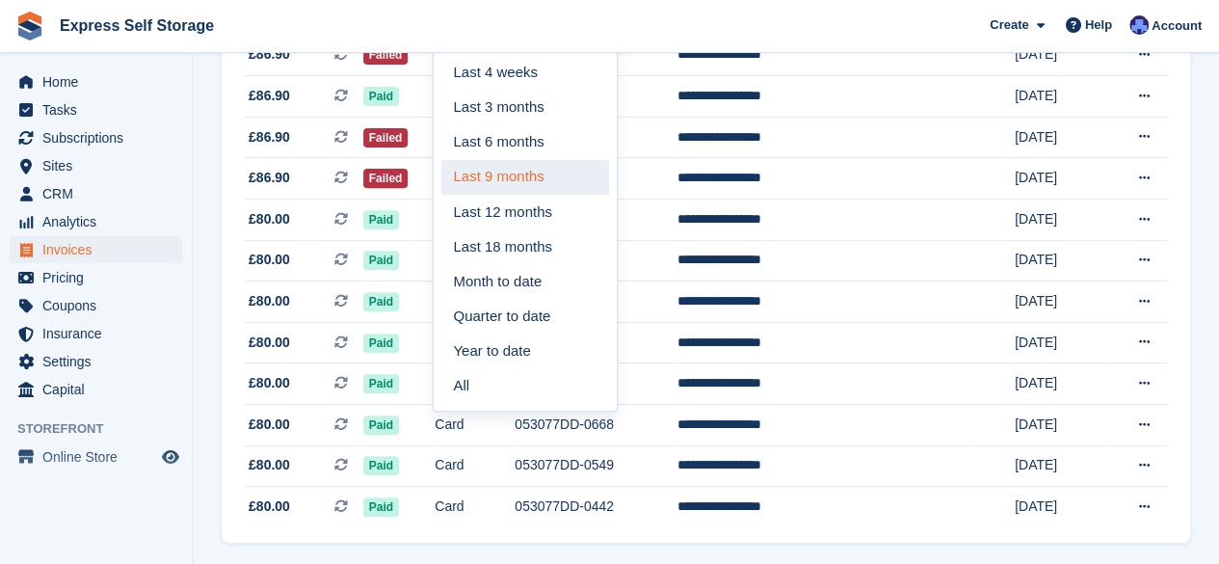
scroll to position [291, 0]
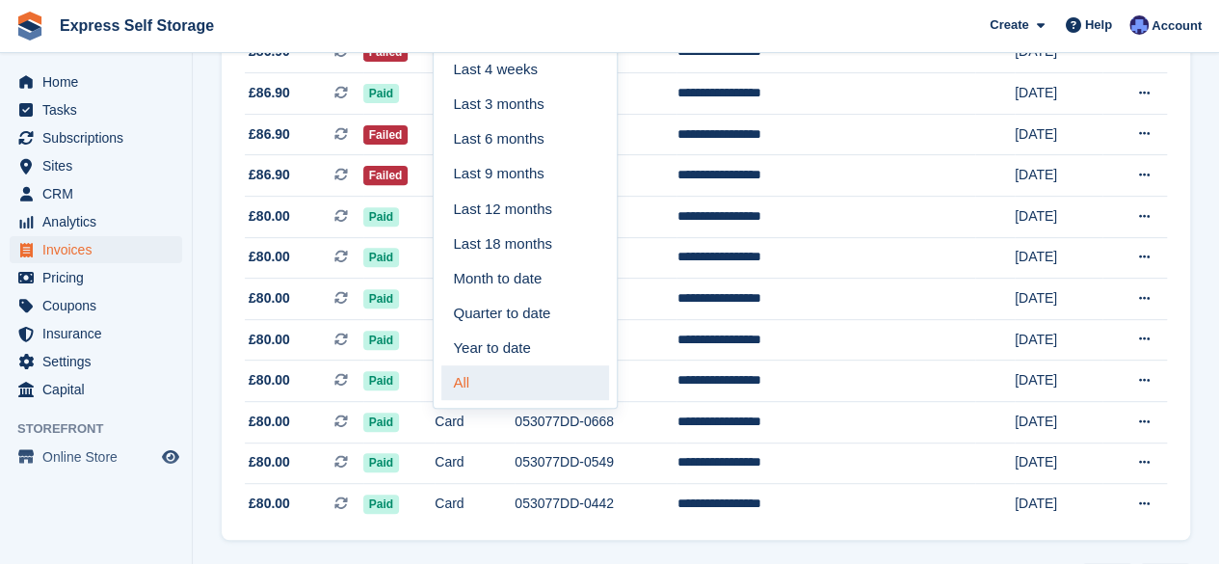
click at [516, 388] on link "All" at bounding box center [526, 382] width 168 height 35
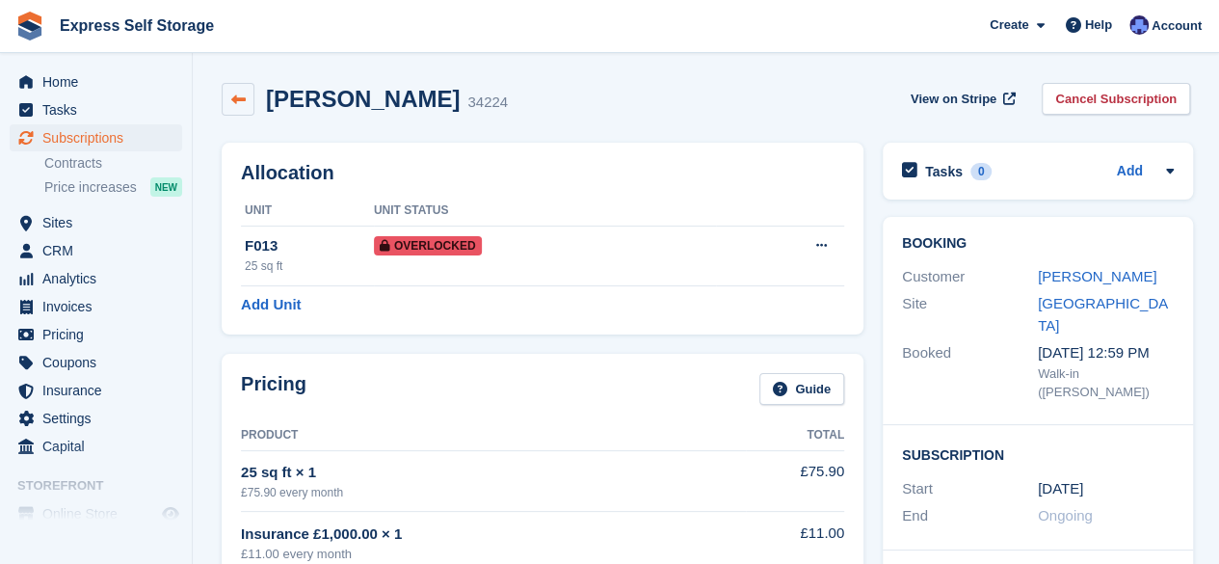
click at [237, 98] on icon at bounding box center [238, 100] width 14 height 14
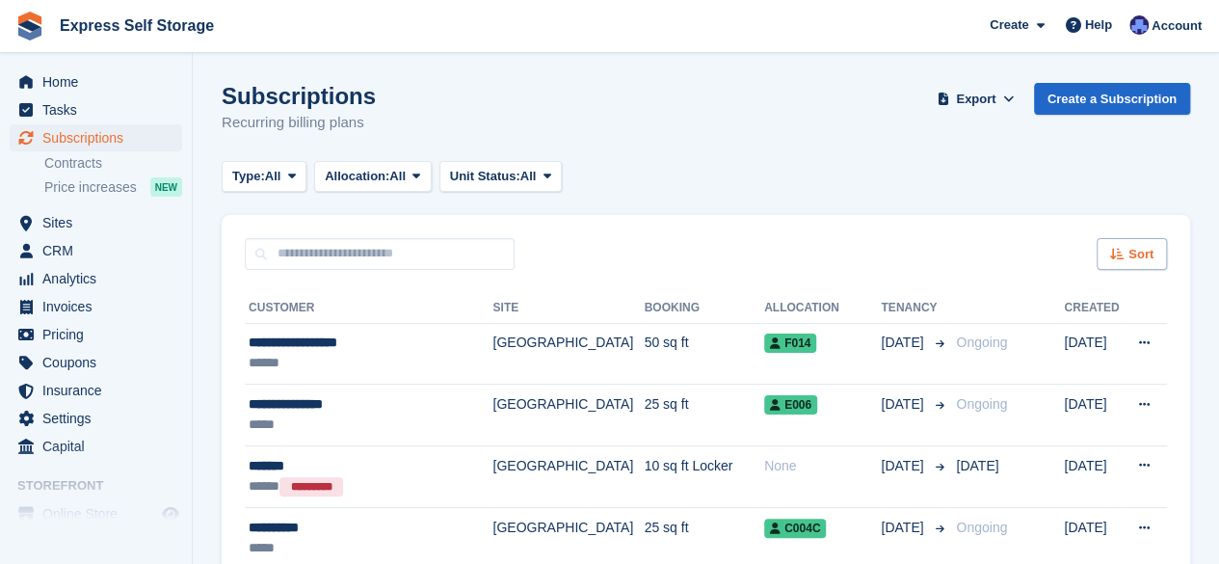
click at [1153, 242] on div "Sort" at bounding box center [1132, 254] width 70 height 32
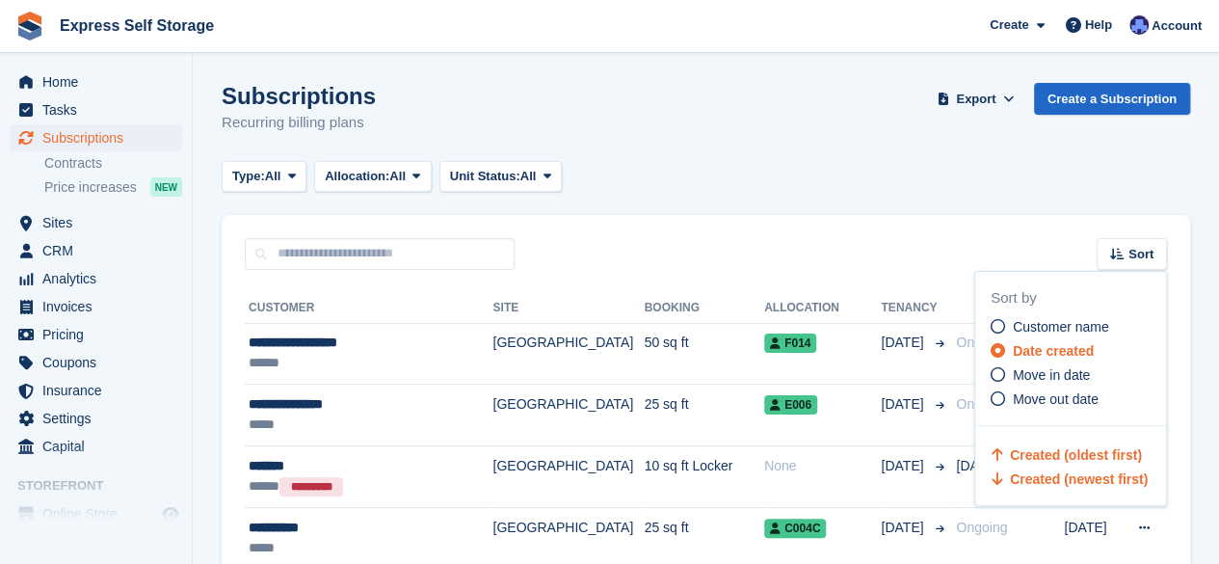
click at [1076, 462] on span "Created (oldest first)" at bounding box center [1076, 454] width 132 height 15
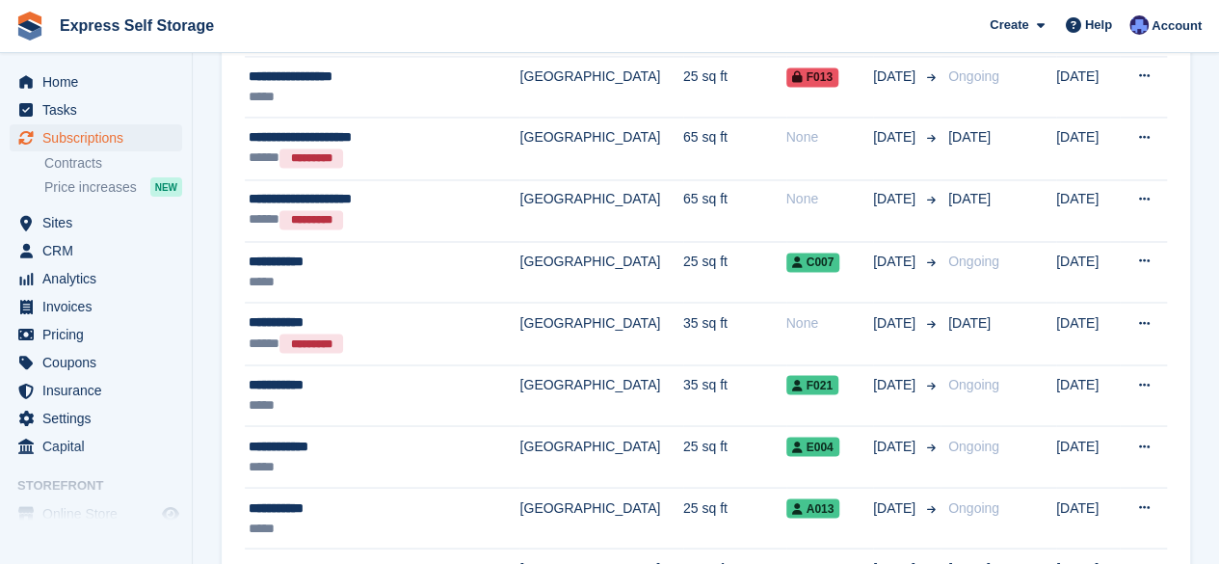
scroll to position [1503, 0]
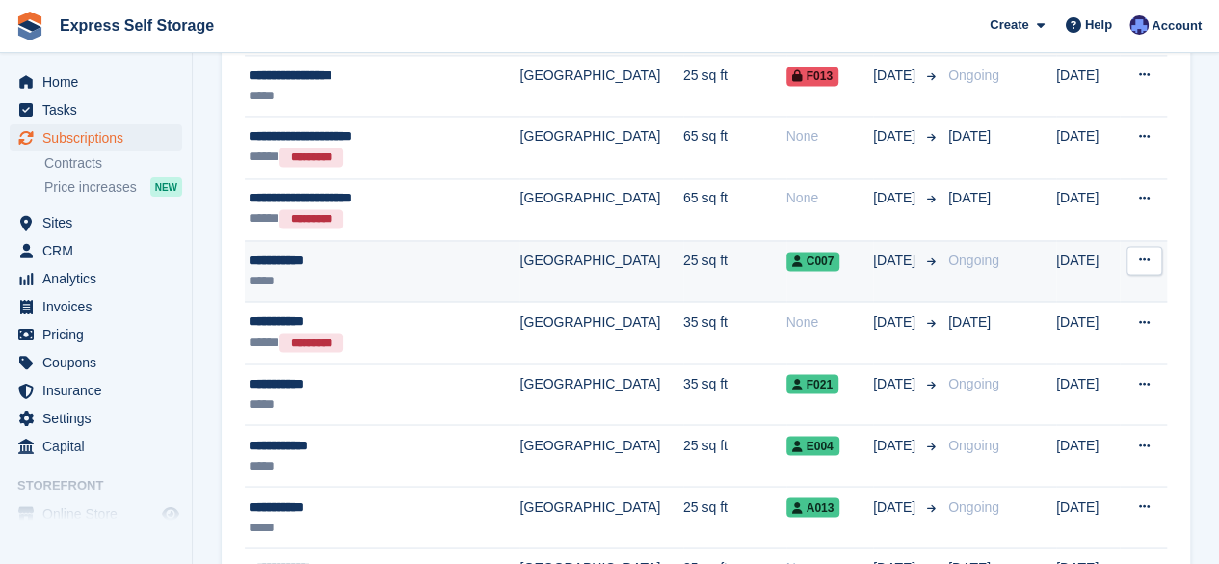
click at [584, 267] on td "[GEOGRAPHIC_DATA]" at bounding box center [601, 271] width 163 height 62
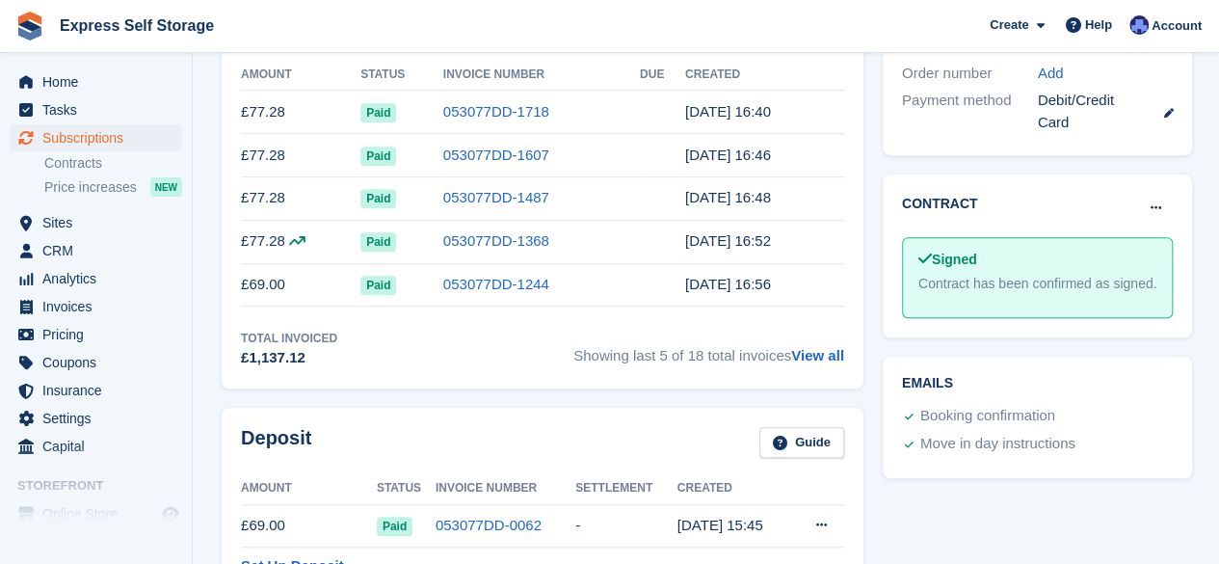
scroll to position [624, 0]
click at [817, 346] on link "View all" at bounding box center [817, 354] width 53 height 16
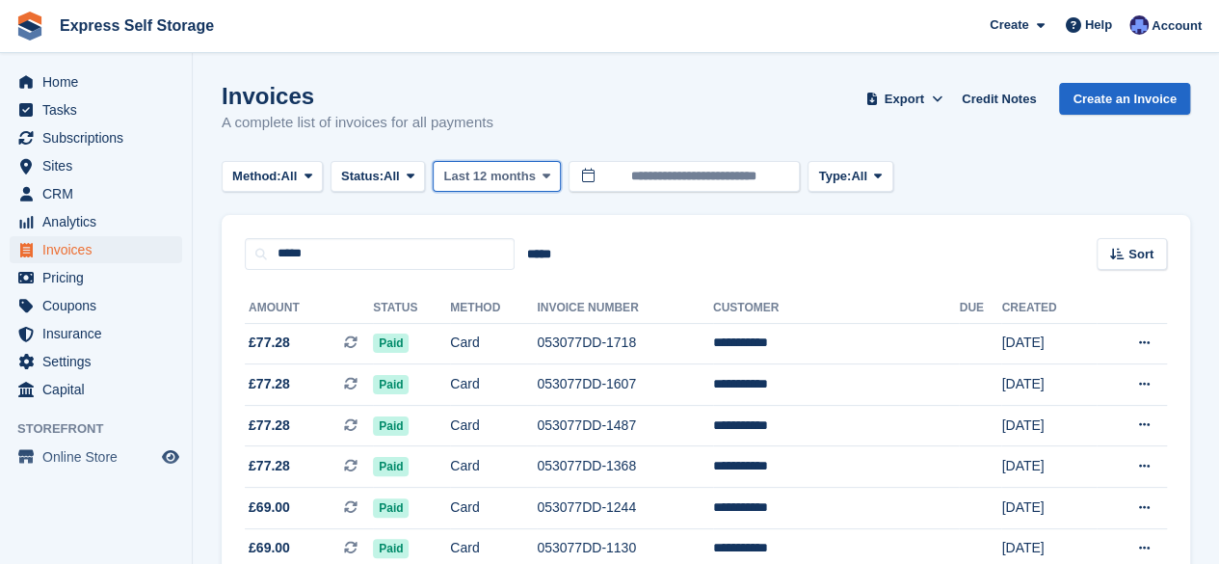
click at [511, 176] on span "Last 12 months" at bounding box center [489, 176] width 92 height 19
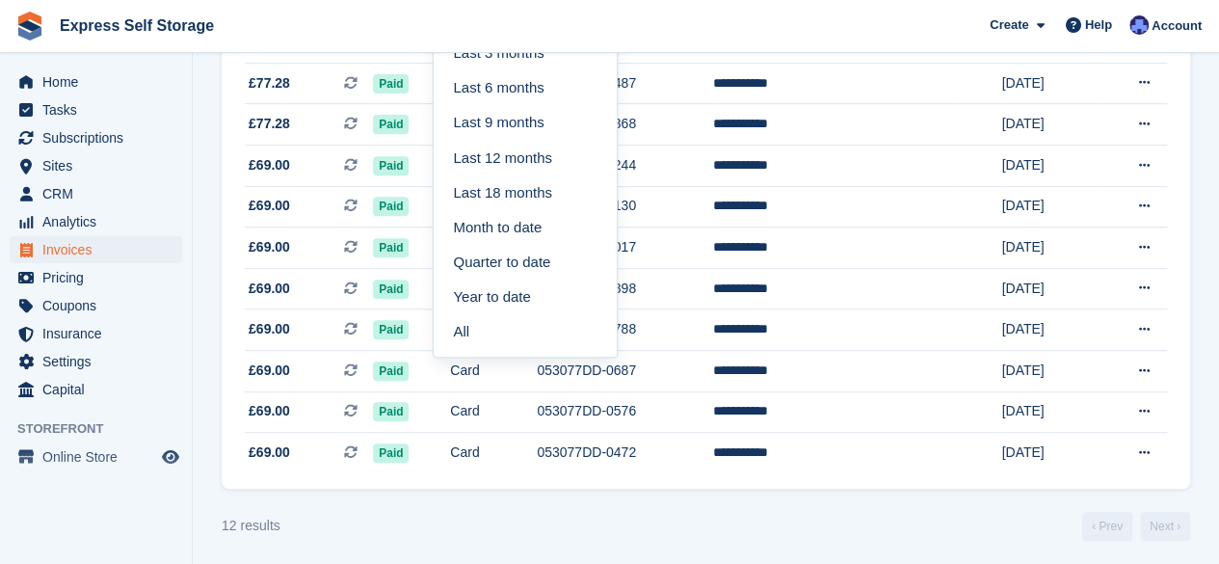
scroll to position [351, 0]
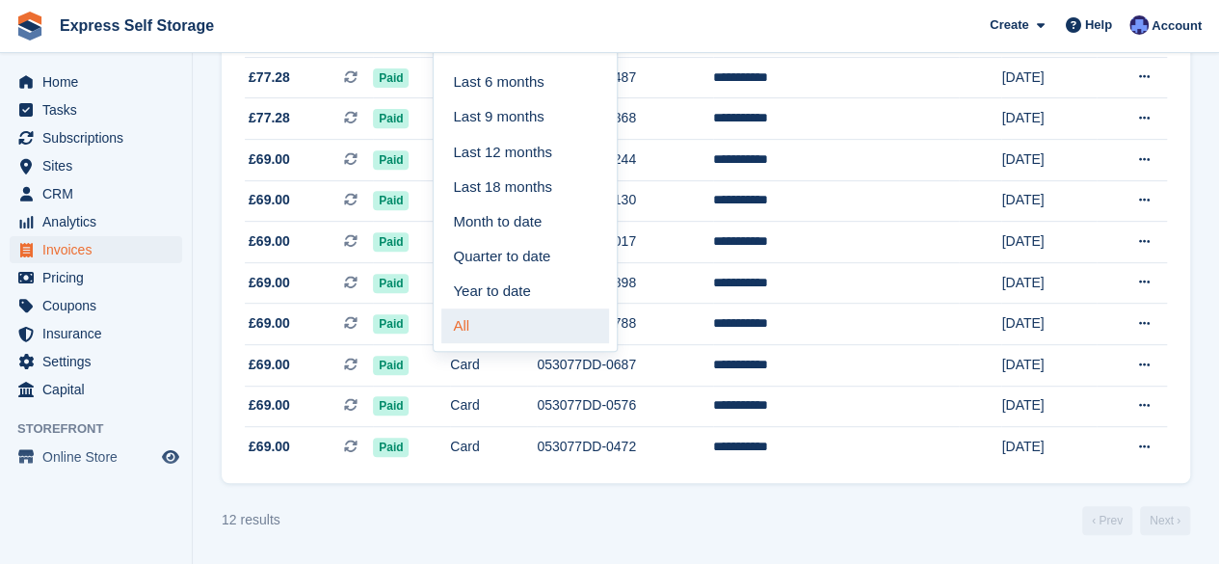
click at [501, 321] on link "All" at bounding box center [526, 325] width 168 height 35
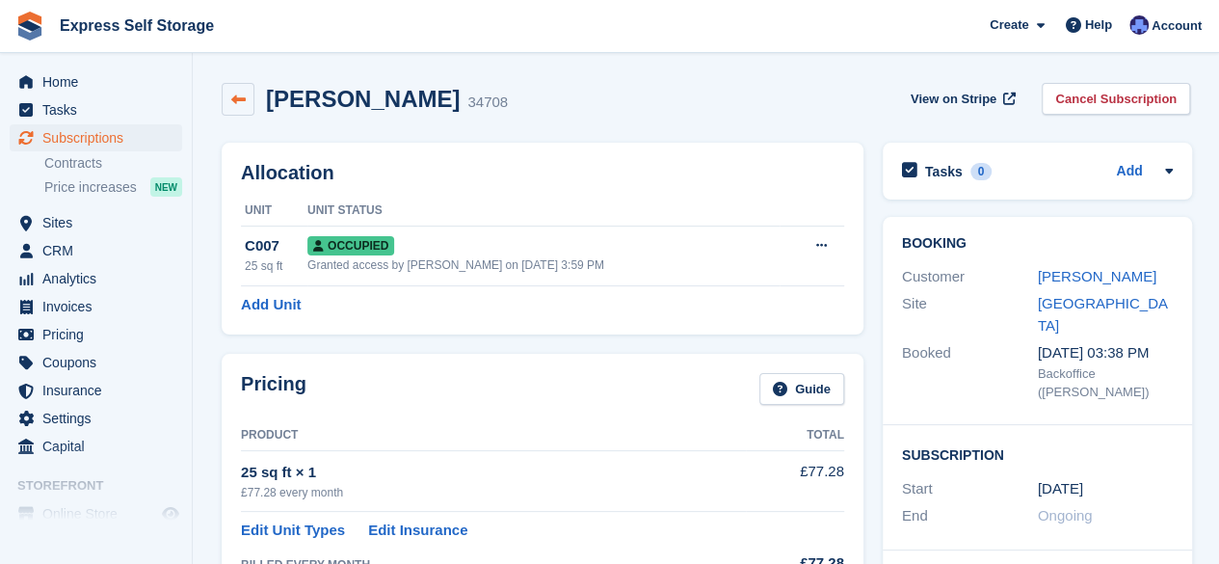
click at [239, 98] on icon at bounding box center [238, 100] width 14 height 14
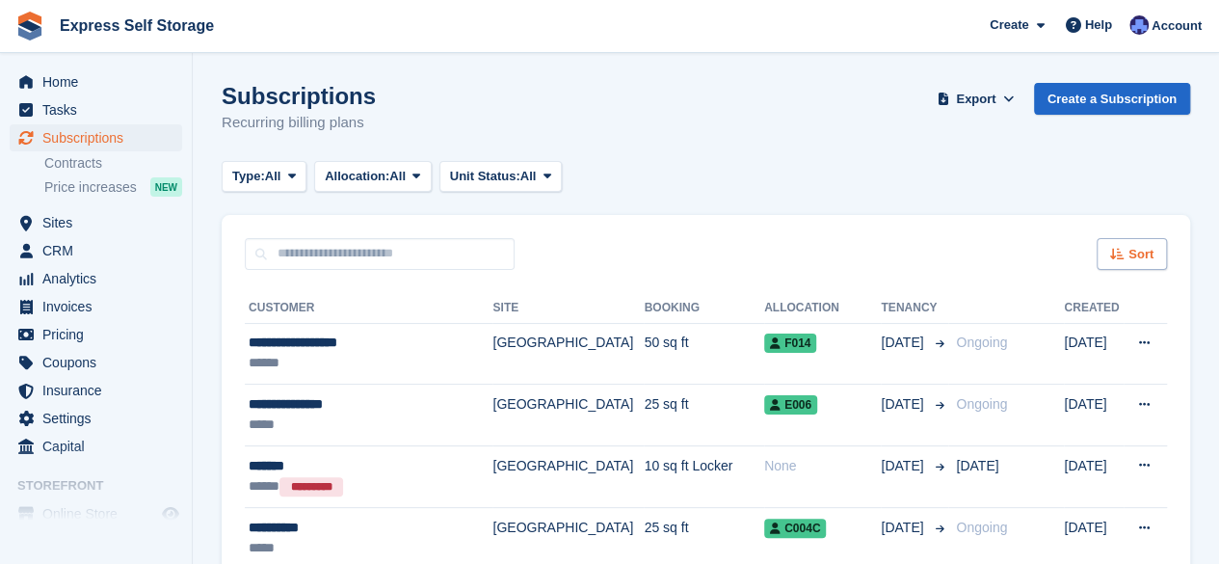
click at [1125, 252] on icon at bounding box center [1118, 254] width 14 height 13
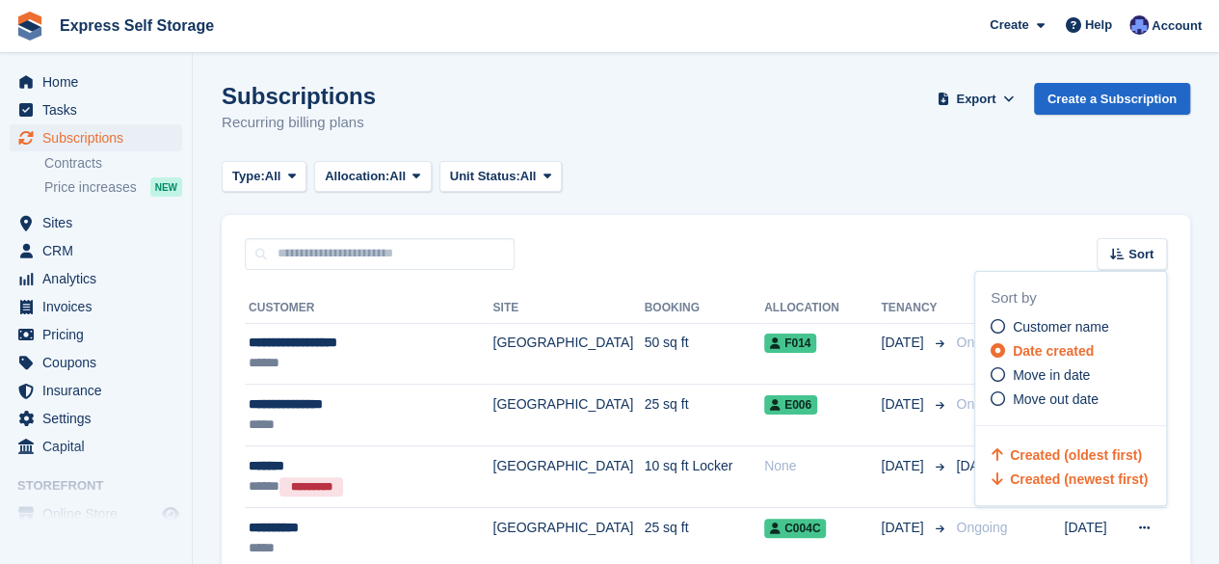
click at [1064, 447] on span "Created (oldest first)" at bounding box center [1076, 454] width 132 height 15
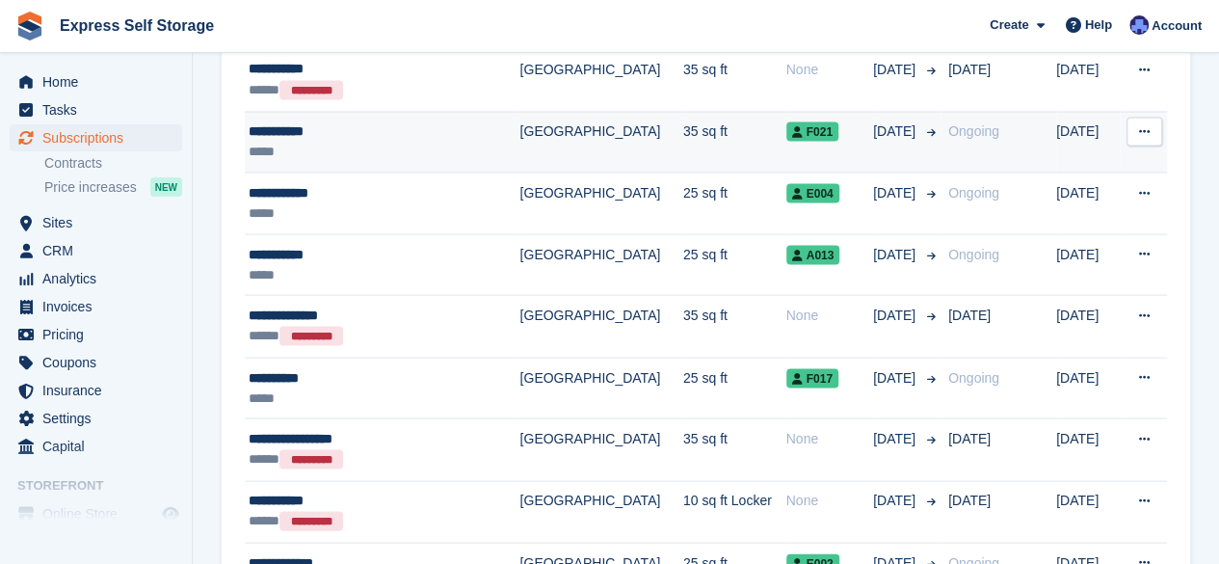
scroll to position [1757, 0]
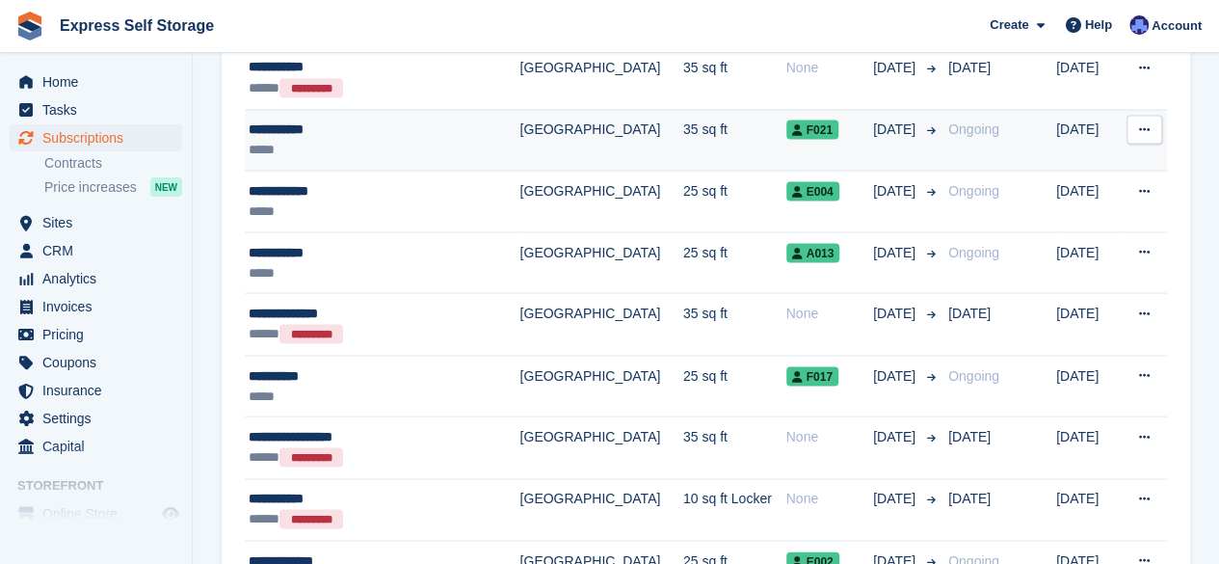
click at [430, 139] on div "*****" at bounding box center [365, 149] width 233 height 20
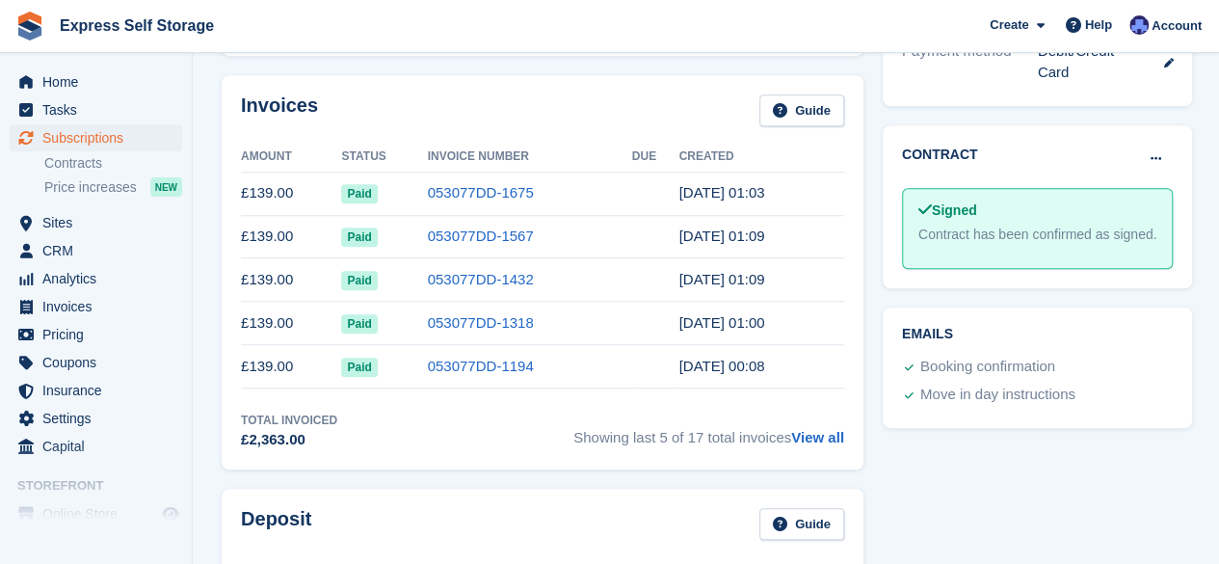
scroll to position [645, 0]
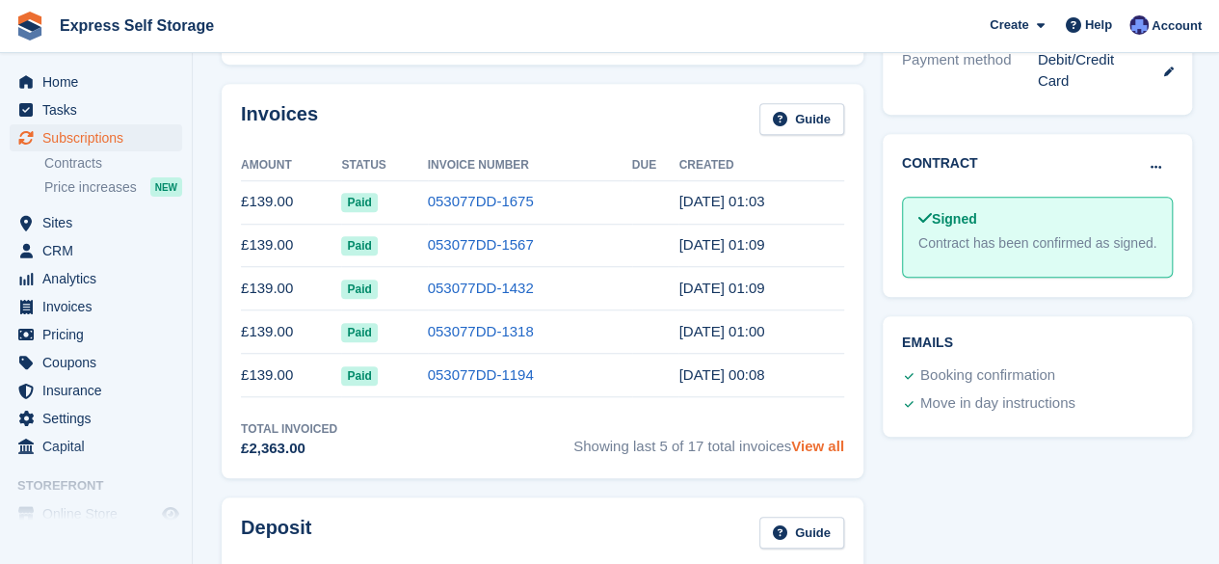
click at [810, 439] on link "View all" at bounding box center [817, 446] width 53 height 16
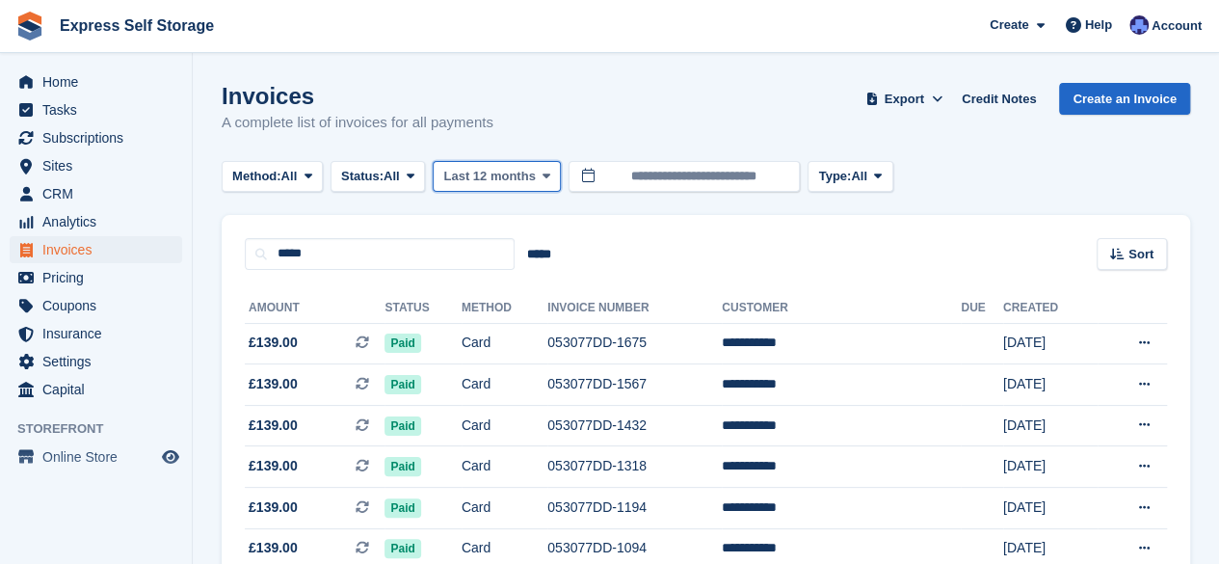
click at [521, 176] on span "Last 12 months" at bounding box center [489, 176] width 92 height 19
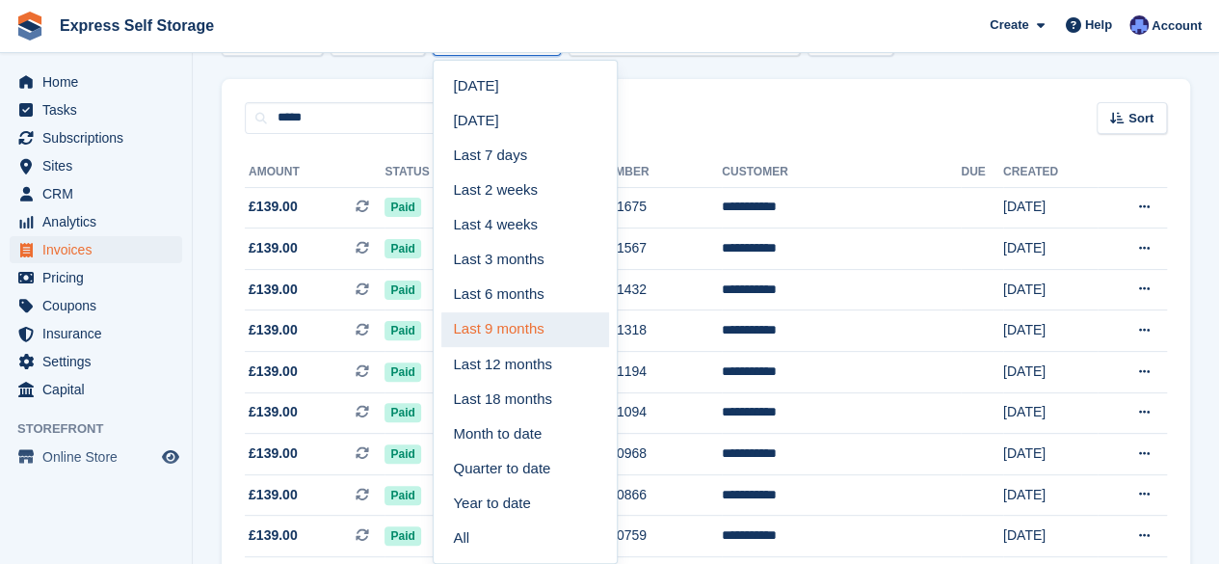
scroll to position [141, 0]
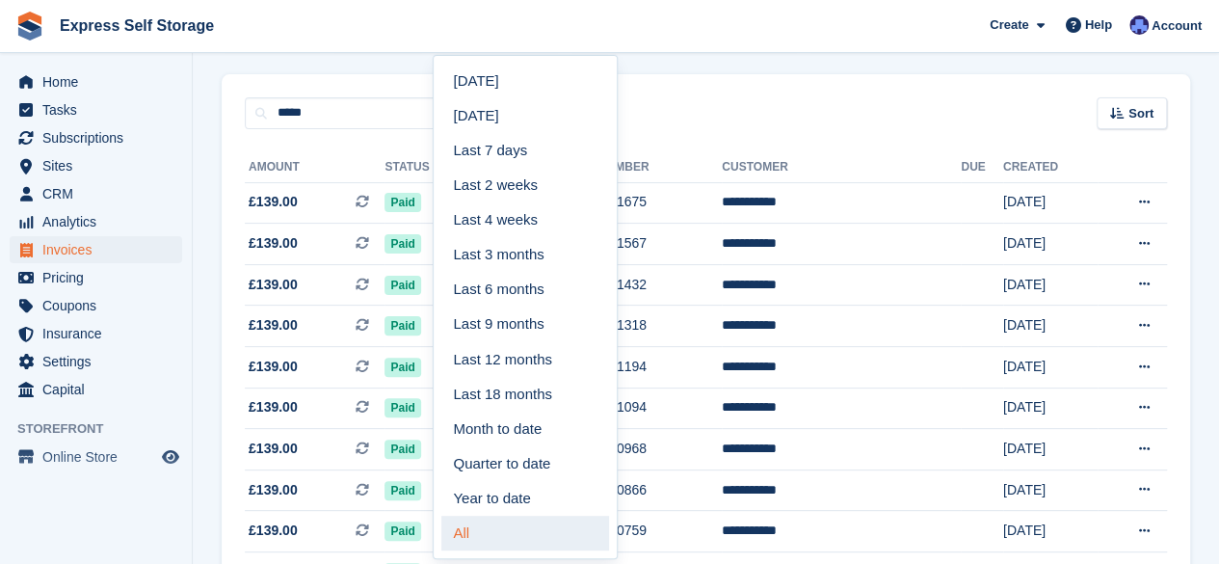
click at [496, 519] on link "All" at bounding box center [526, 533] width 168 height 35
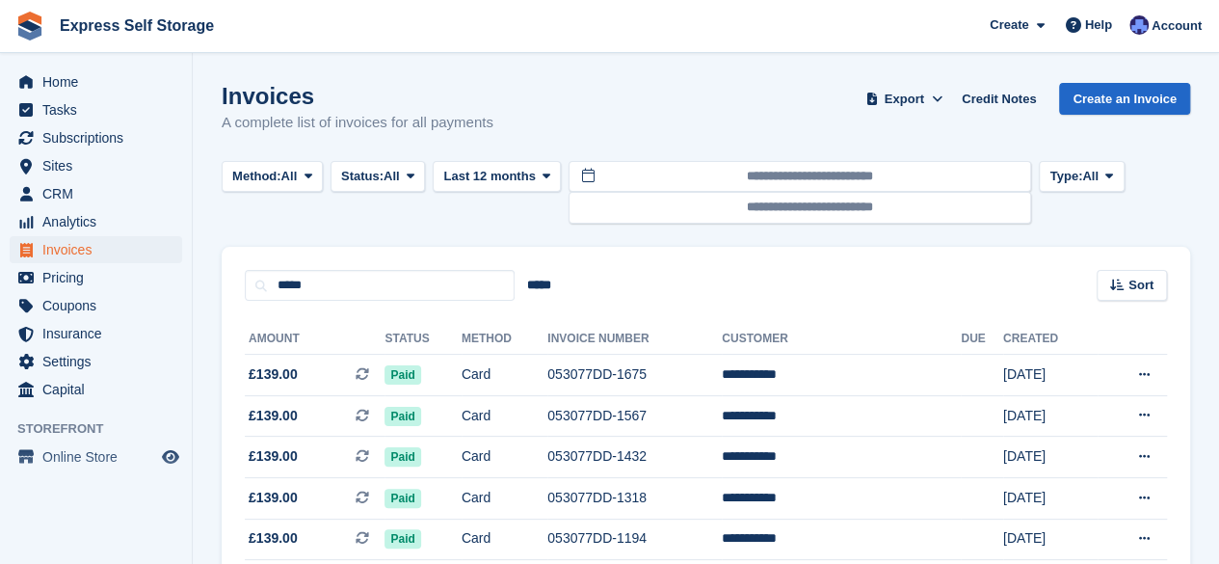
scroll to position [1, 0]
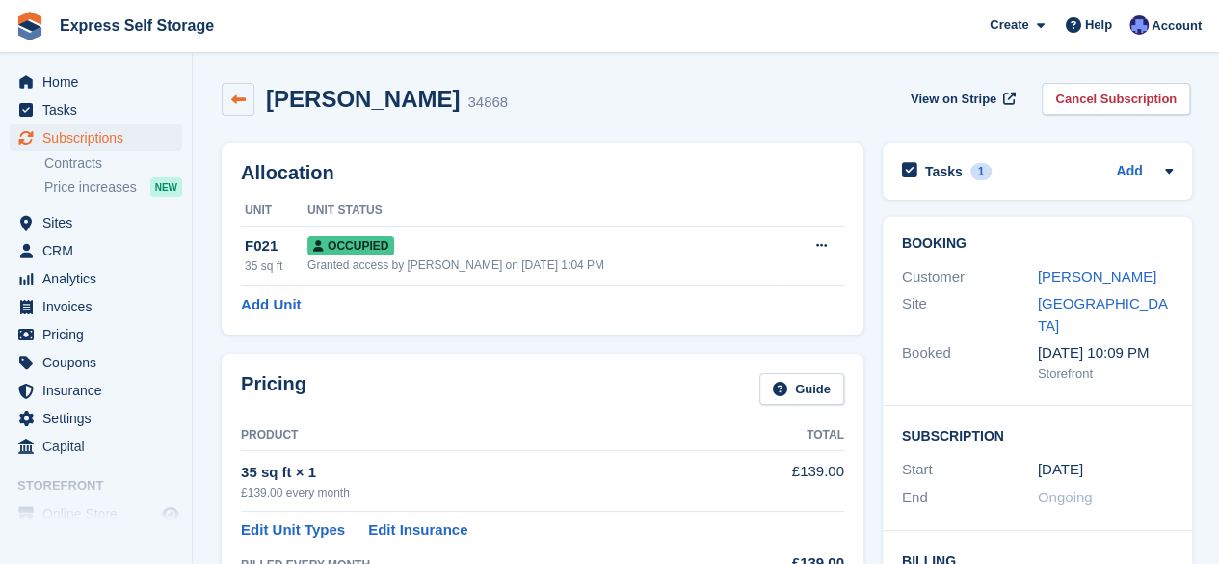
click at [250, 98] on link at bounding box center [238, 99] width 33 height 33
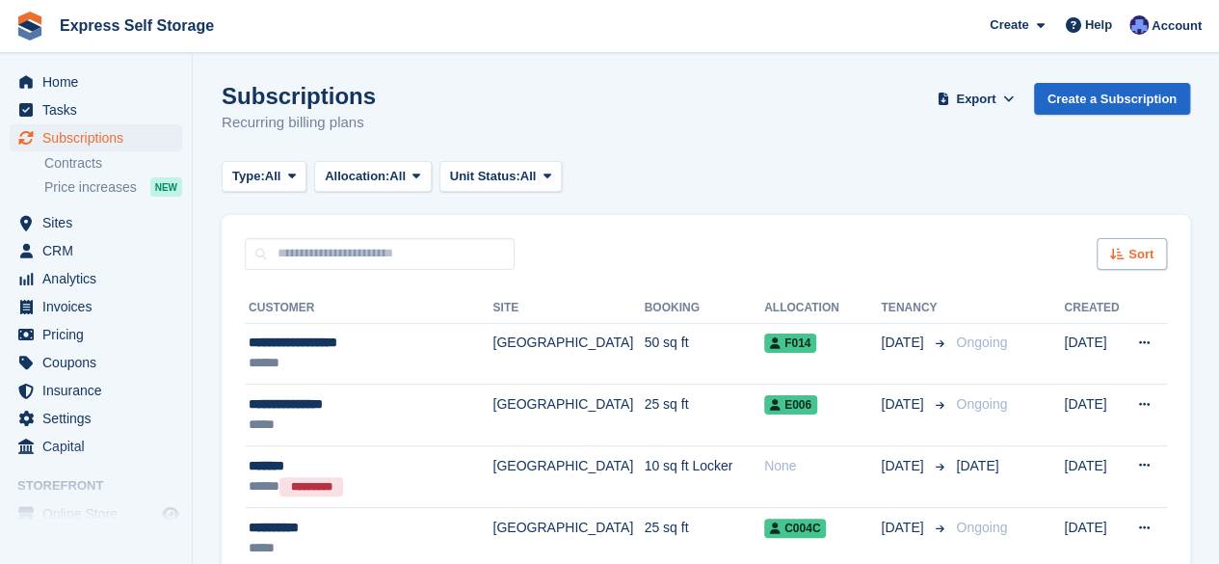
click at [1139, 248] on span "Sort" at bounding box center [1141, 254] width 25 height 19
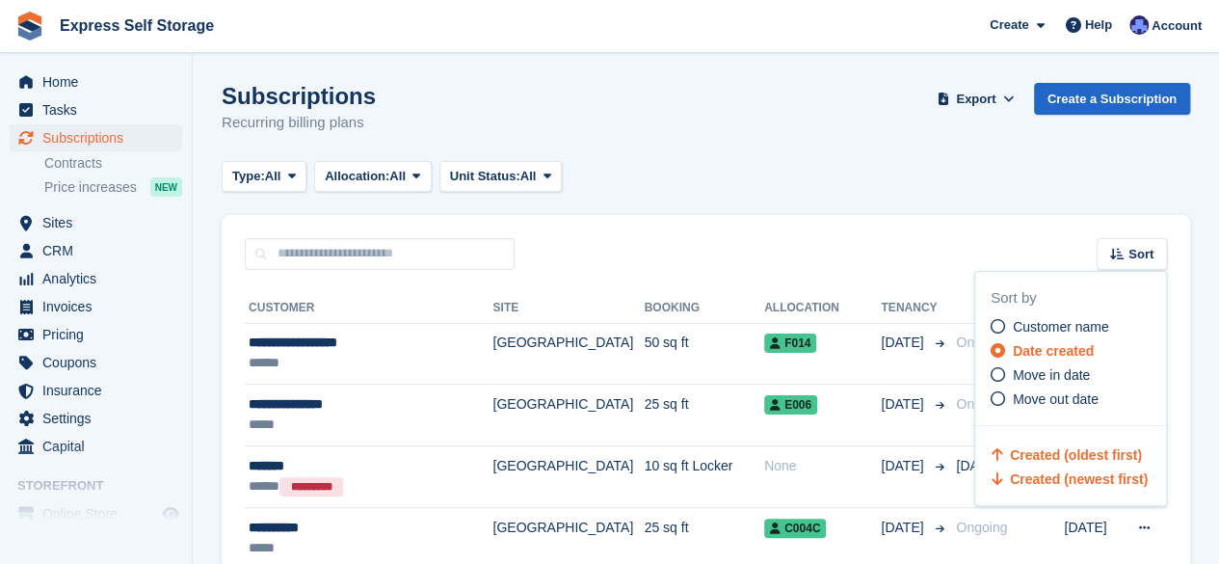
click at [1029, 450] on span "Created (oldest first)" at bounding box center [1076, 454] width 132 height 15
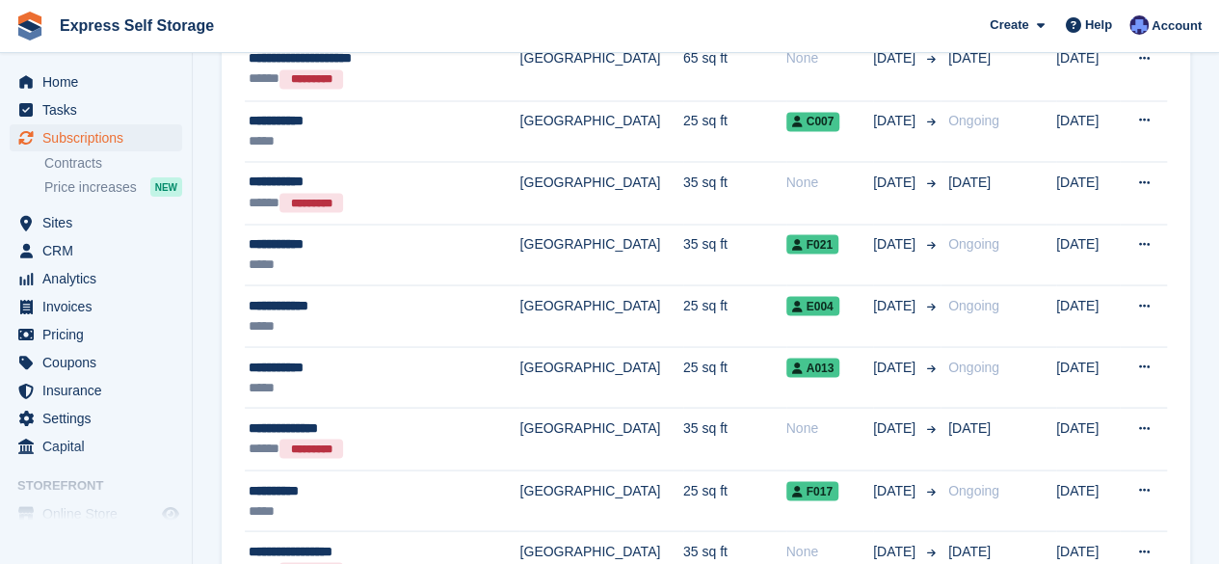
scroll to position [1674, 0]
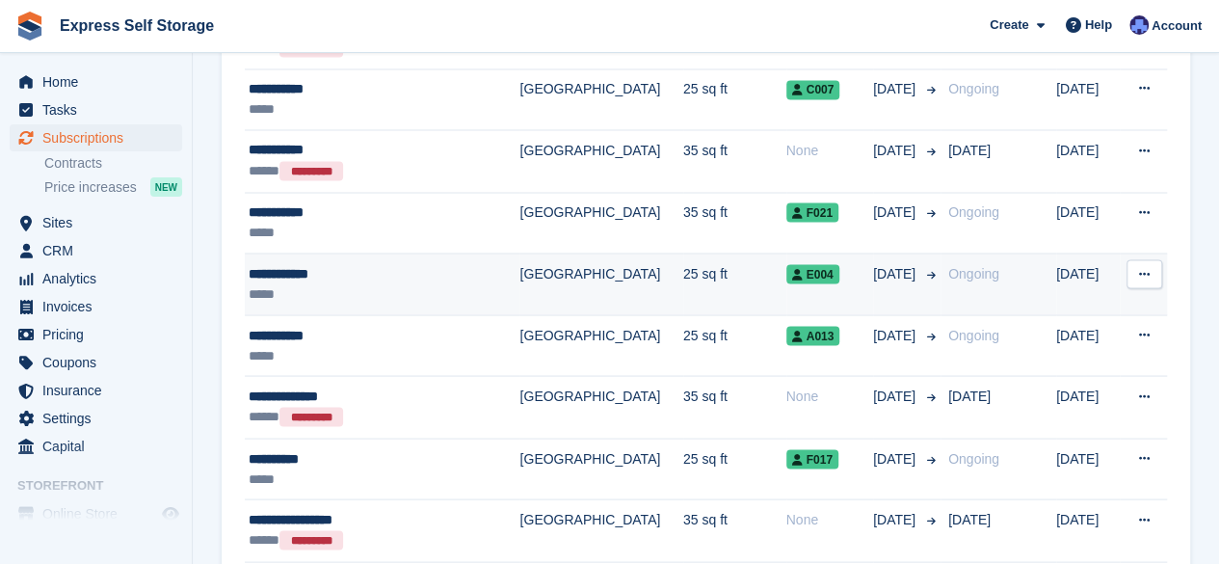
click at [443, 272] on div "**********" at bounding box center [365, 273] width 233 height 20
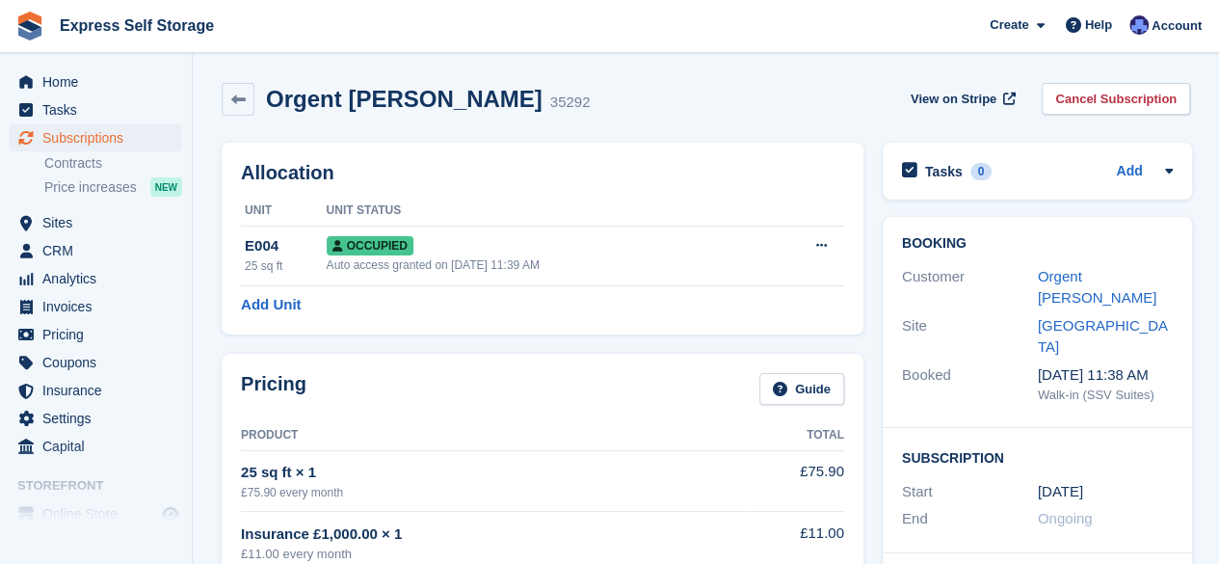
click at [443, 272] on div "Auto access granted on [DATE] 11:39 AM" at bounding box center [545, 264] width 436 height 17
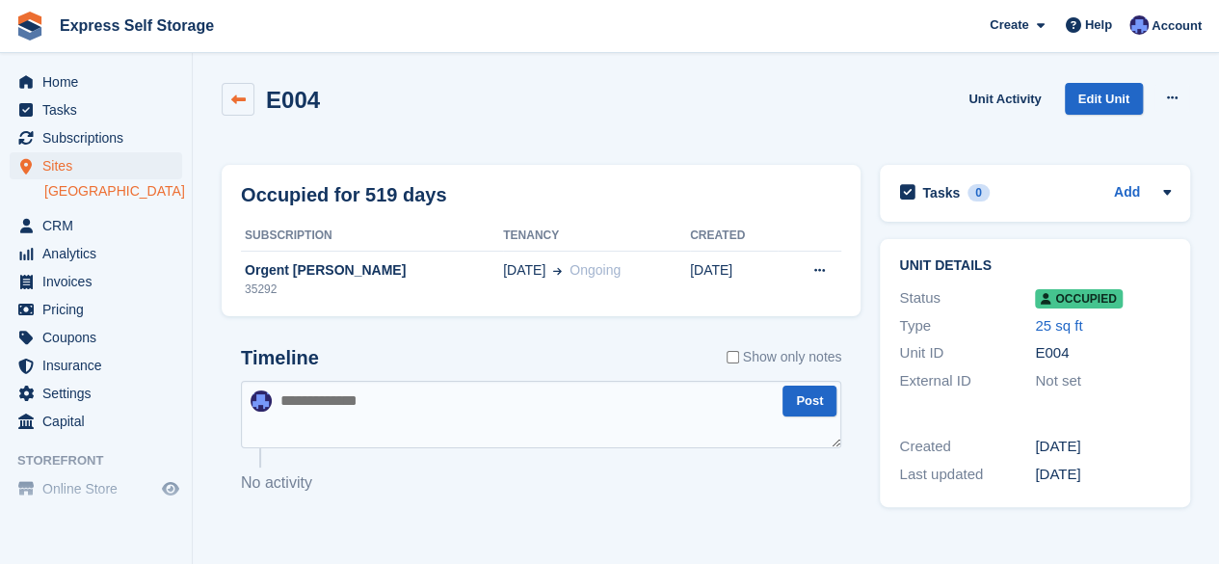
click at [245, 83] on link at bounding box center [238, 99] width 33 height 33
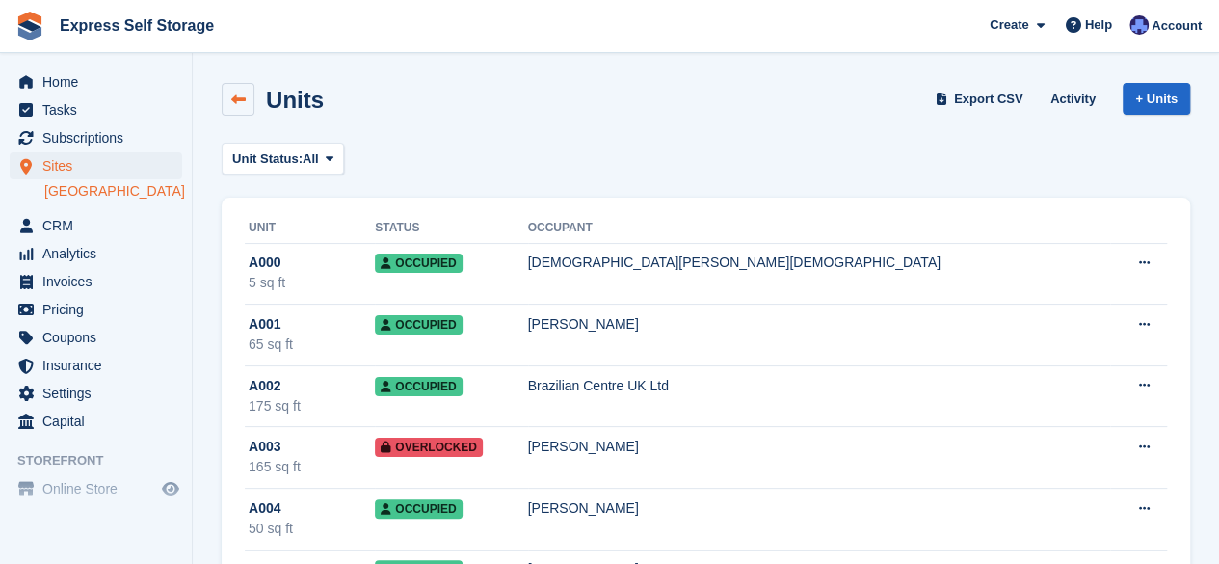
click at [244, 107] on link at bounding box center [238, 99] width 33 height 33
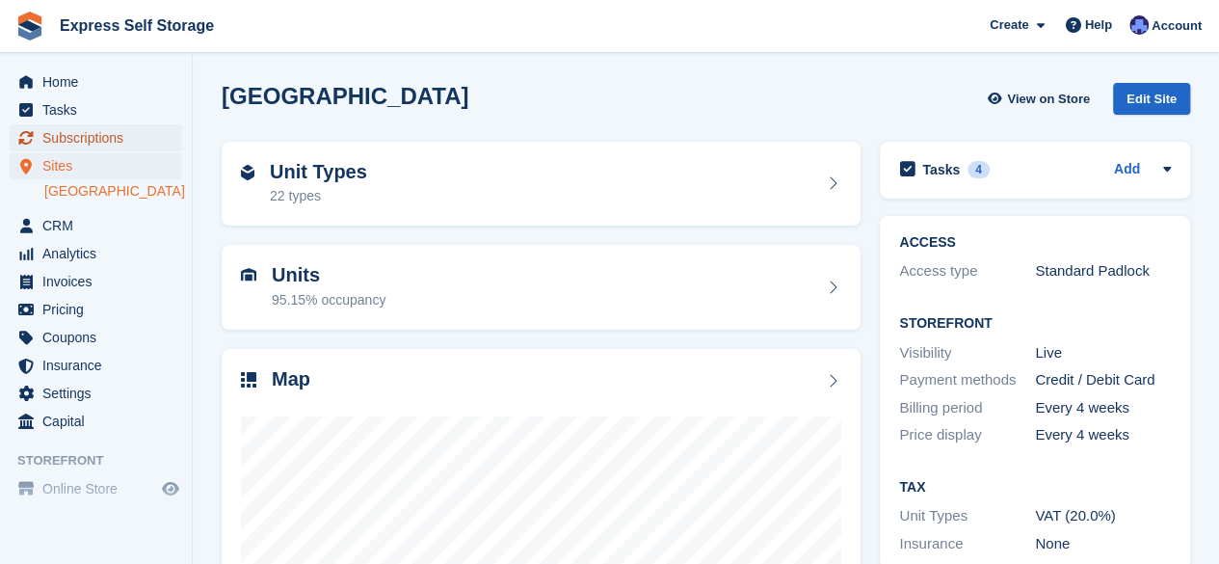
click at [135, 143] on span "Subscriptions" at bounding box center [100, 137] width 116 height 27
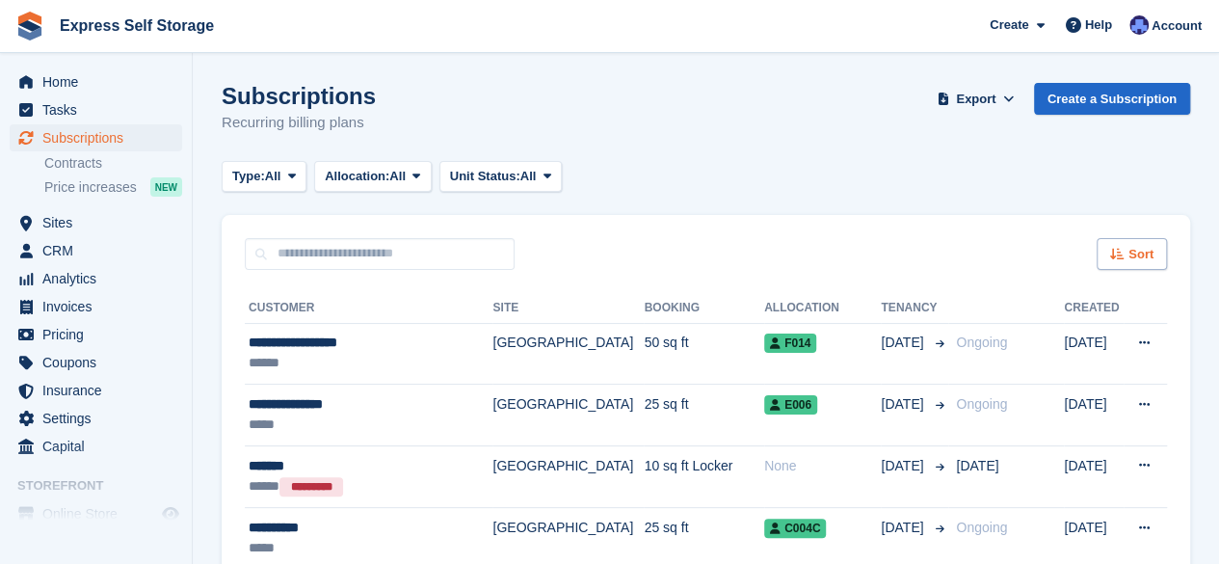
click at [1118, 244] on div "Sort" at bounding box center [1132, 254] width 70 height 32
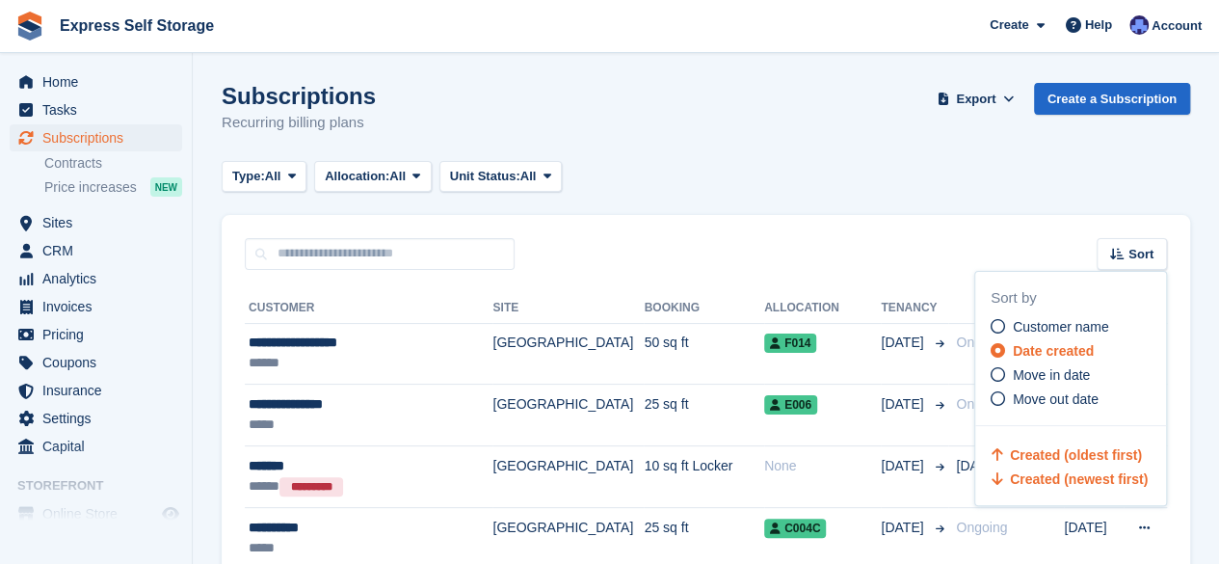
click at [1055, 460] on span "Created (oldest first)" at bounding box center [1076, 454] width 132 height 15
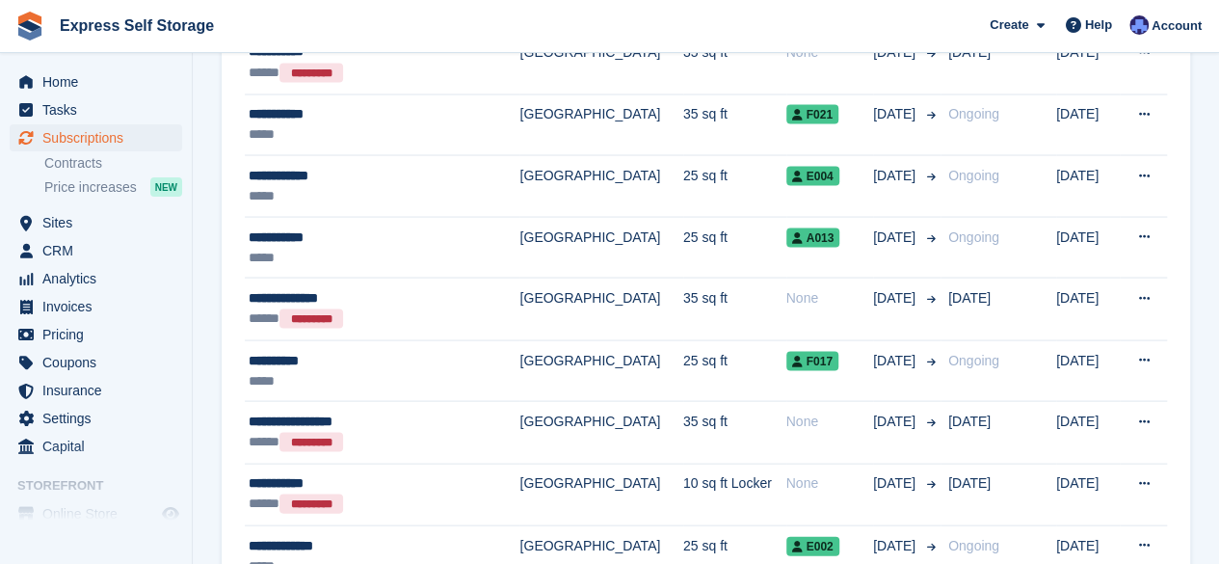
scroll to position [1774, 0]
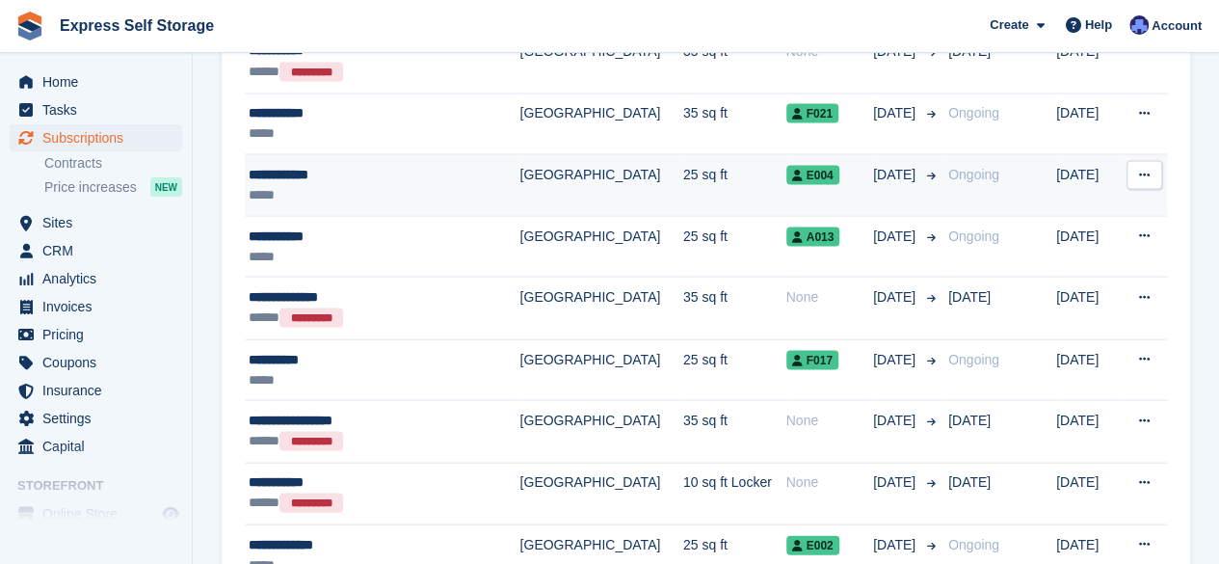
click at [683, 163] on td "25 sq ft" at bounding box center [734, 185] width 103 height 62
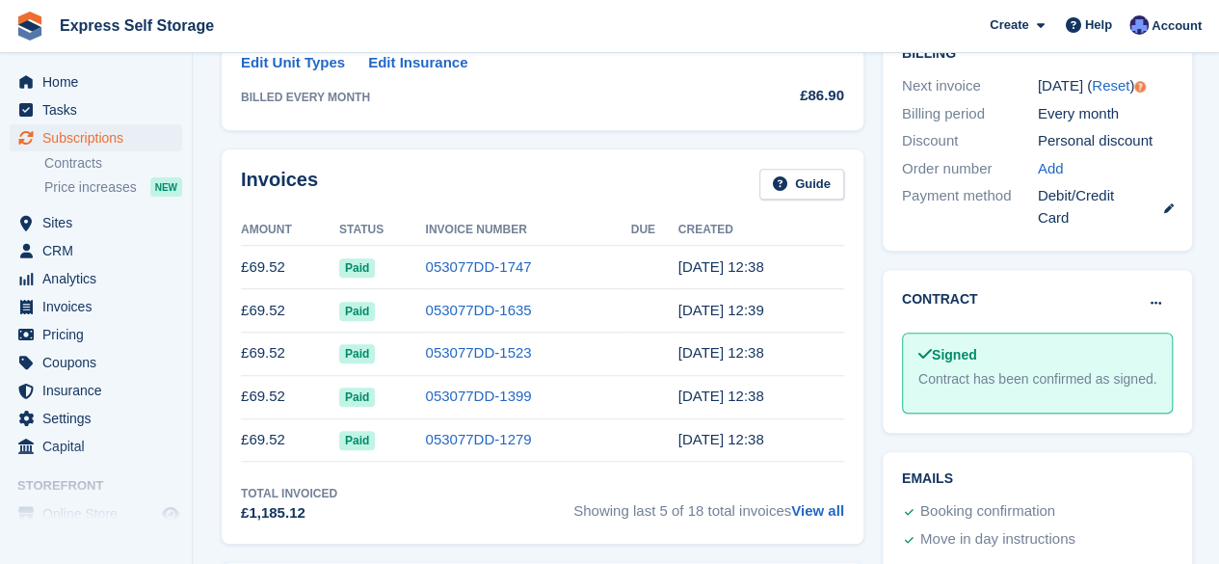
scroll to position [532, 0]
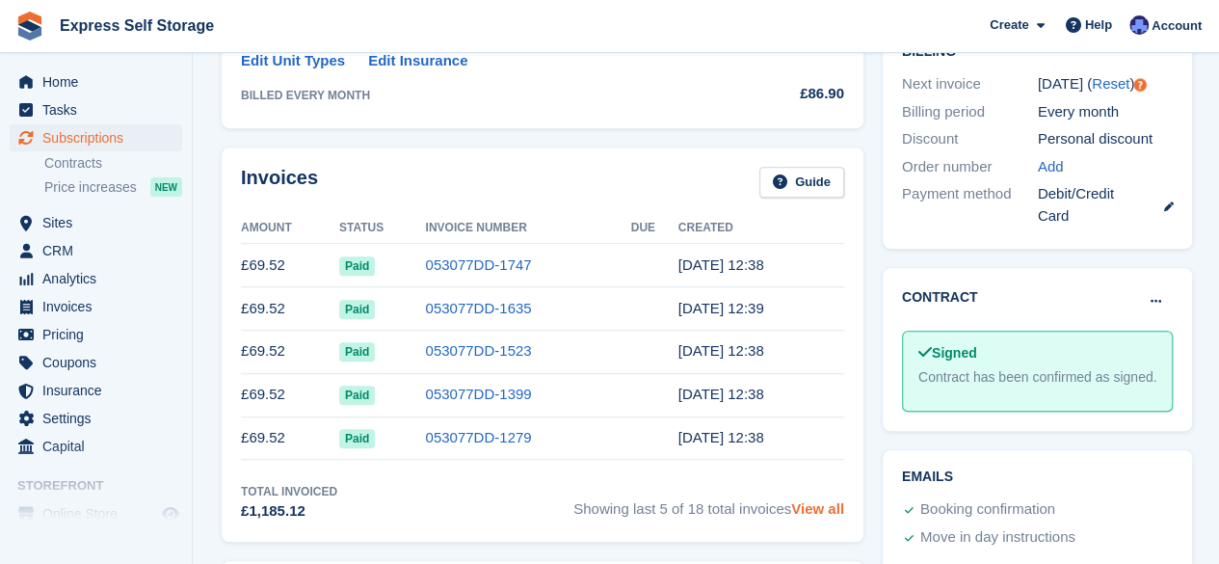
click at [825, 506] on link "View all" at bounding box center [817, 508] width 53 height 16
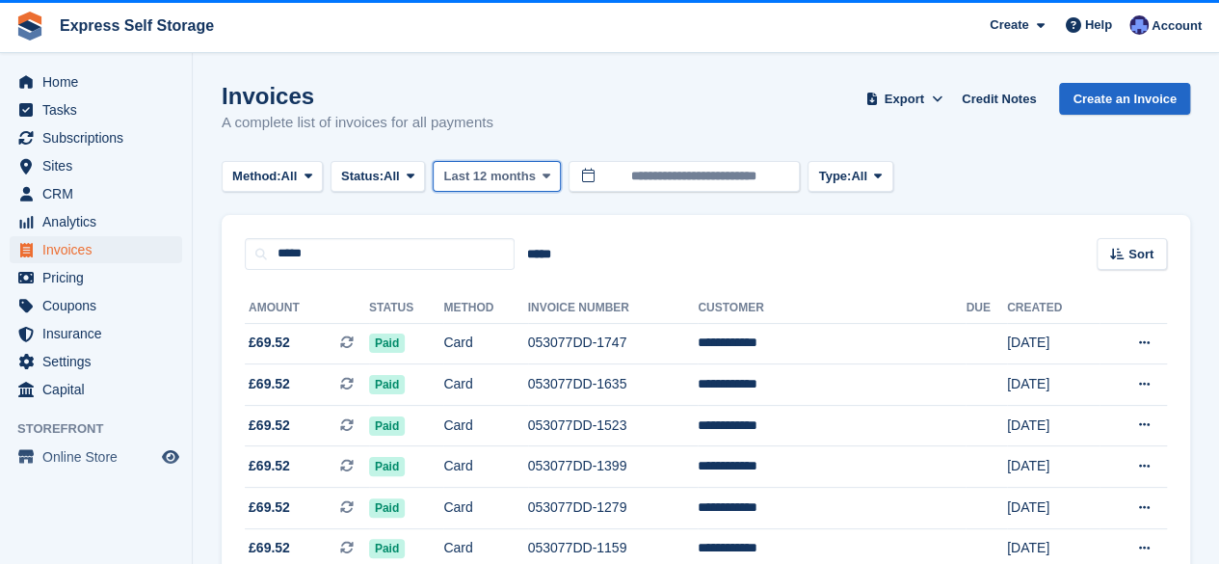
click at [527, 174] on span "Last 12 months" at bounding box center [489, 176] width 92 height 19
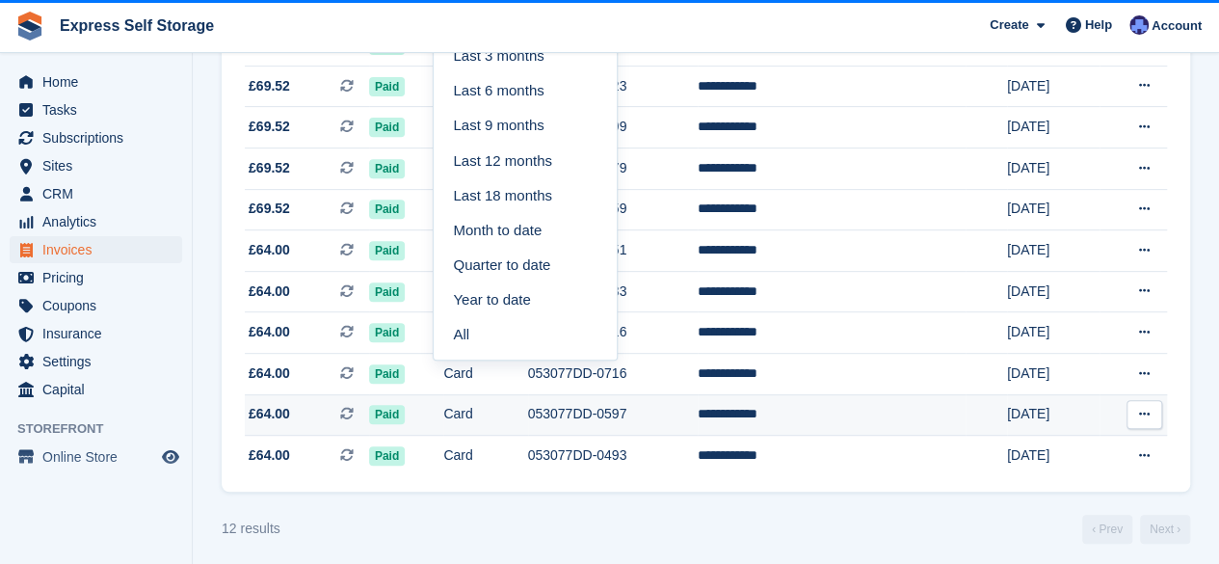
scroll to position [342, 0]
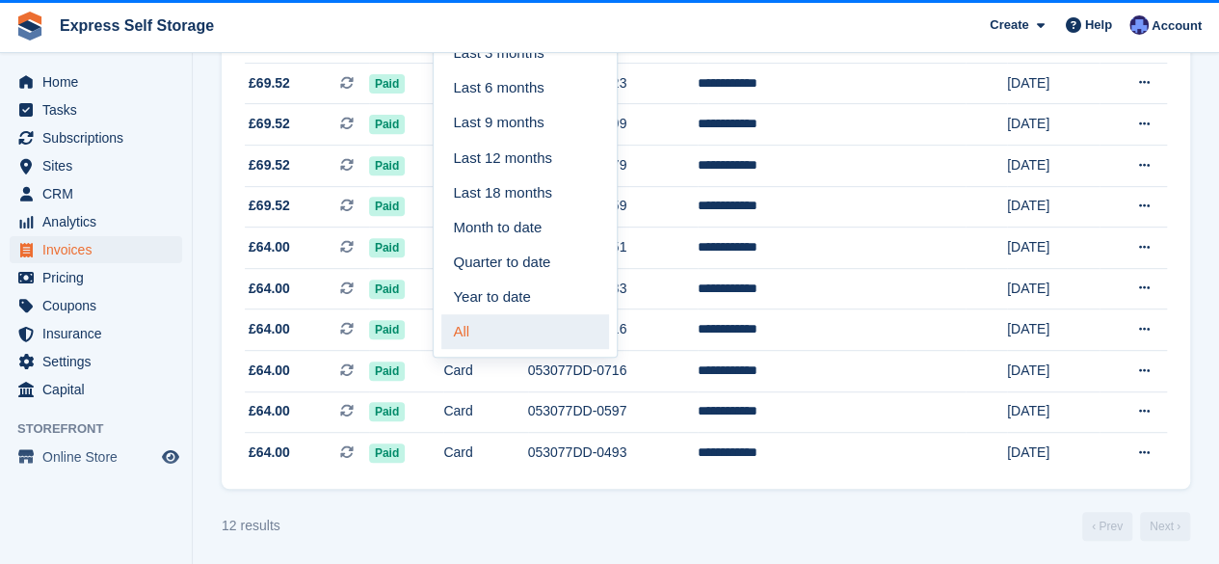
click at [491, 325] on link "All" at bounding box center [526, 331] width 168 height 35
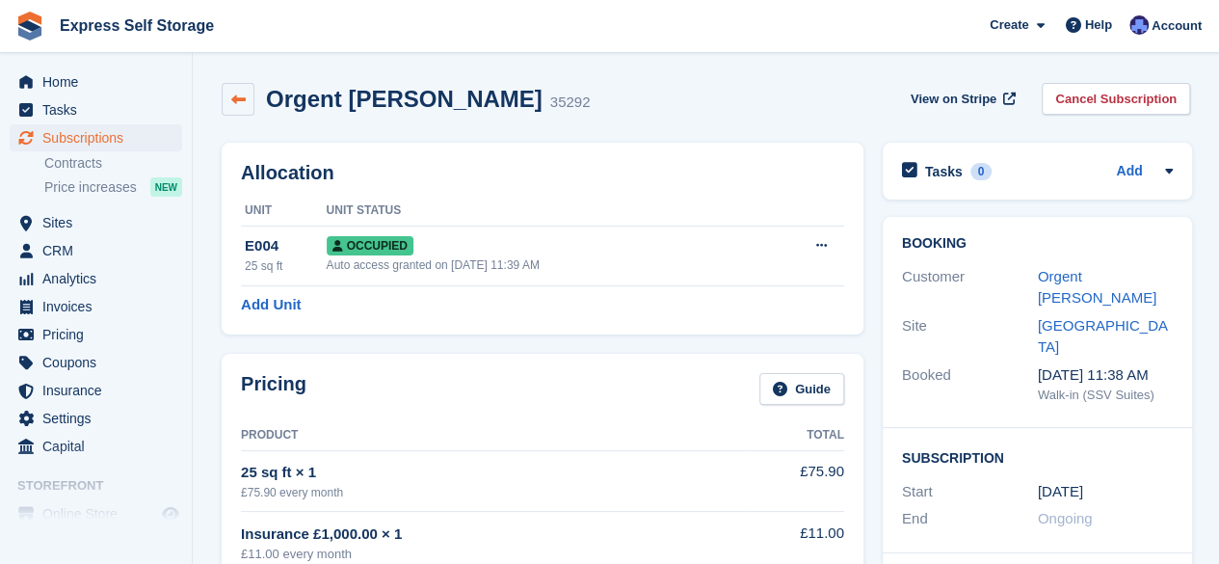
click at [237, 105] on icon at bounding box center [238, 100] width 14 height 14
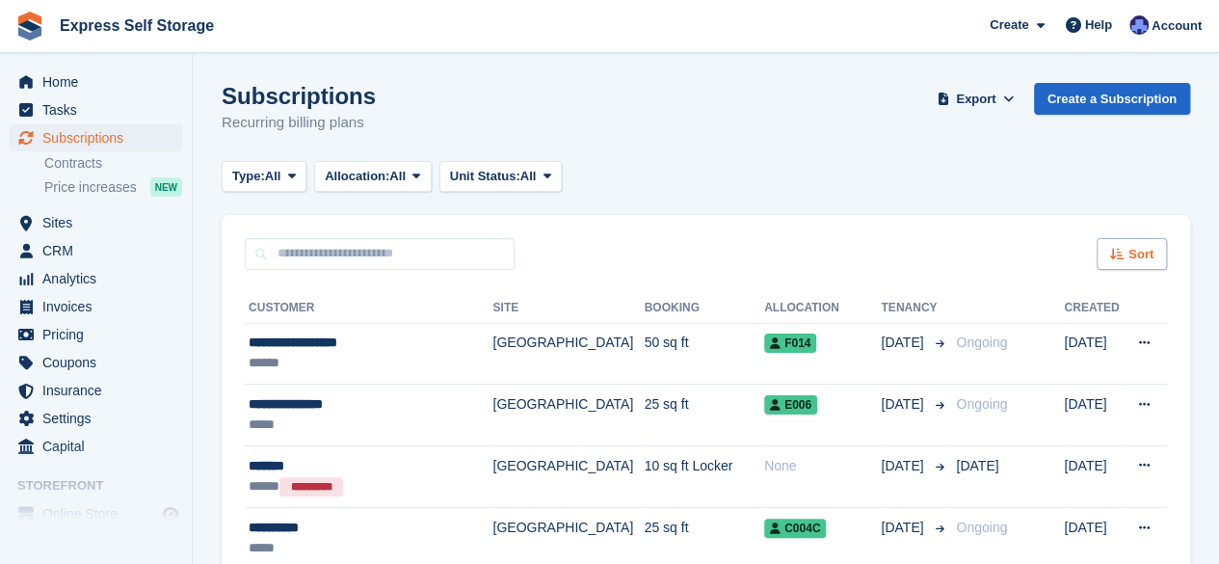
click at [1134, 254] on span "Sort" at bounding box center [1141, 254] width 25 height 19
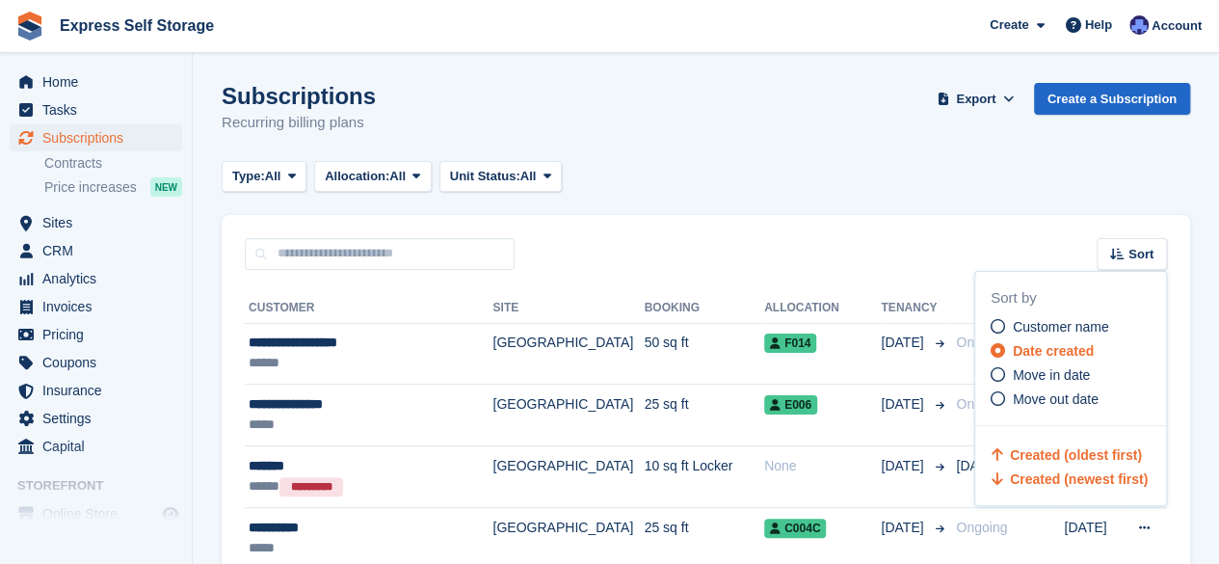
click at [1072, 456] on span "Created (oldest first)" at bounding box center [1076, 454] width 132 height 15
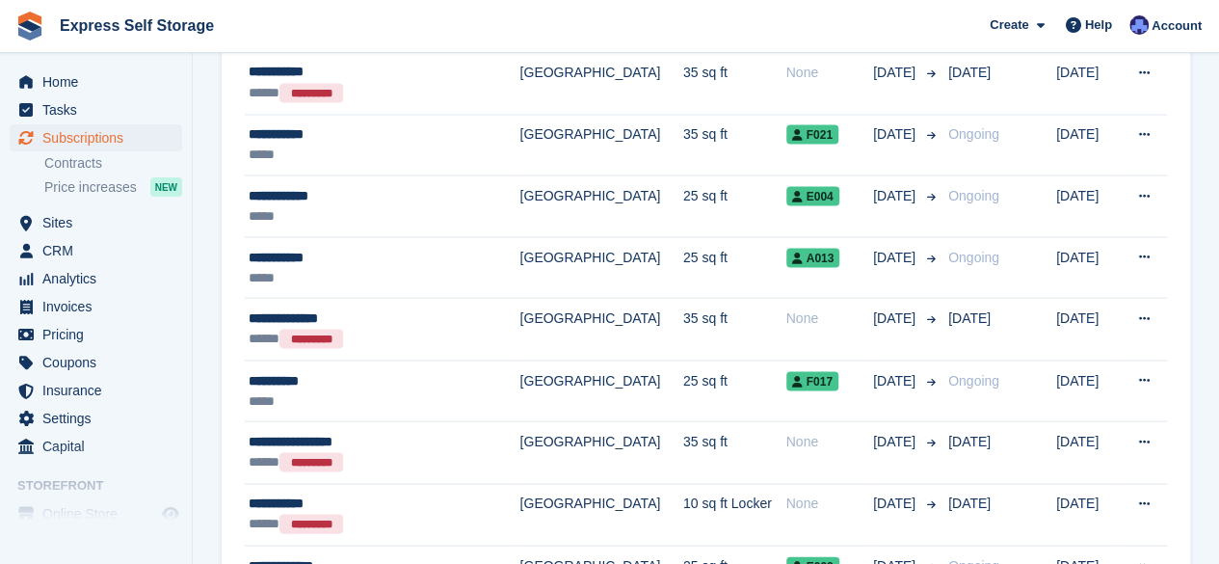
scroll to position [1753, 0]
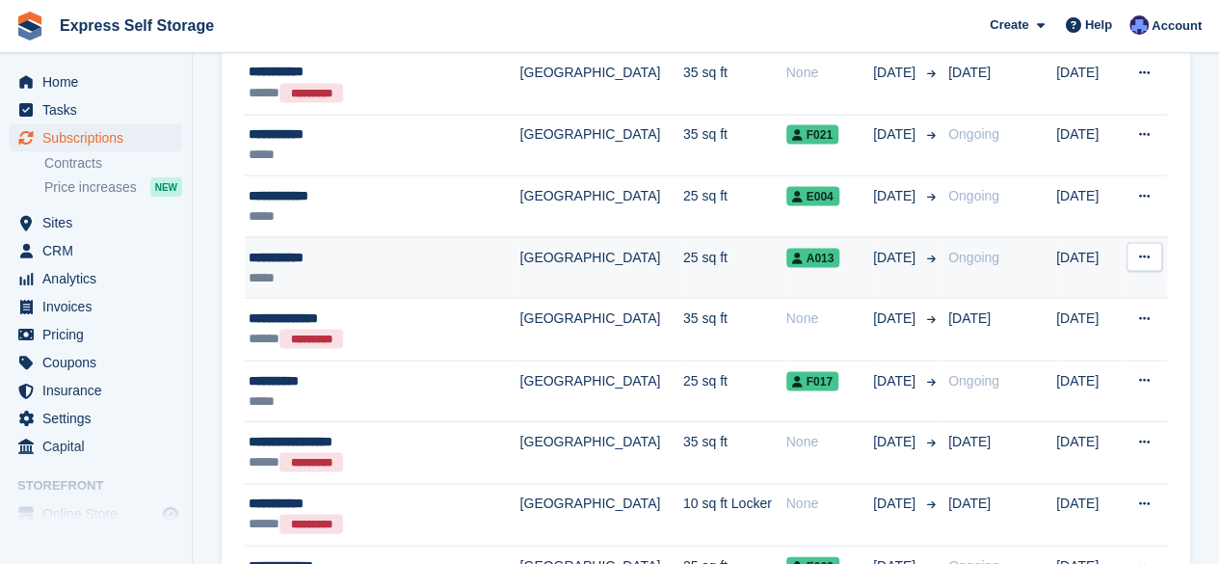
click at [357, 247] on div "**********" at bounding box center [365, 257] width 233 height 20
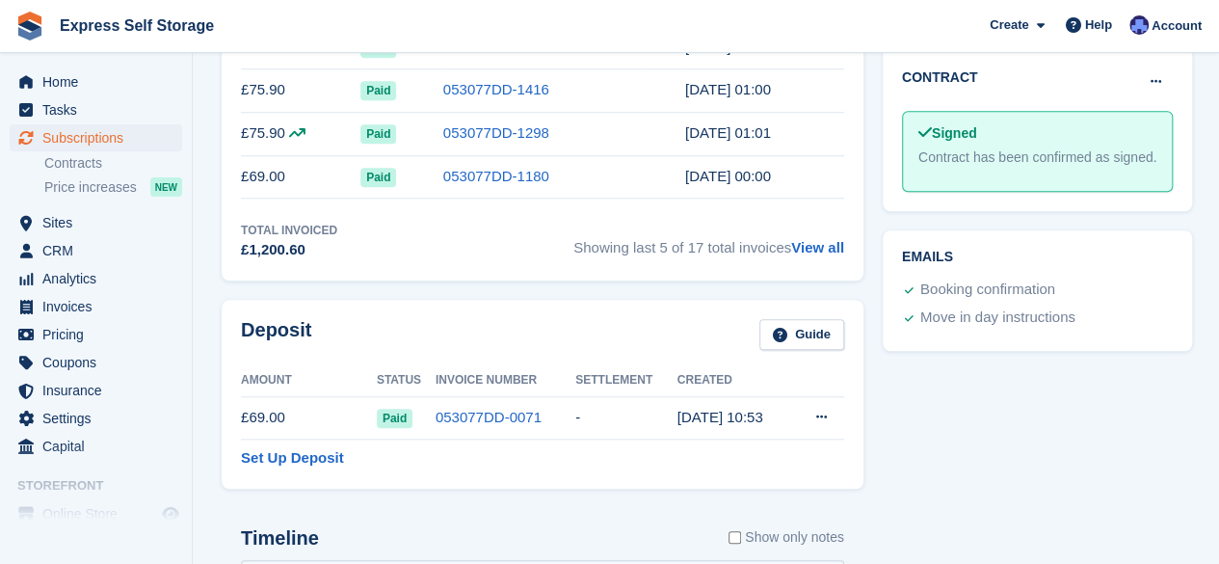
scroll to position [680, 0]
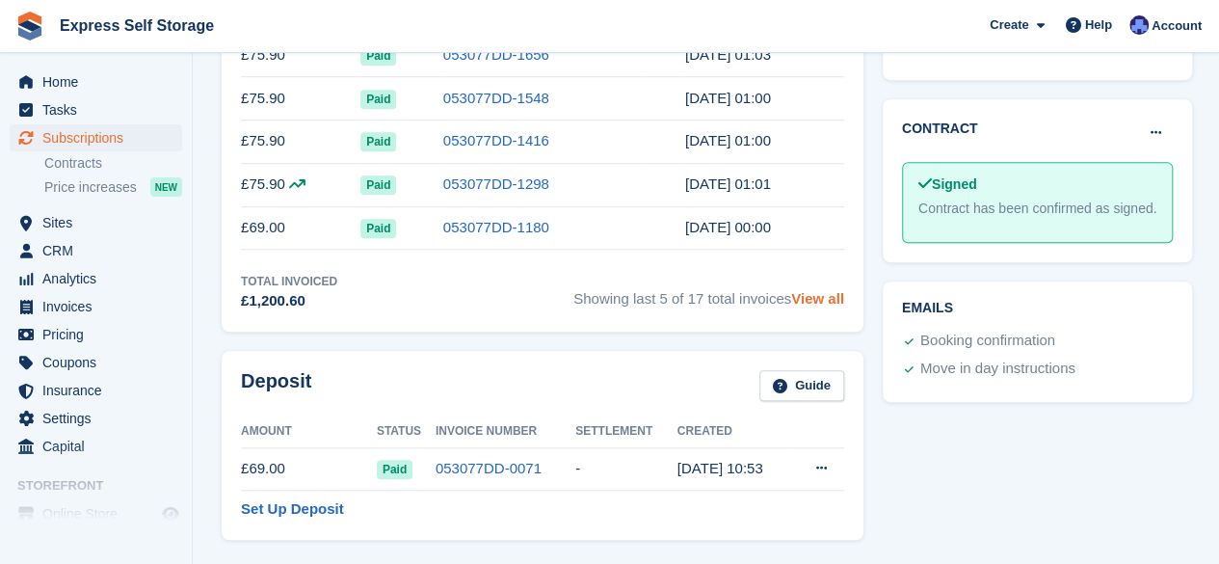
click at [827, 300] on link "View all" at bounding box center [817, 298] width 53 height 16
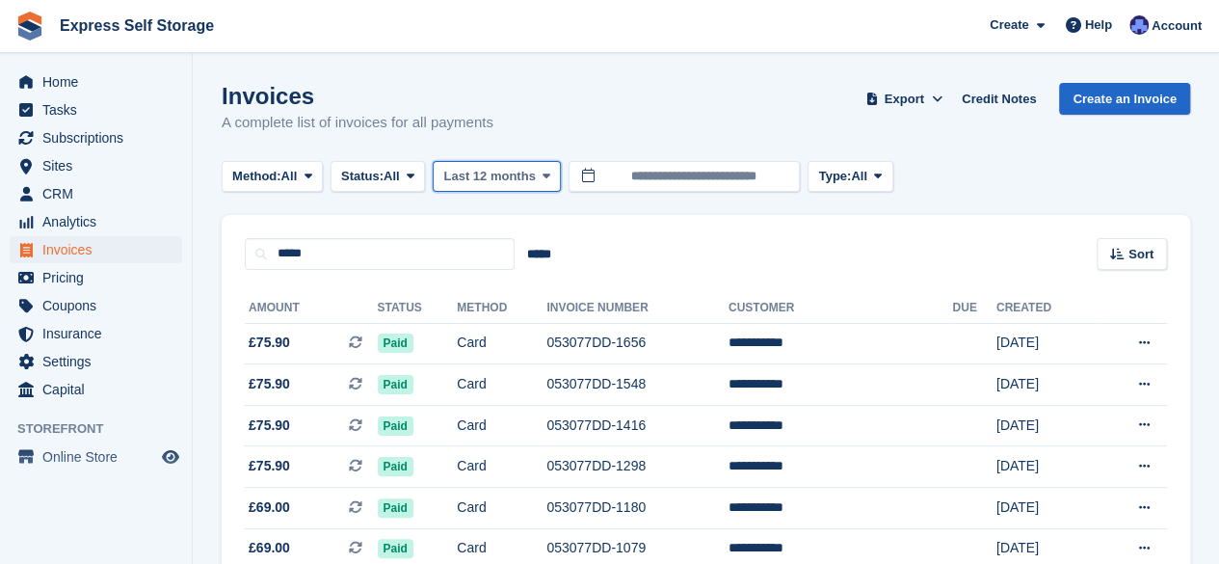
click at [531, 176] on span "Last 12 months" at bounding box center [489, 176] width 92 height 19
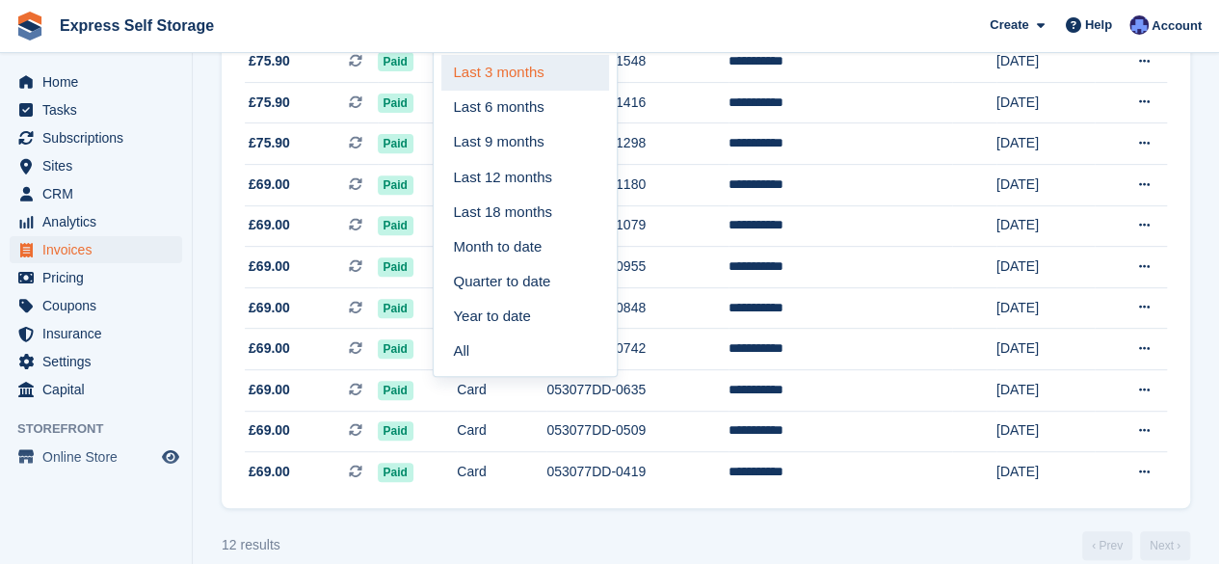
scroll to position [330, 0]
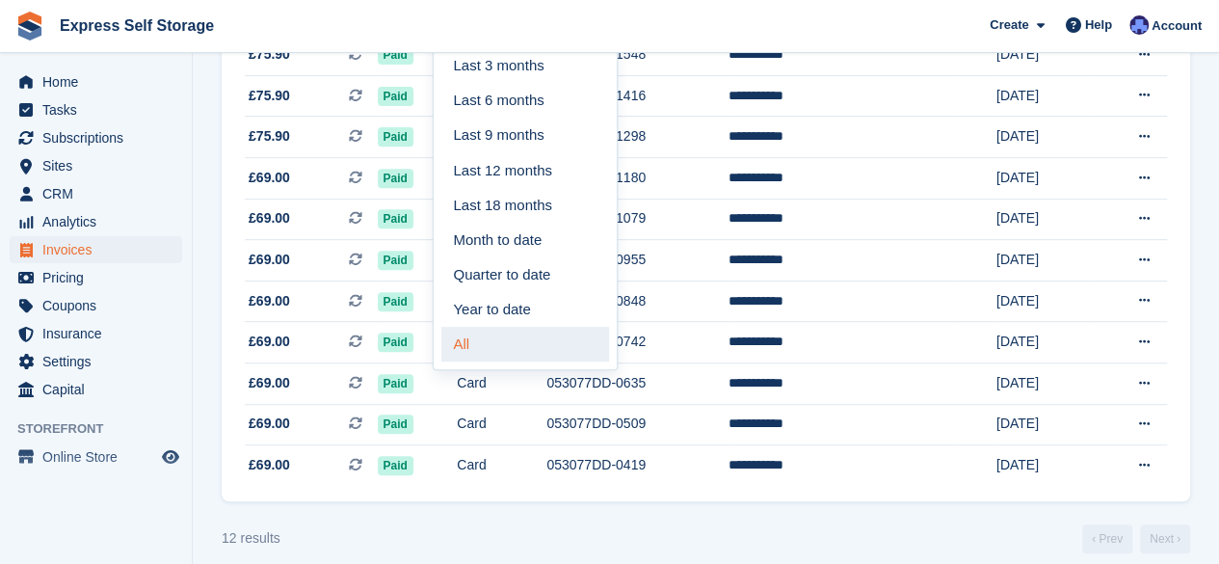
click at [486, 335] on link "All" at bounding box center [526, 344] width 168 height 35
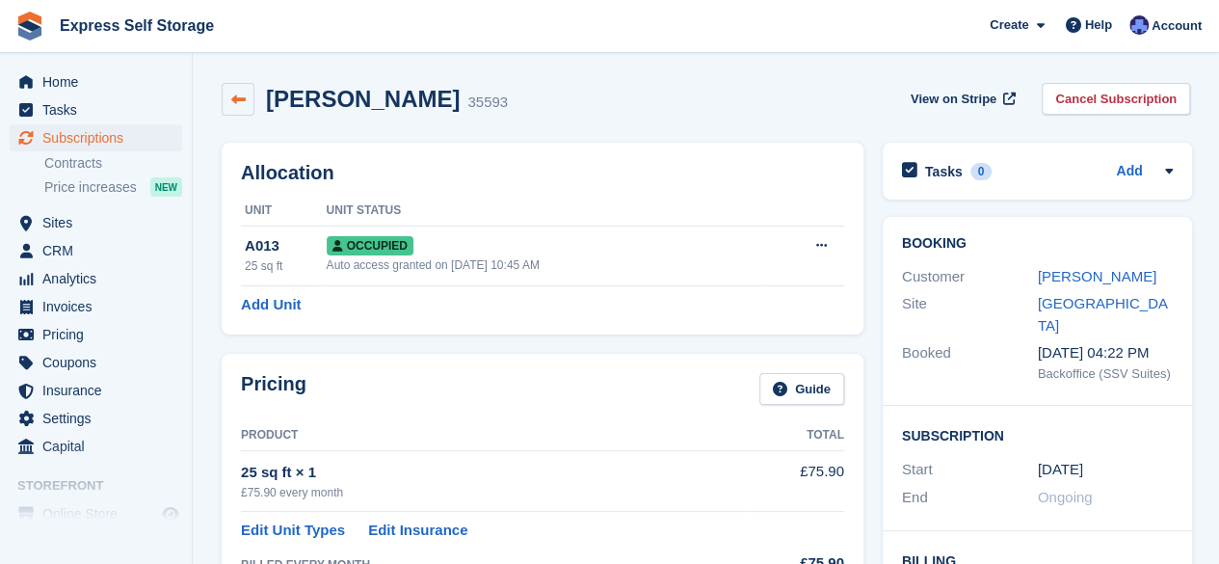
click at [230, 110] on link at bounding box center [238, 99] width 33 height 33
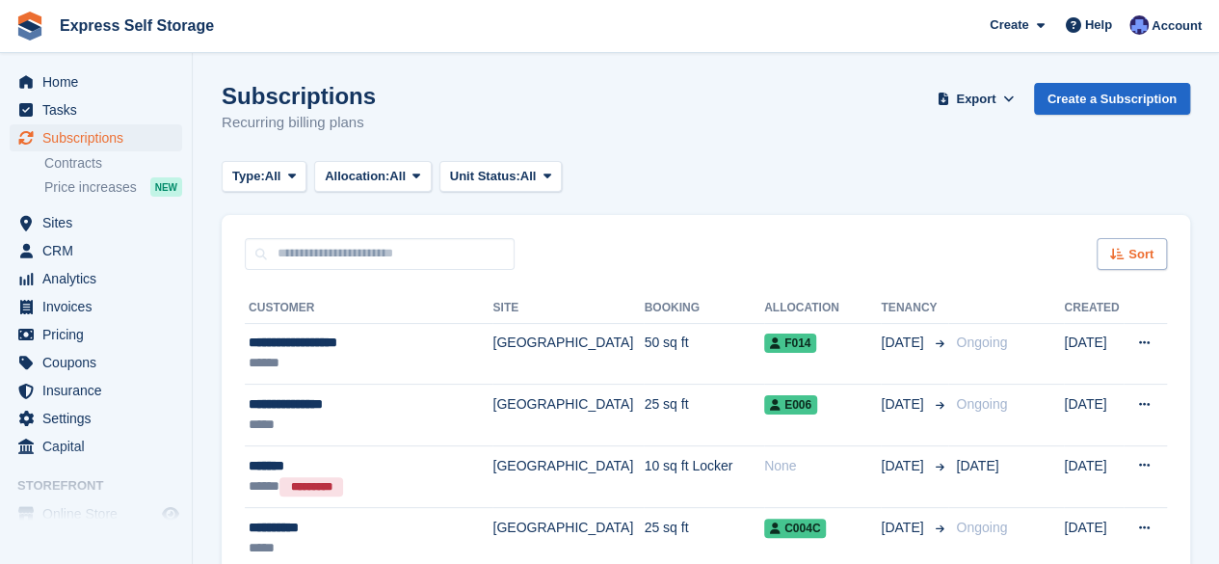
click at [1146, 251] on span "Sort" at bounding box center [1141, 254] width 25 height 19
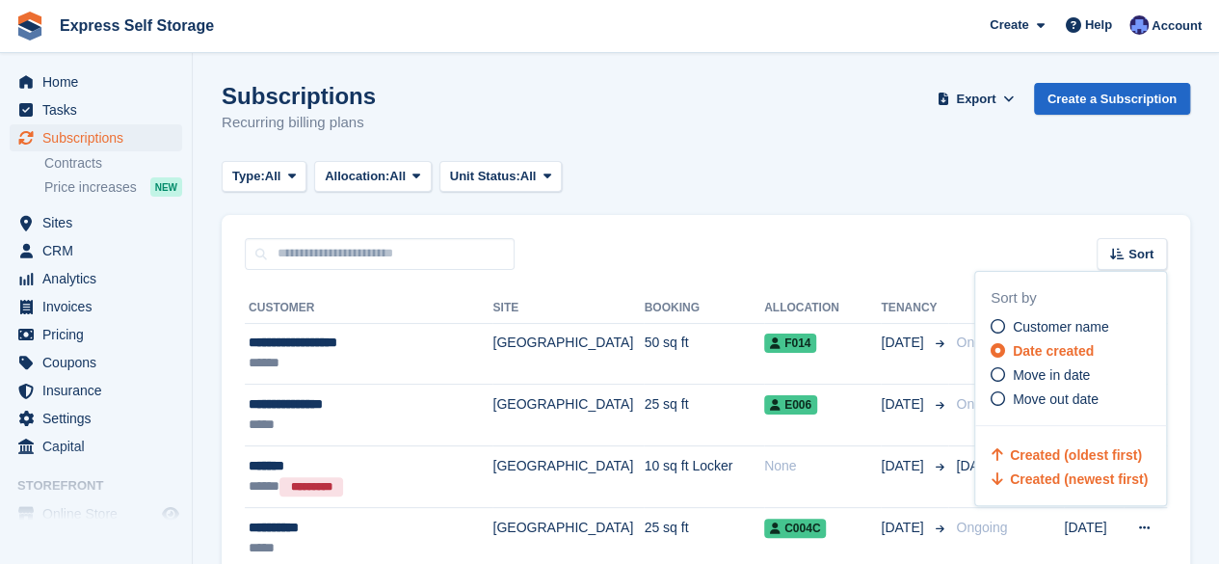
click at [1057, 459] on span "Created (oldest first)" at bounding box center [1076, 454] width 132 height 15
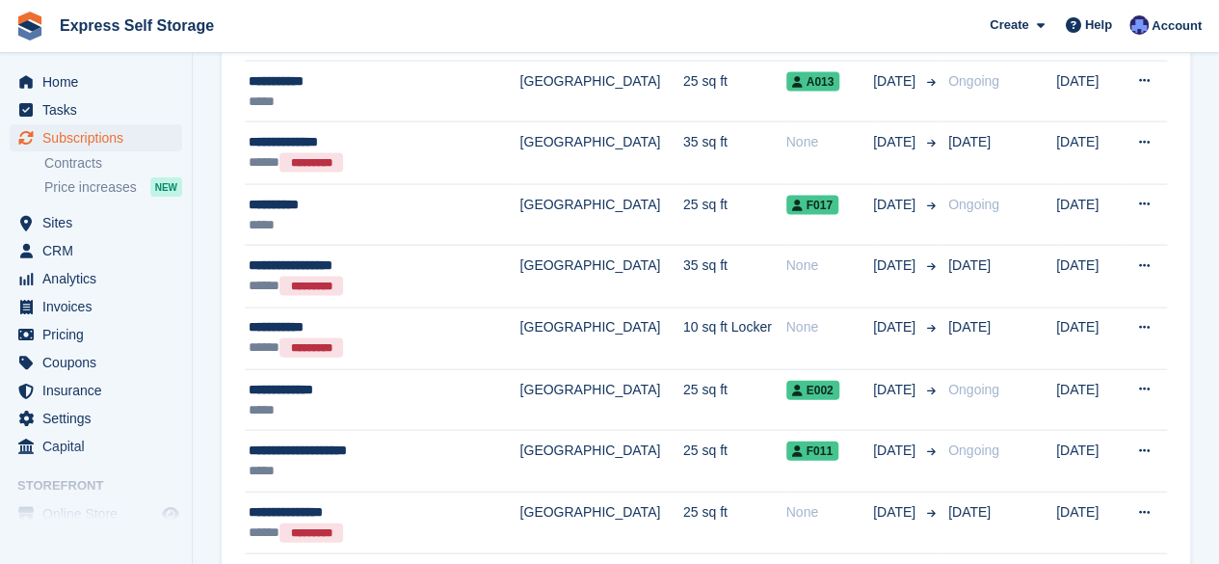
scroll to position [1929, 0]
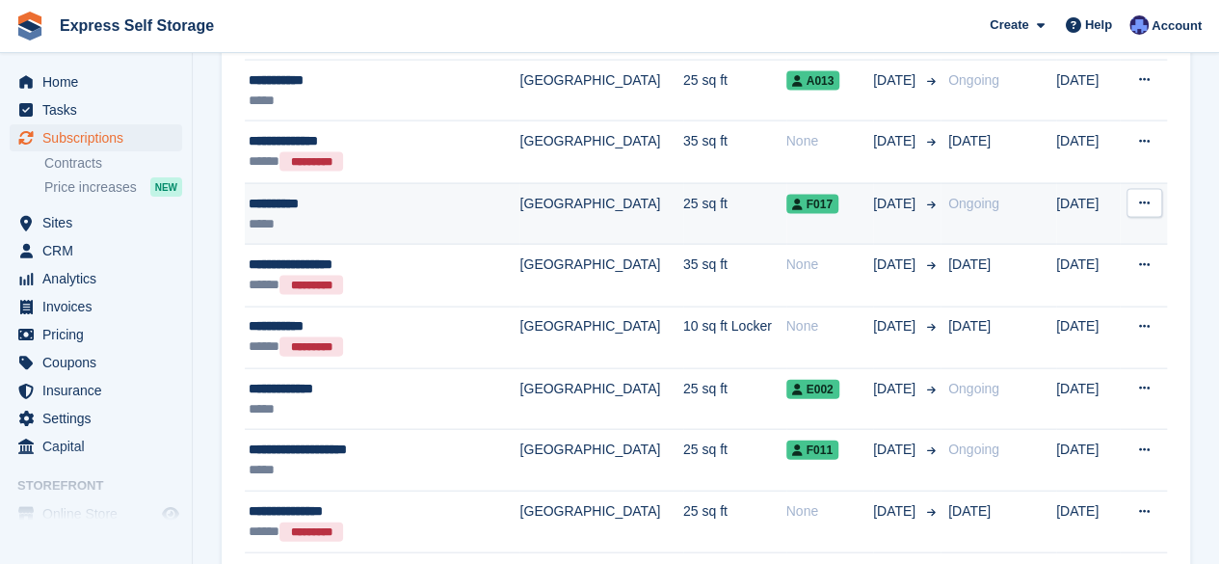
click at [528, 201] on td "[GEOGRAPHIC_DATA]" at bounding box center [601, 214] width 163 height 62
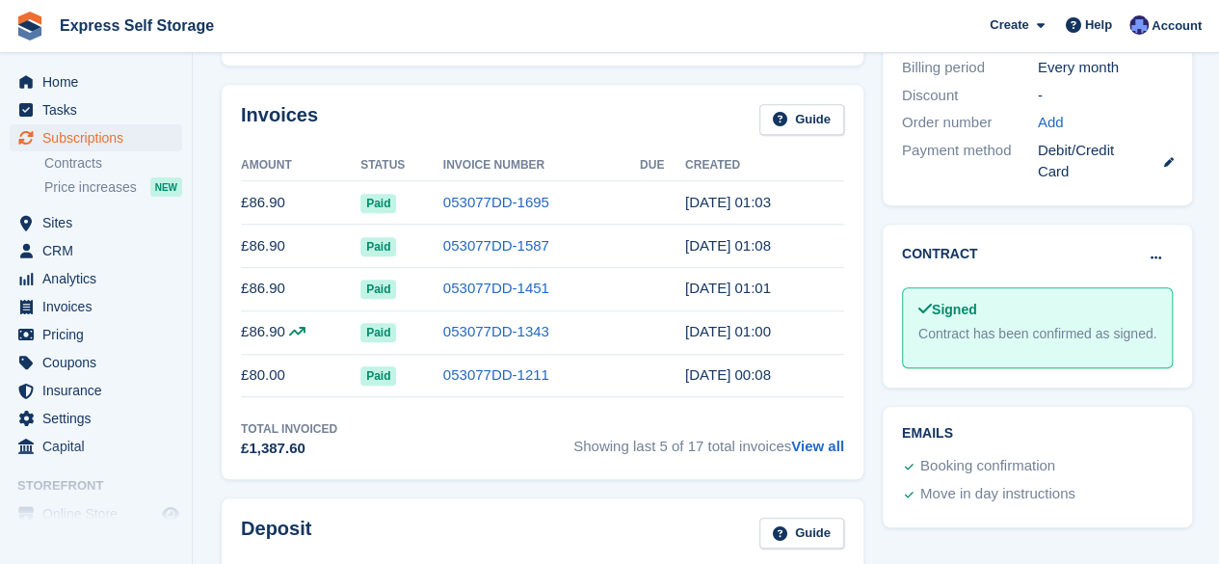
scroll to position [600, 0]
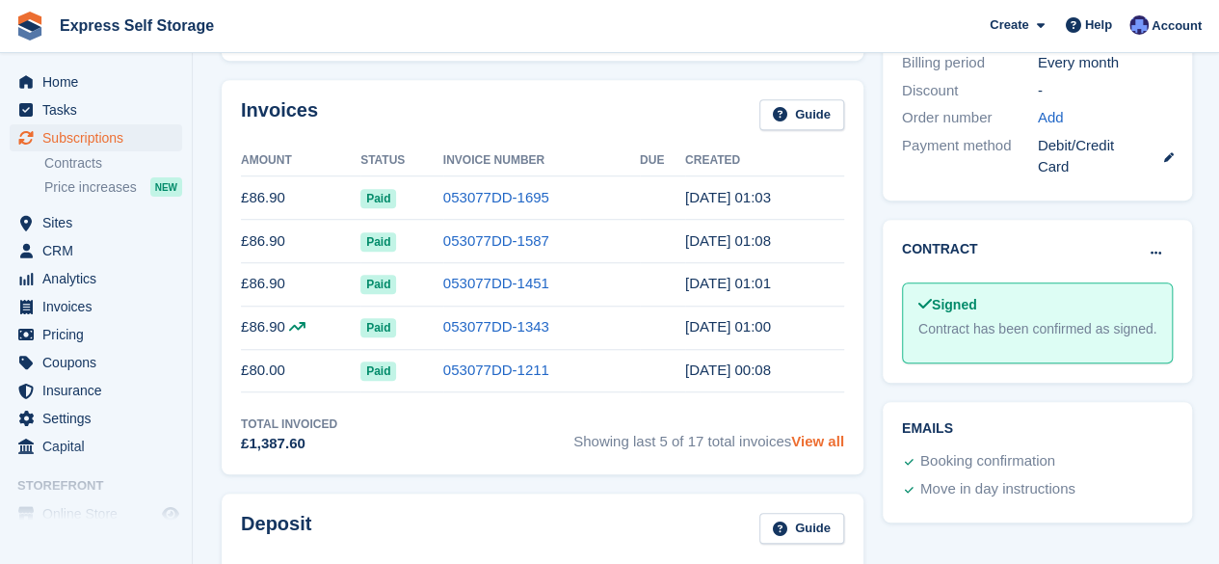
click at [833, 433] on link "View all" at bounding box center [817, 441] width 53 height 16
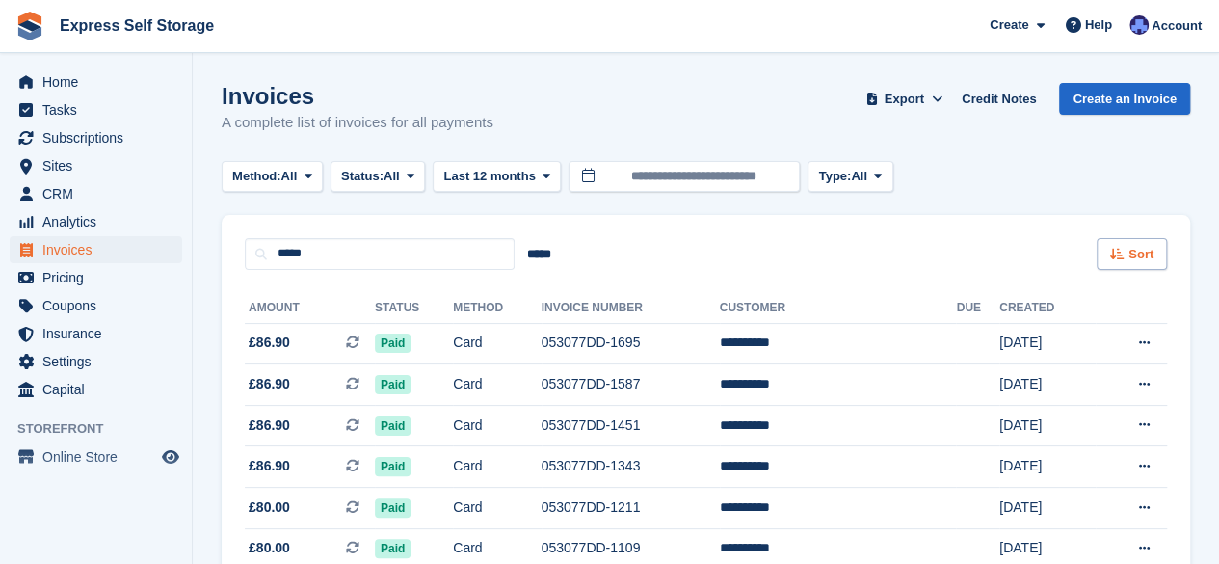
click at [1128, 250] on div "Sort" at bounding box center [1132, 254] width 70 height 32
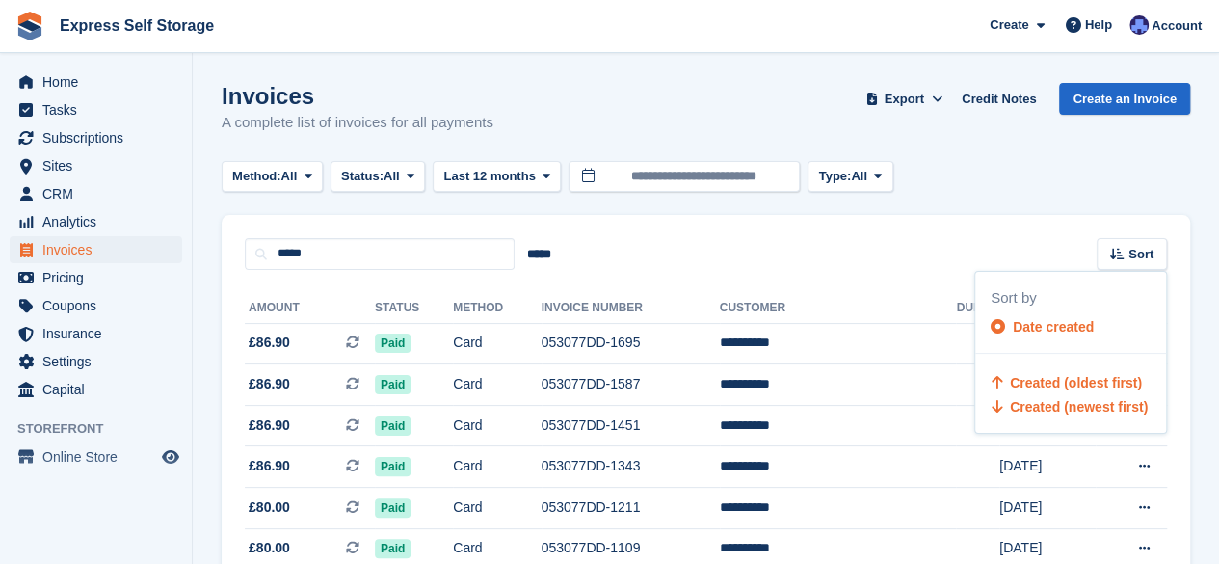
click at [1045, 383] on span "Created (oldest first)" at bounding box center [1076, 382] width 132 height 15
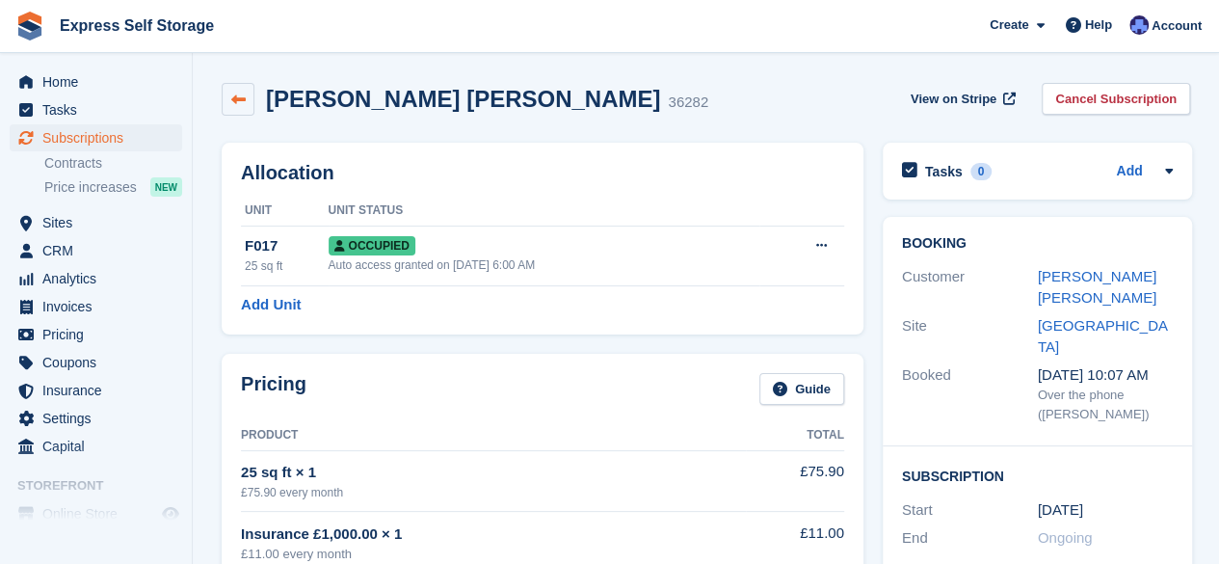
click at [239, 98] on icon at bounding box center [238, 100] width 14 height 14
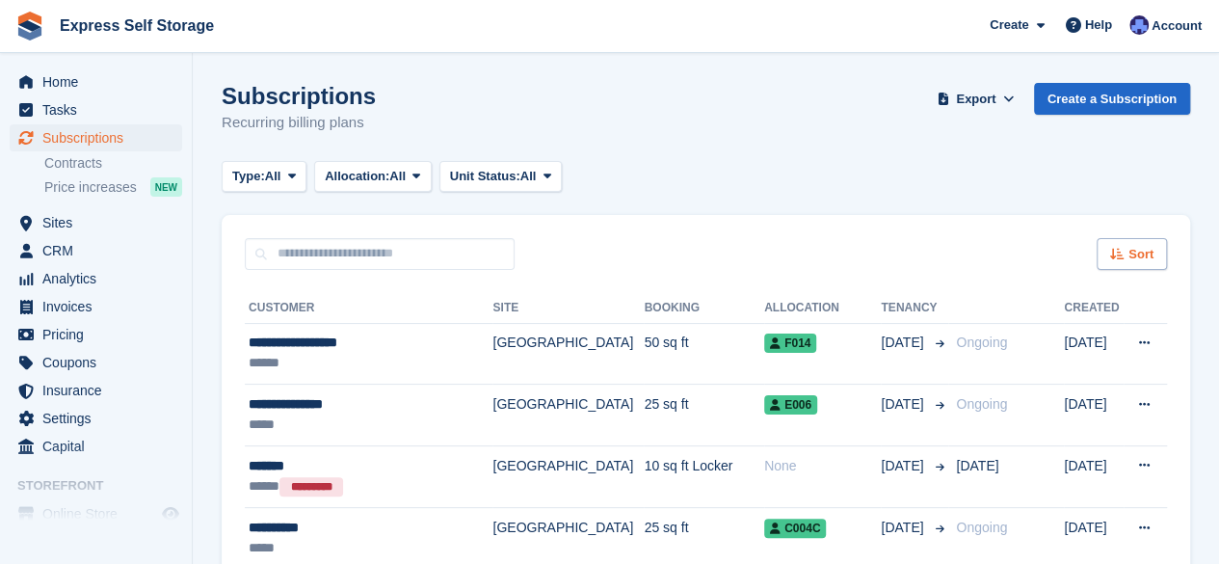
click at [1153, 251] on span "Sort" at bounding box center [1141, 254] width 25 height 19
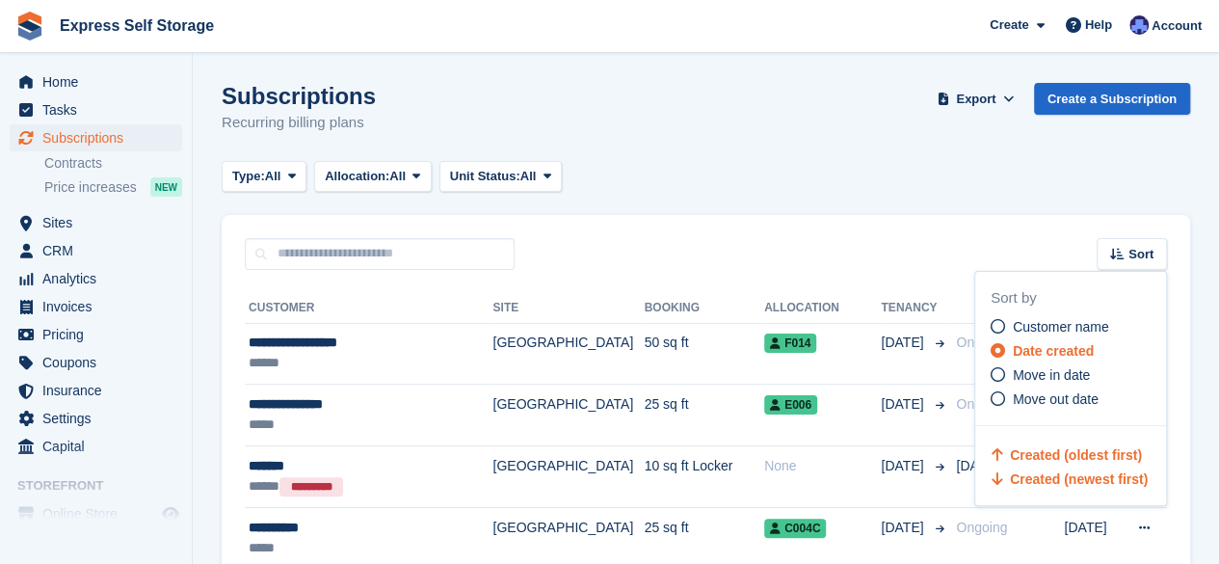
click at [1032, 453] on span "Created (oldest first)" at bounding box center [1076, 454] width 132 height 15
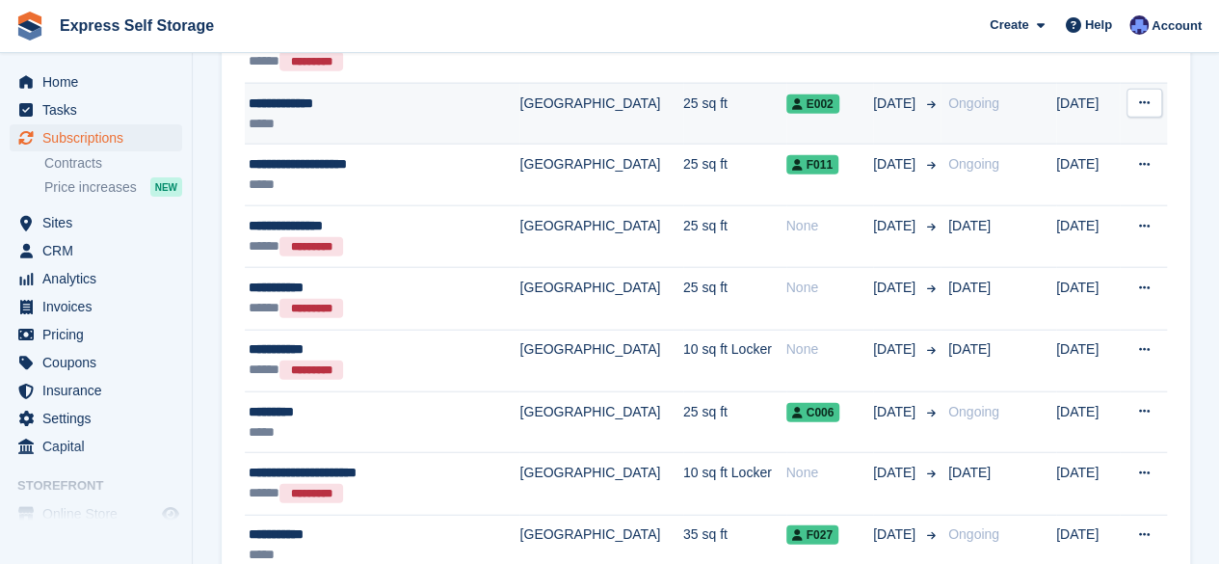
scroll to position [2215, 0]
